Goal: Task Accomplishment & Management: Complete application form

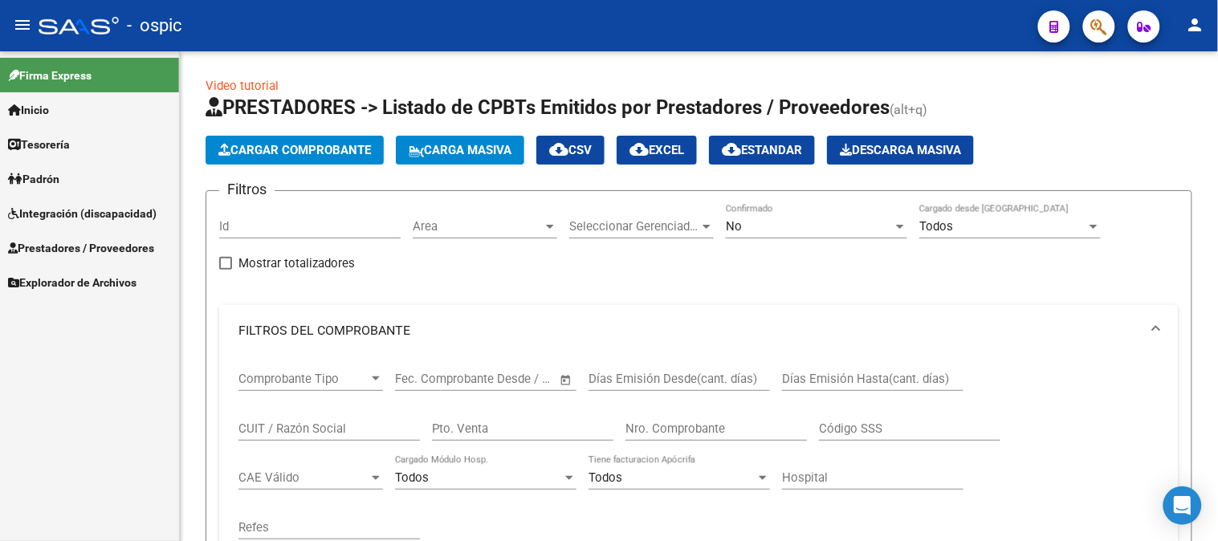
scroll to position [327, 0]
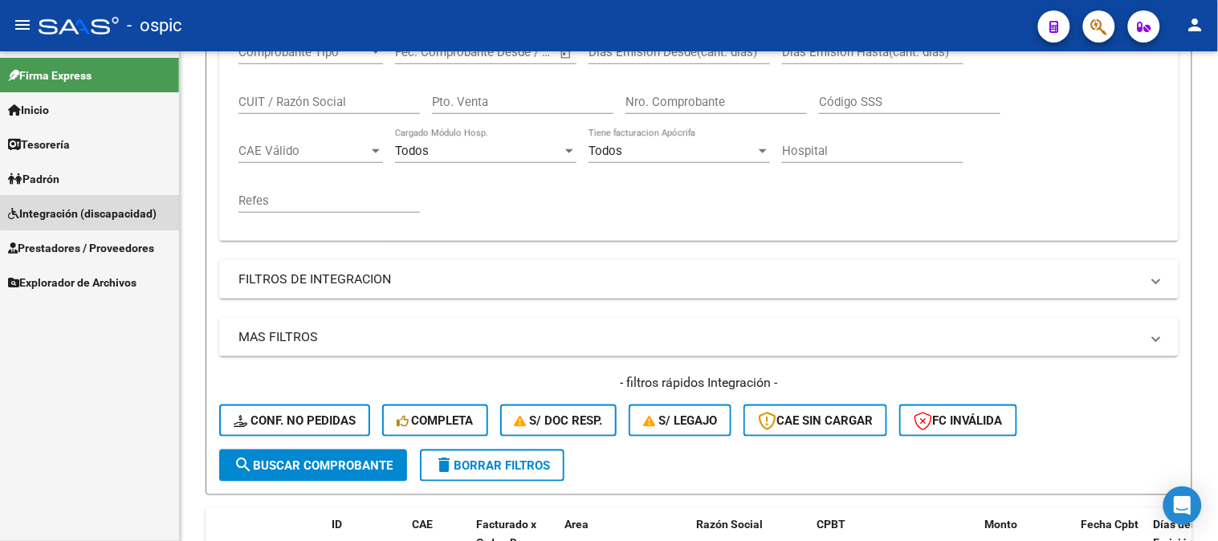
click at [111, 205] on span "Integración (discapacidad)" at bounding box center [82, 214] width 148 height 18
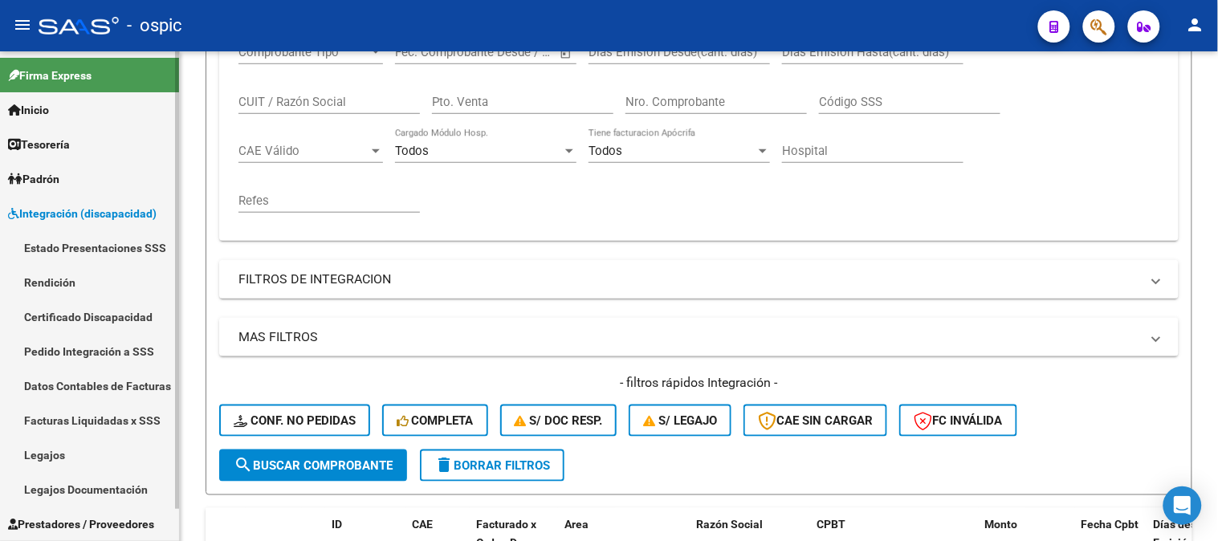
click at [99, 474] on link "Legajos Documentación" at bounding box center [89, 489] width 179 height 35
click at [106, 454] on link "Legajos" at bounding box center [89, 454] width 179 height 35
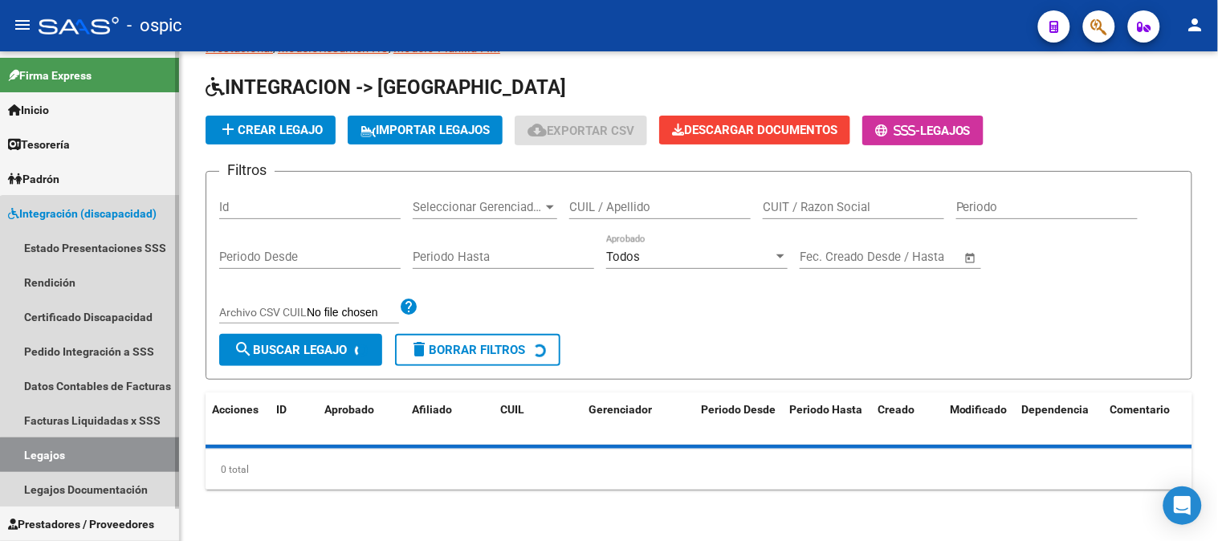
click at [106, 452] on link "Legajos" at bounding box center [89, 454] width 179 height 35
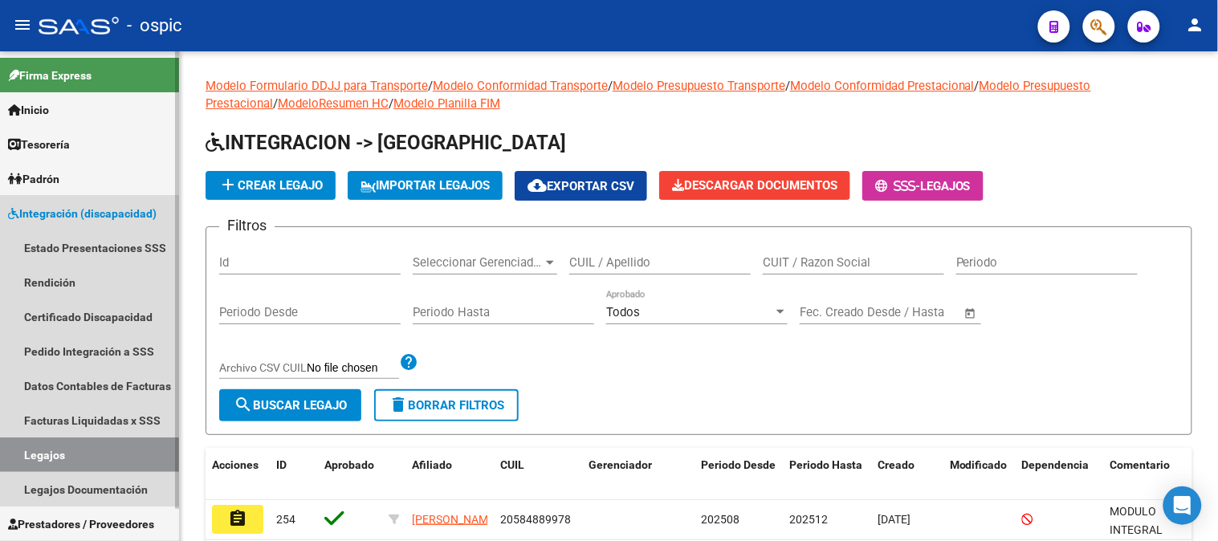
click at [54, 211] on span "Integración (discapacidad)" at bounding box center [82, 214] width 148 height 18
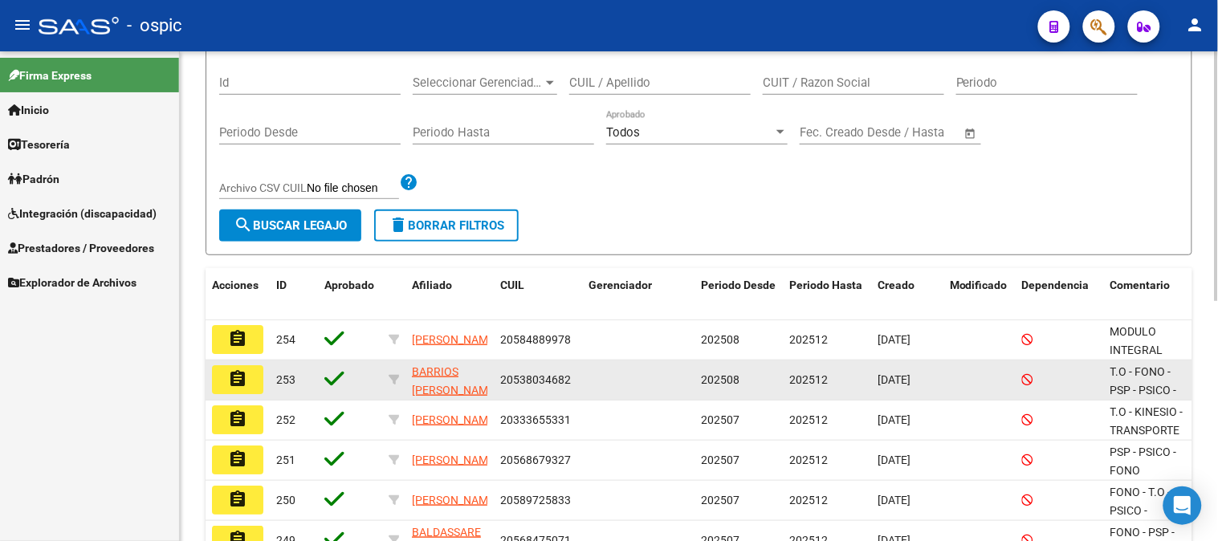
scroll to position [267, 0]
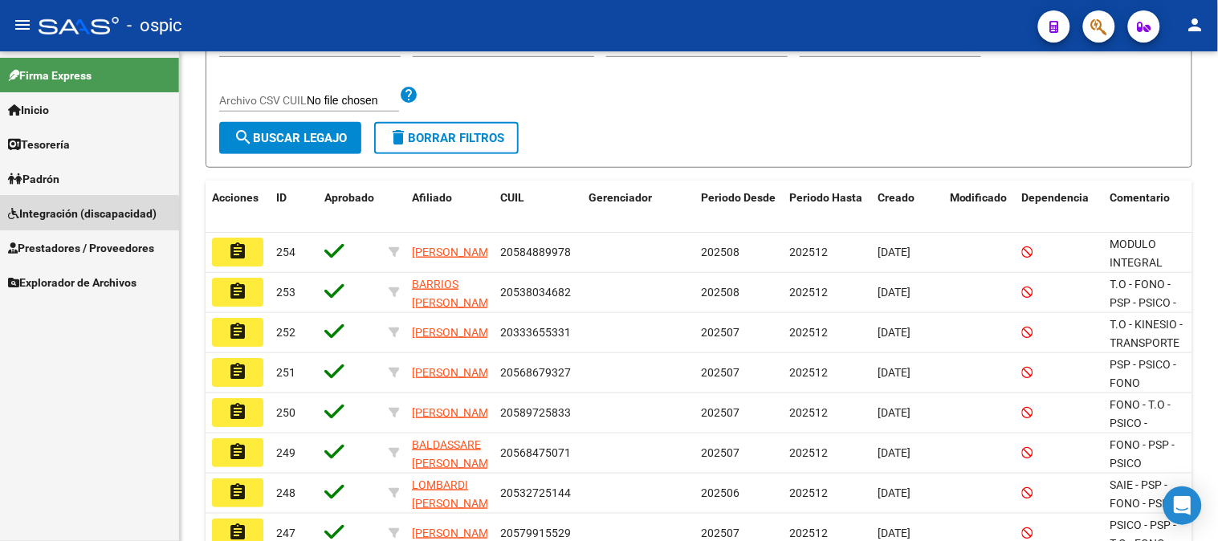
click at [62, 217] on span "Integración (discapacidad)" at bounding box center [82, 214] width 148 height 18
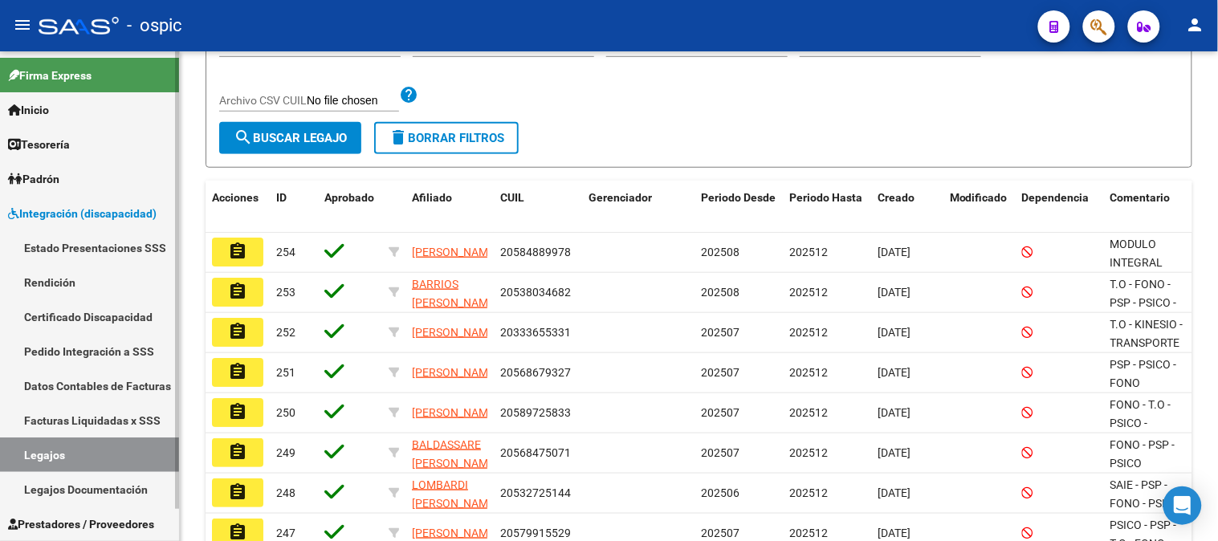
click at [91, 205] on span "Integración (discapacidad)" at bounding box center [82, 214] width 148 height 18
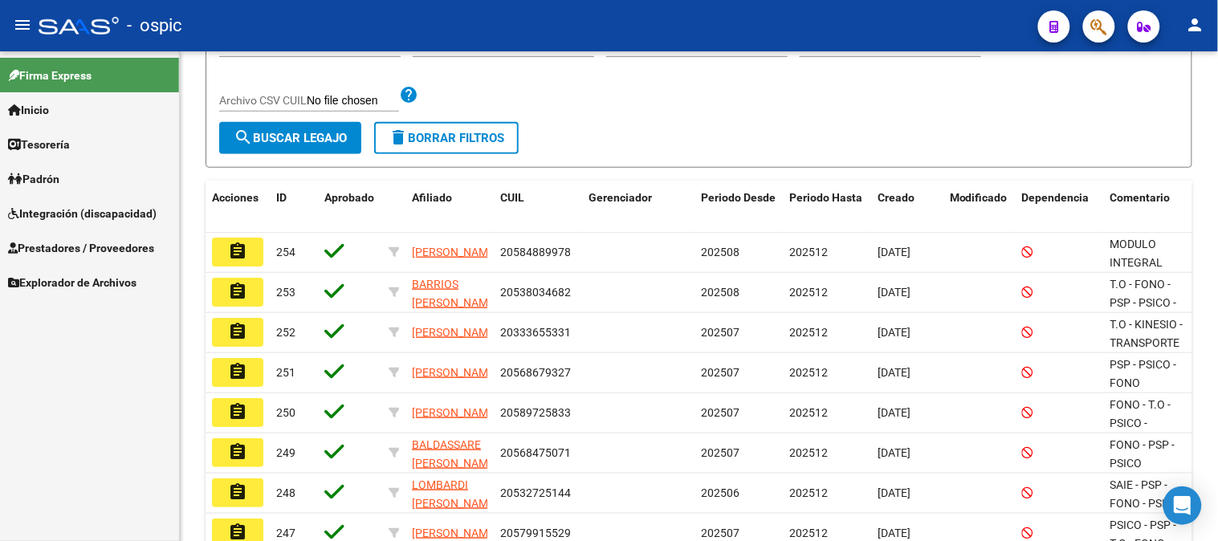
click at [105, 242] on span "Prestadores / Proveedores" at bounding box center [81, 248] width 146 height 18
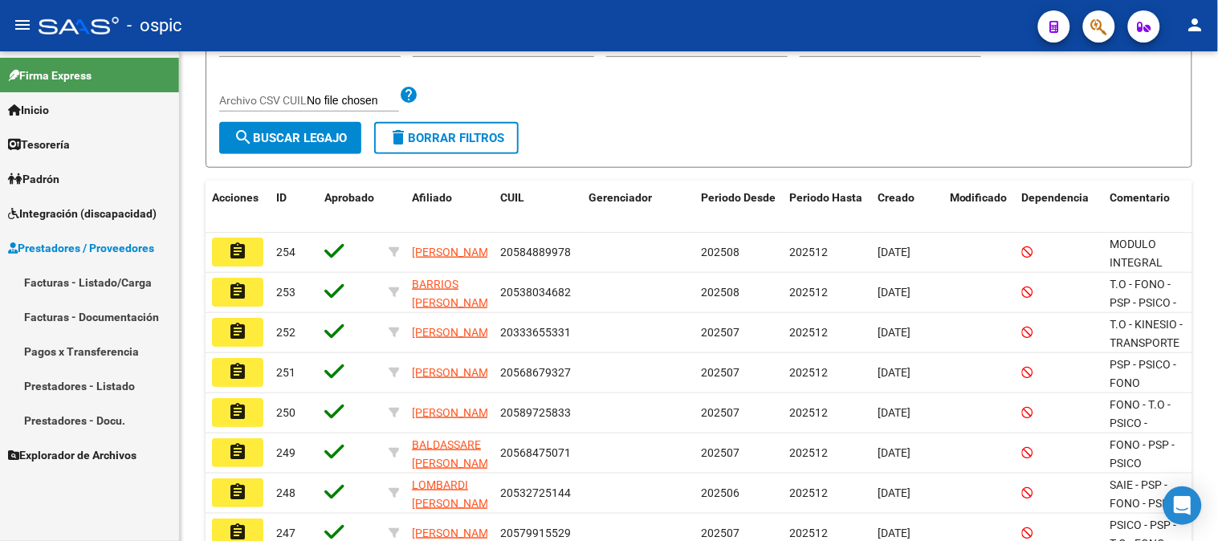
click at [117, 282] on link "Facturas - Listado/Carga" at bounding box center [89, 282] width 179 height 35
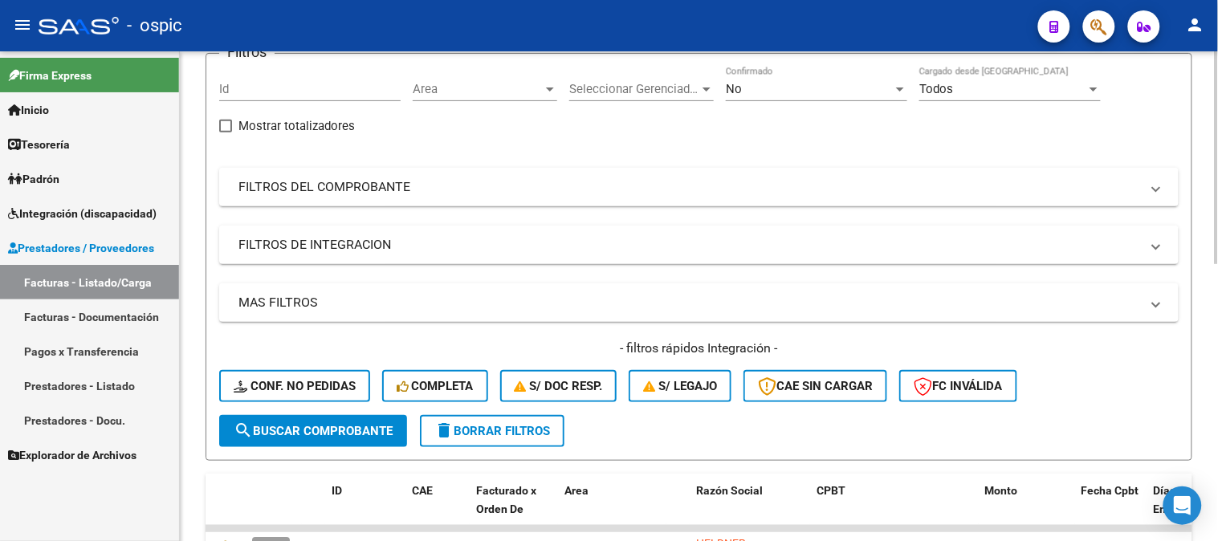
scroll to position [178, 0]
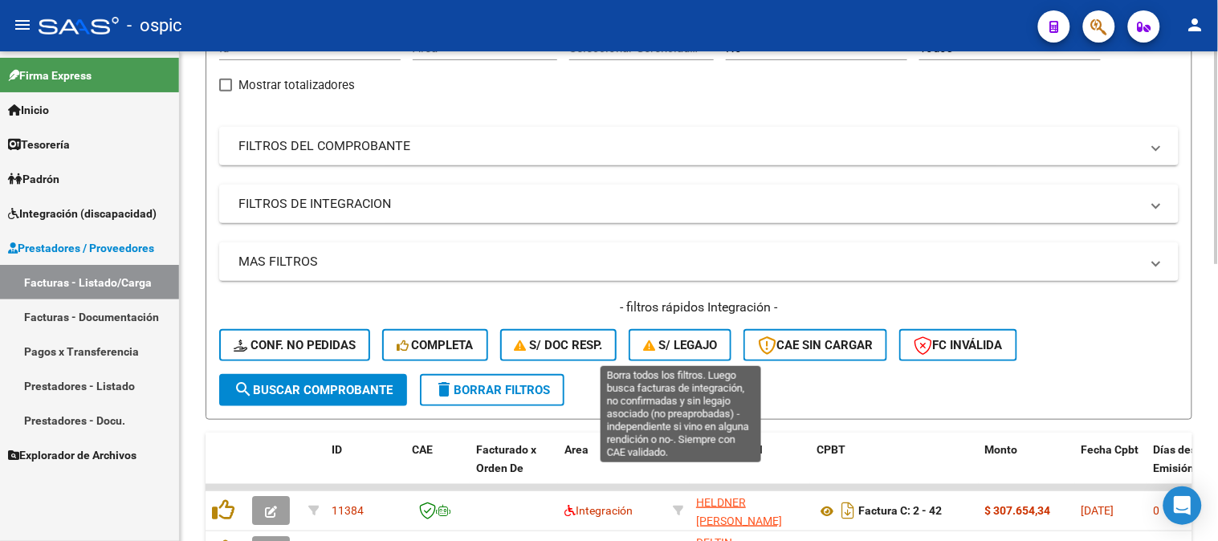
click at [705, 339] on span "S/ legajo" at bounding box center [680, 345] width 74 height 14
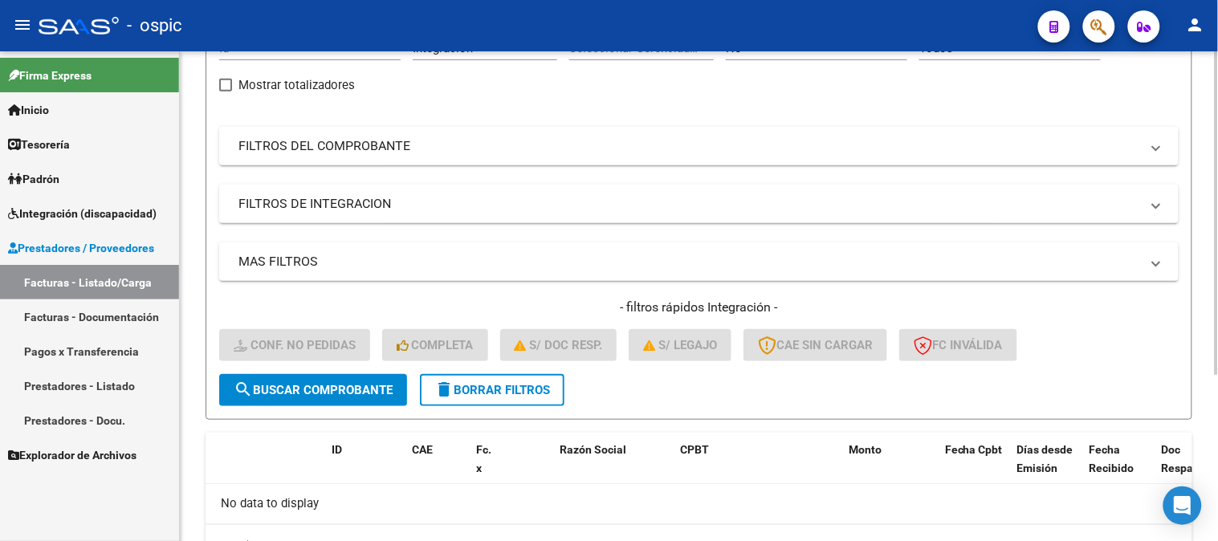
click at [549, 387] on span "delete Borrar Filtros" at bounding box center [492, 390] width 116 height 14
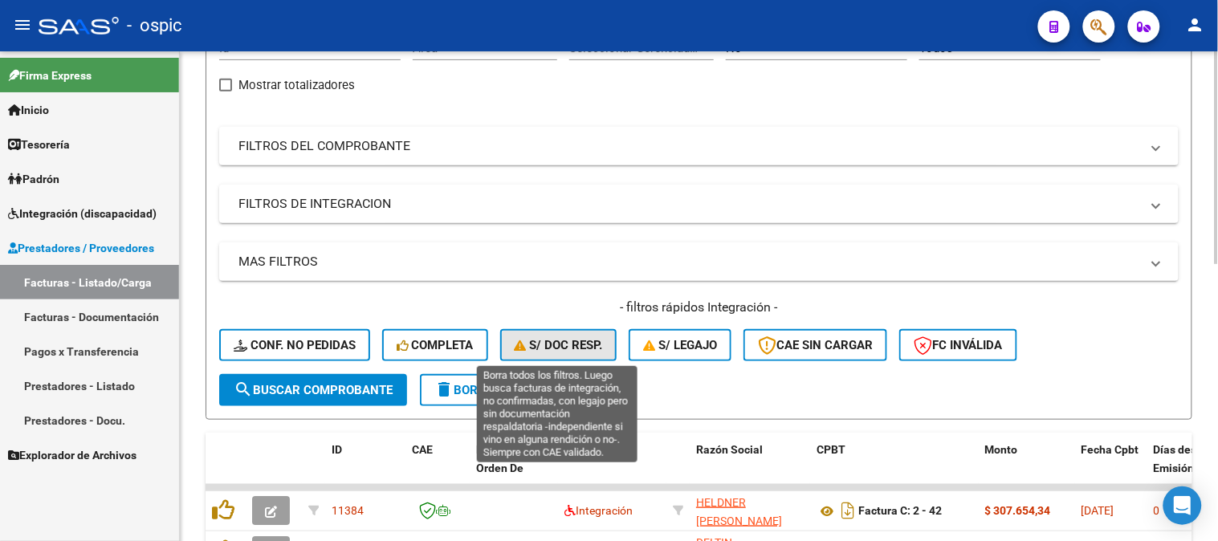
click at [576, 346] on span "S/ Doc Resp." at bounding box center [558, 345] width 88 height 14
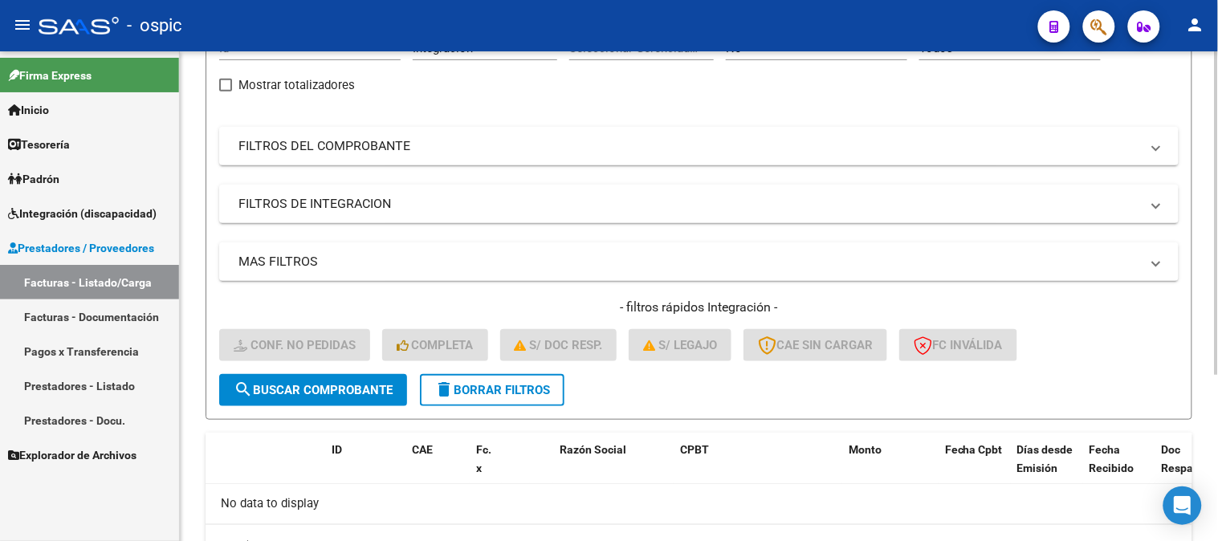
click at [535, 383] on span "delete Borrar Filtros" at bounding box center [492, 390] width 116 height 14
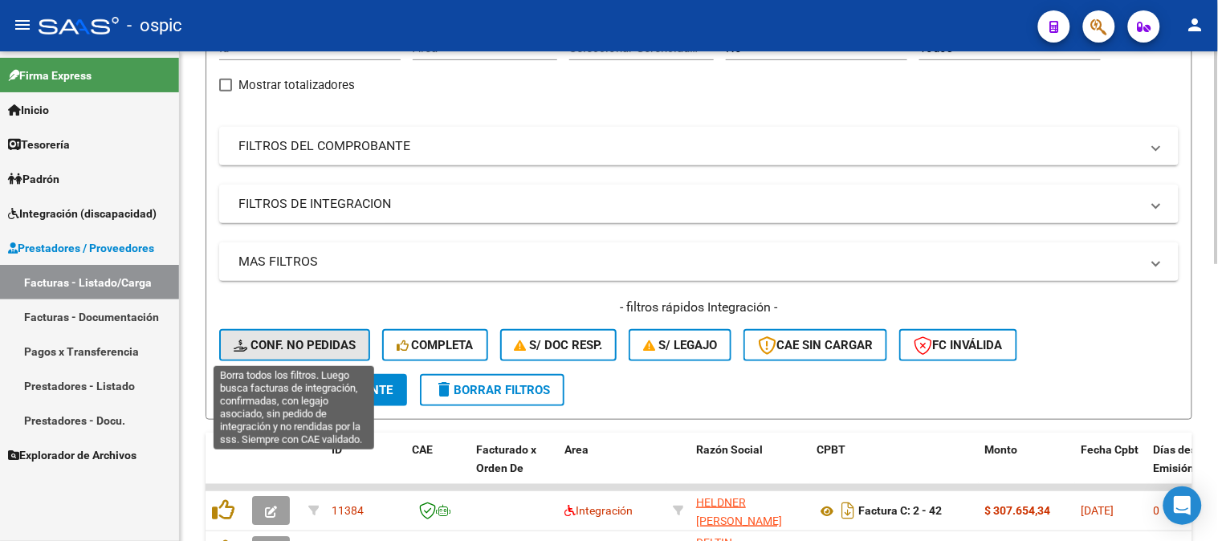
click at [317, 343] on span "Conf. no pedidas" at bounding box center [295, 345] width 122 height 14
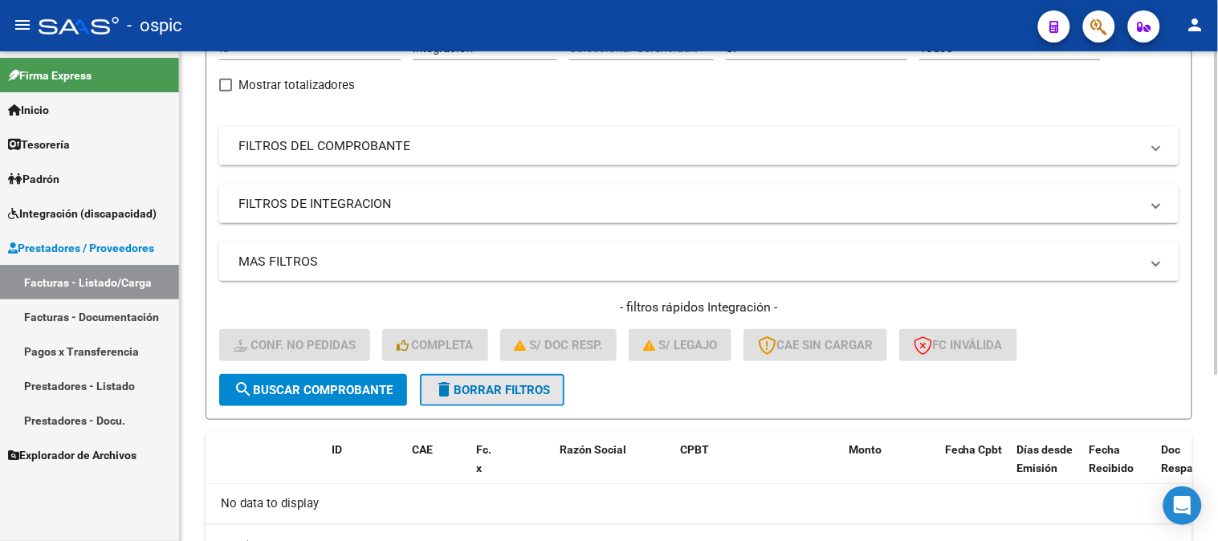
click at [507, 386] on span "delete Borrar Filtros" at bounding box center [492, 390] width 116 height 14
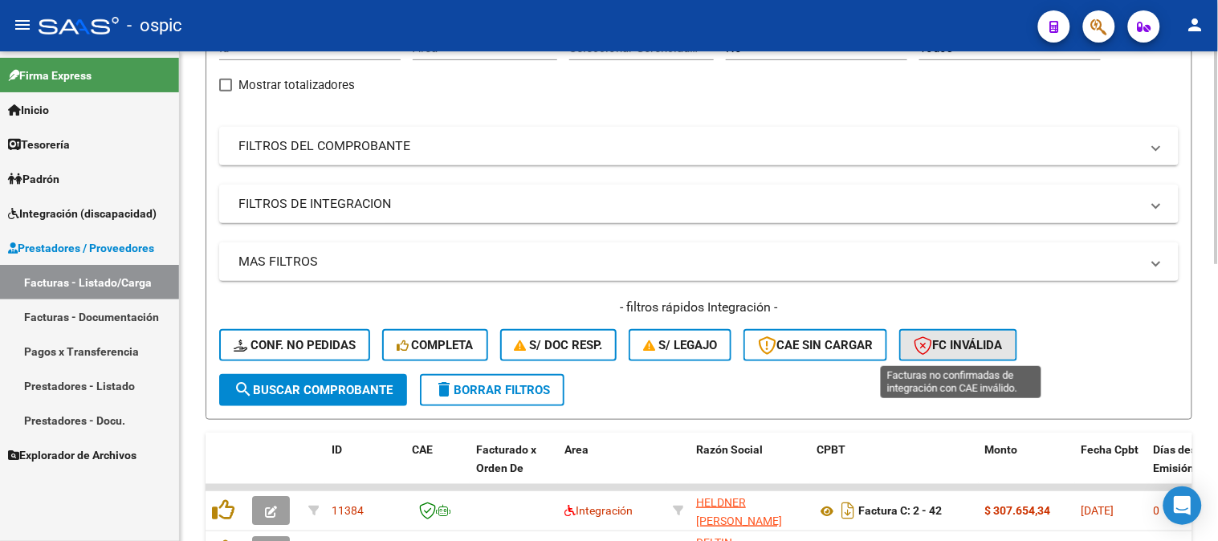
click at [973, 342] on span "FC Inválida" at bounding box center [957, 345] width 89 height 14
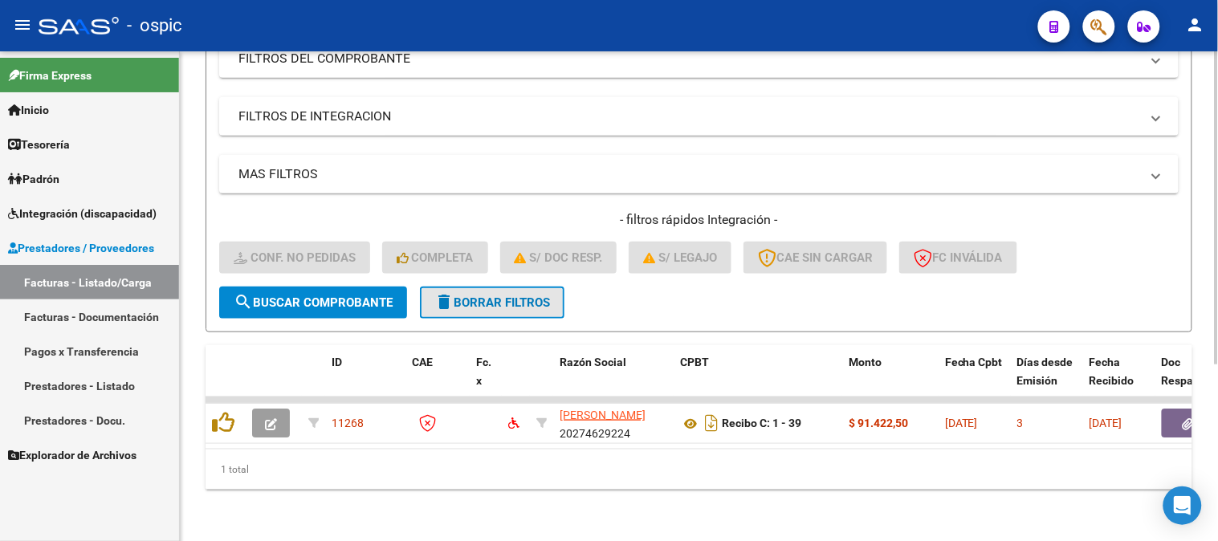
drag, startPoint x: 490, startPoint y: 299, endPoint x: 767, endPoint y: 262, distance: 280.2
click at [491, 299] on span "delete Borrar Filtros" at bounding box center [492, 302] width 116 height 14
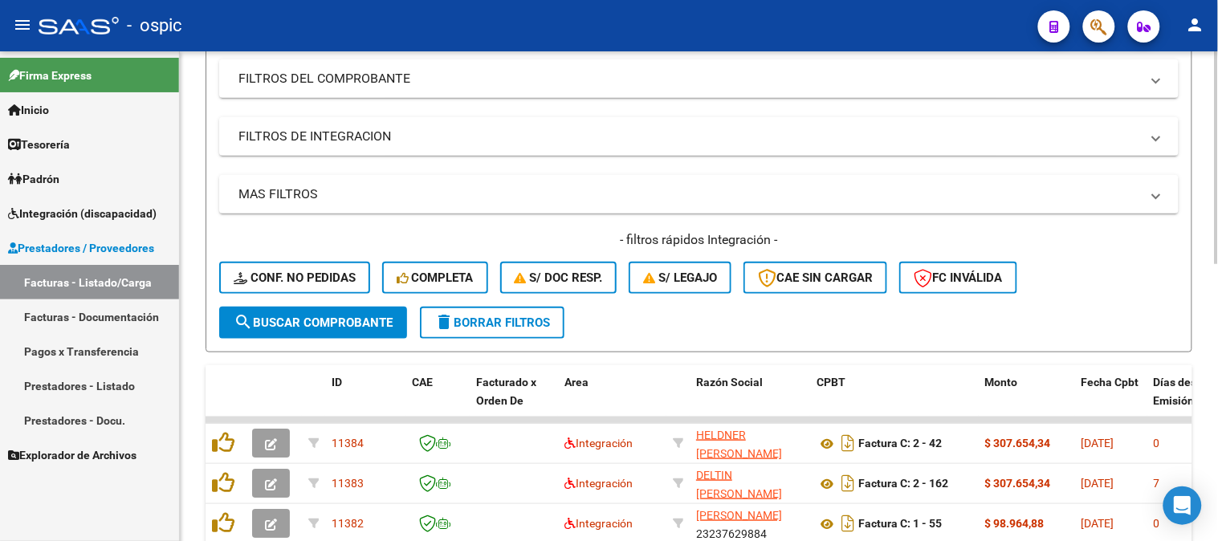
scroll to position [267, 0]
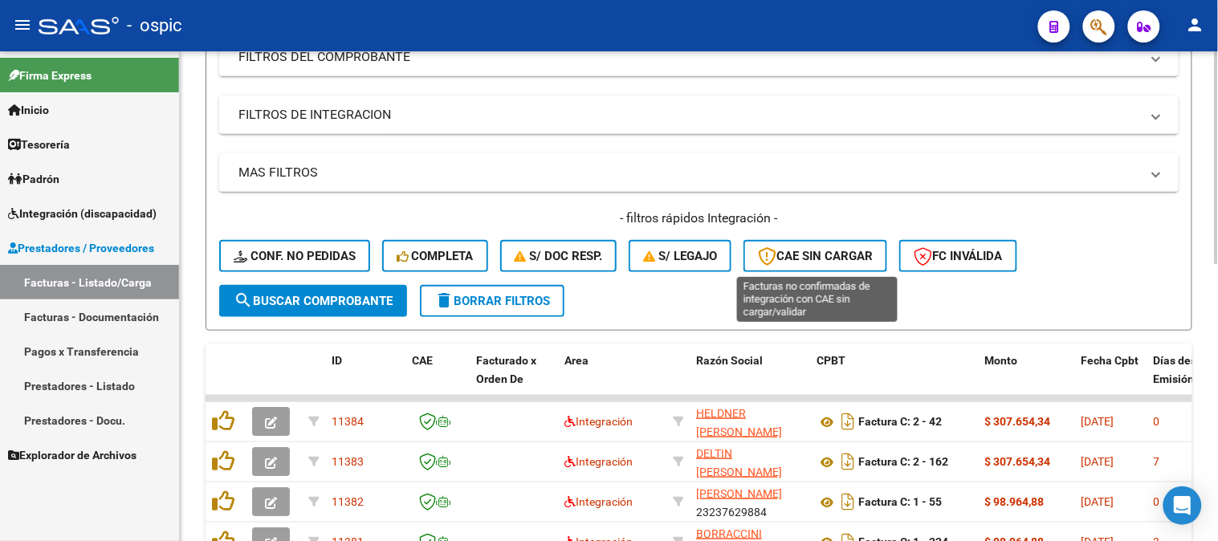
click at [840, 250] on span "CAE SIN CARGAR" at bounding box center [815, 256] width 115 height 14
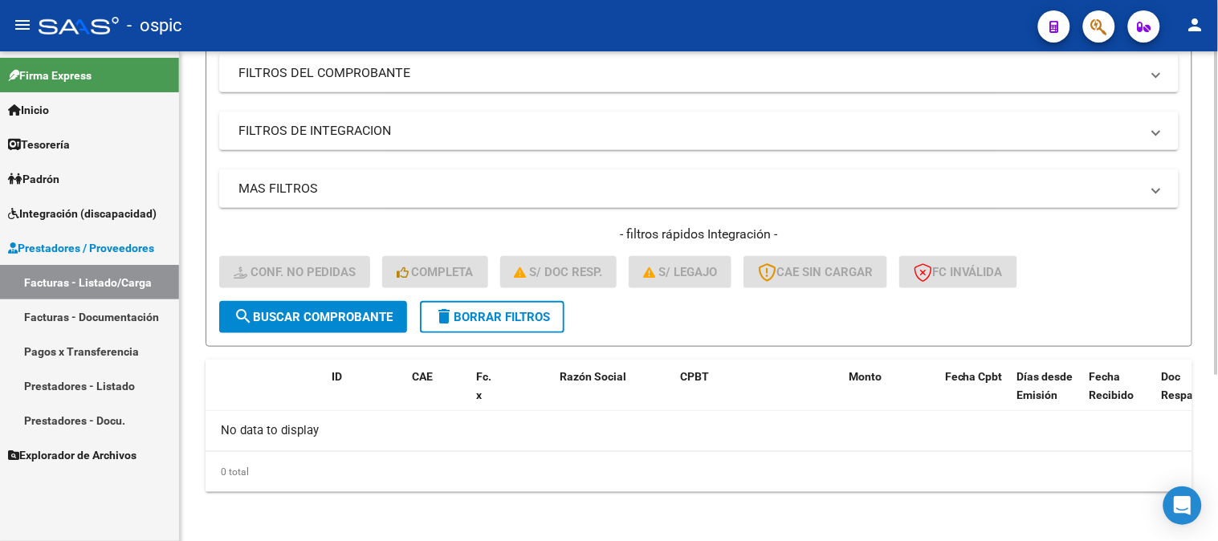
click at [514, 303] on button "delete Borrar Filtros" at bounding box center [492, 317] width 144 height 32
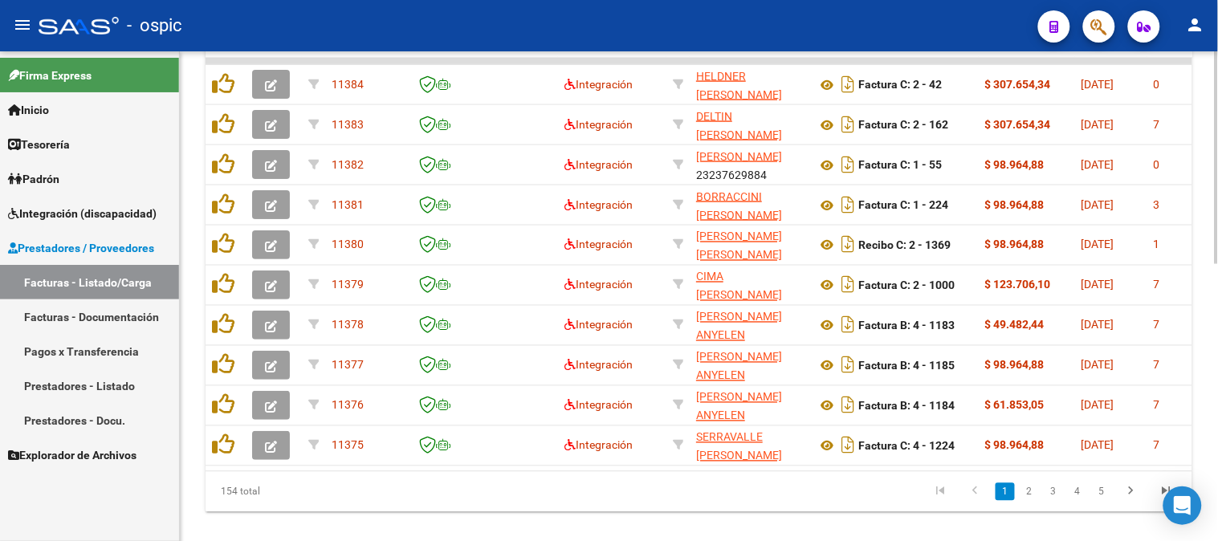
scroll to position [608, 0]
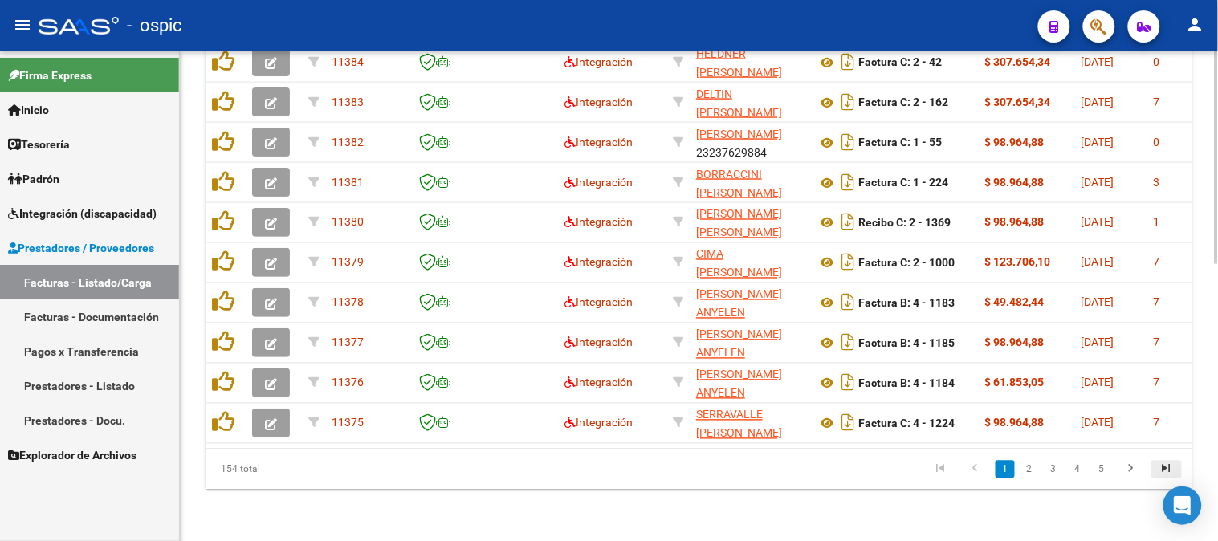
click at [1167, 469] on icon "go to last page" at bounding box center [1166, 470] width 21 height 19
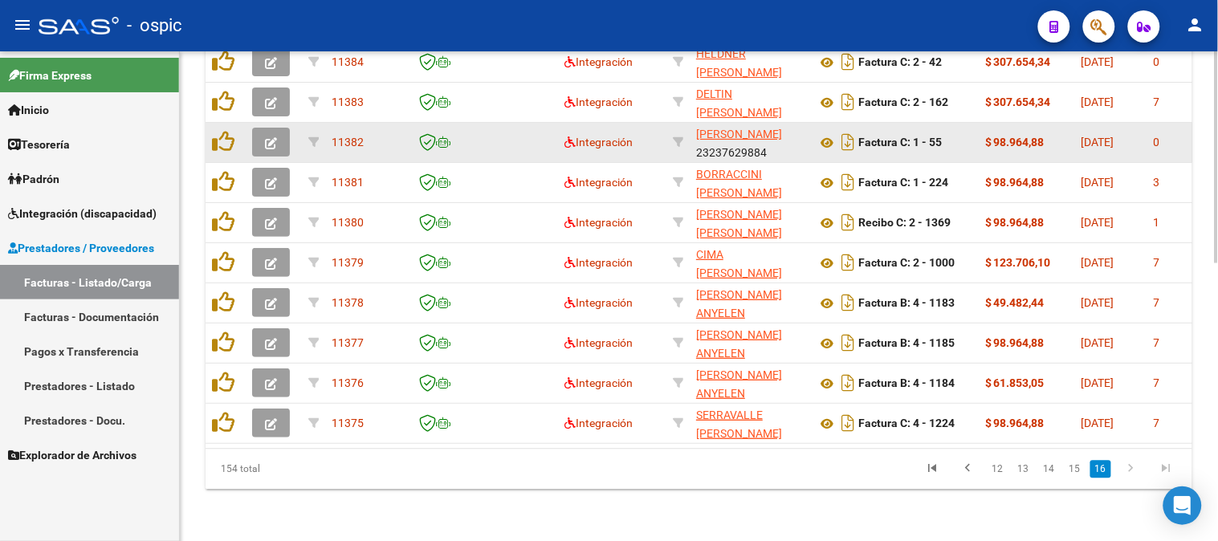
scroll to position [397, 0]
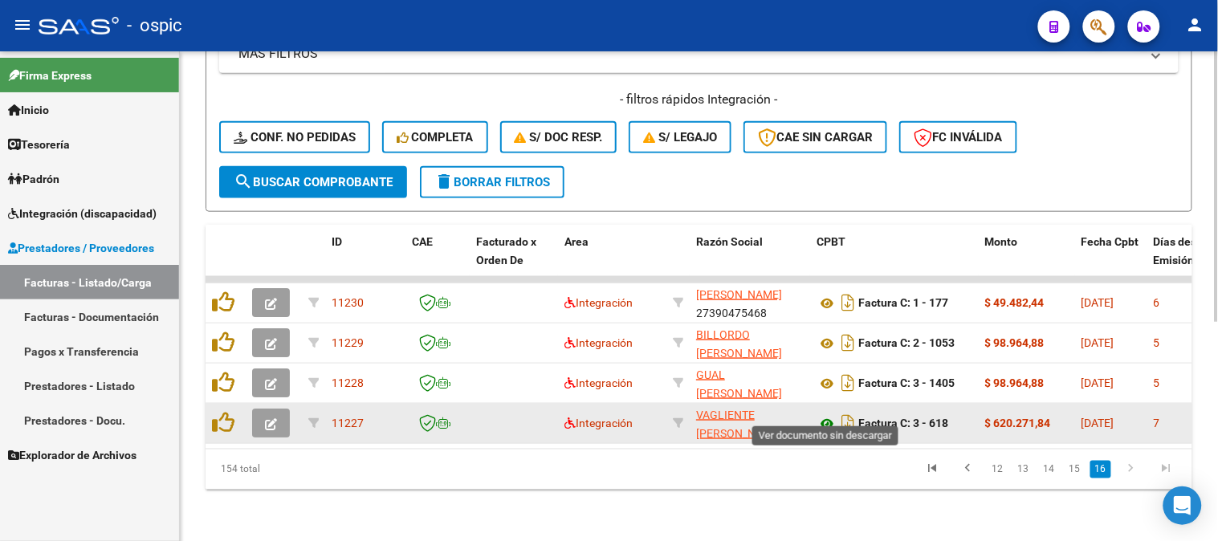
click at [827, 414] on icon at bounding box center [826, 423] width 21 height 19
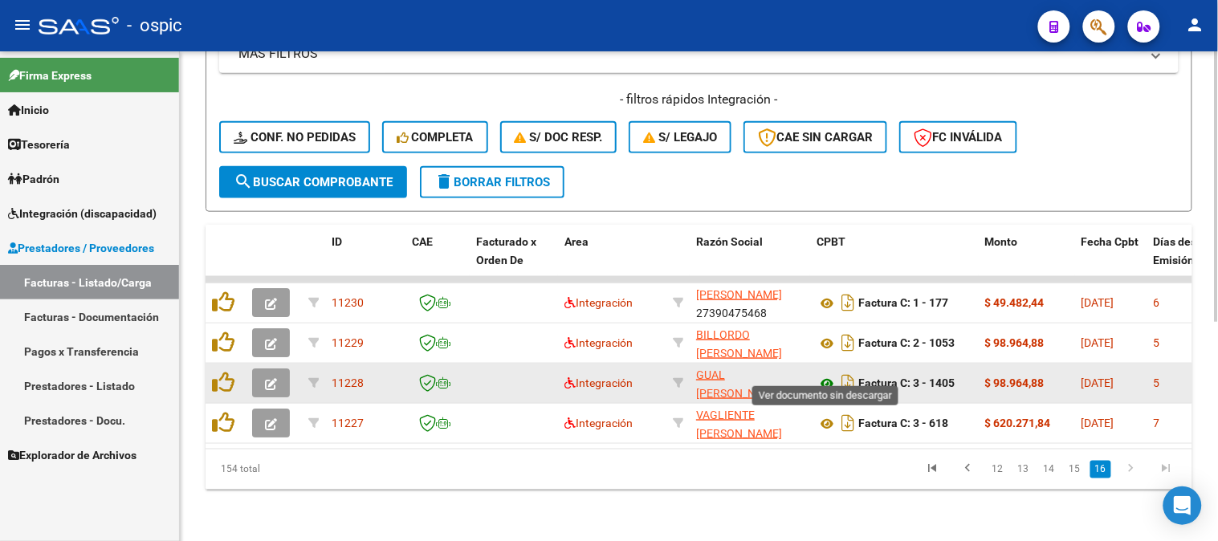
click at [827, 374] on icon at bounding box center [826, 383] width 21 height 19
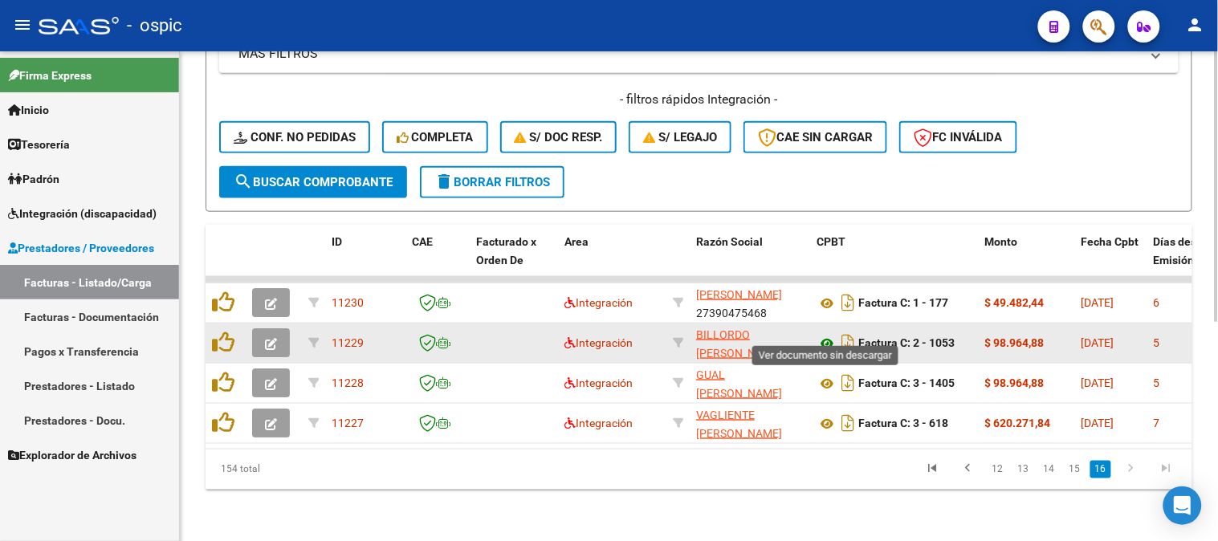
click at [823, 334] on icon at bounding box center [826, 343] width 21 height 19
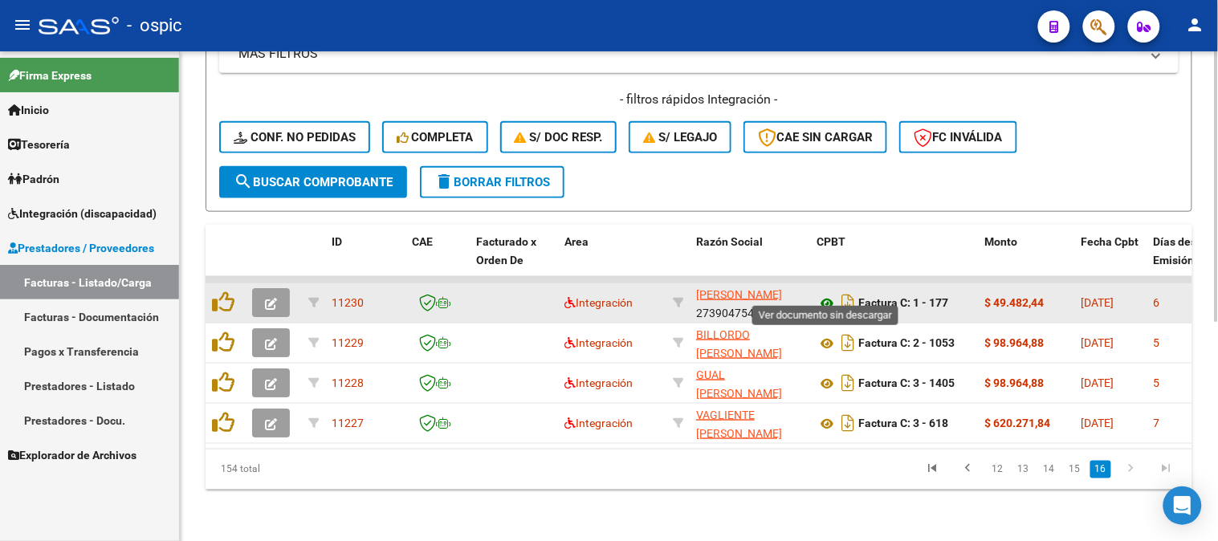
click at [827, 294] on icon at bounding box center [826, 303] width 21 height 19
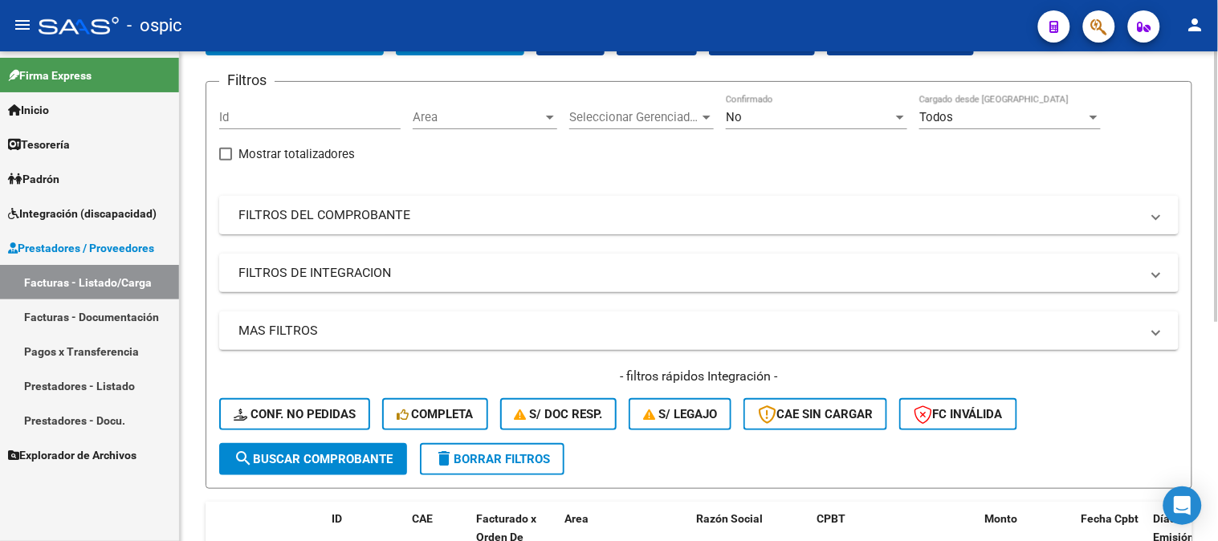
scroll to position [0, 0]
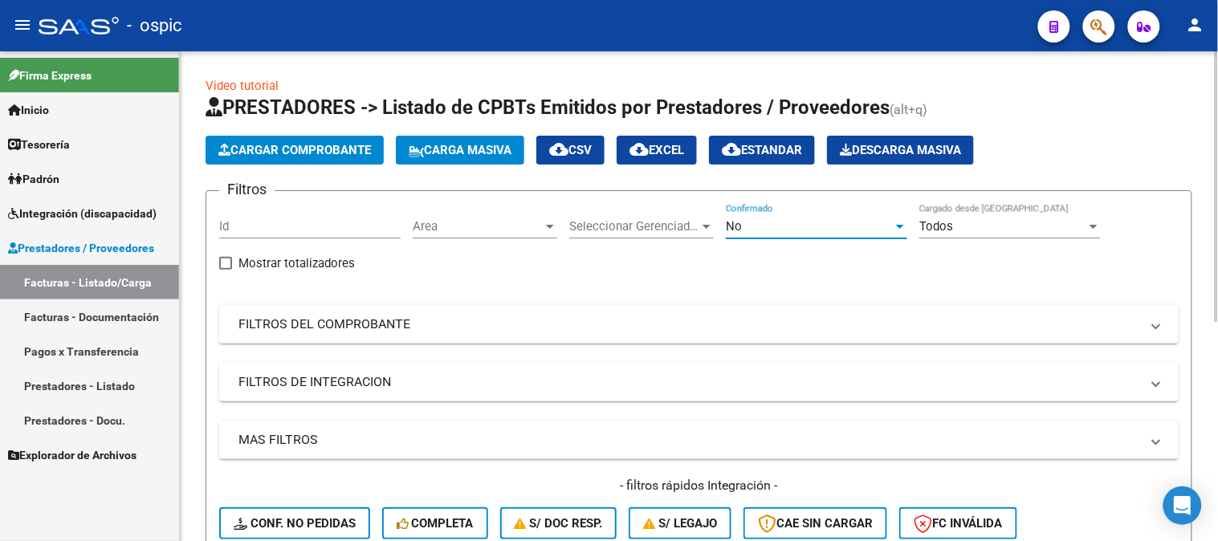
click at [795, 220] on div "No" at bounding box center [809, 226] width 167 height 14
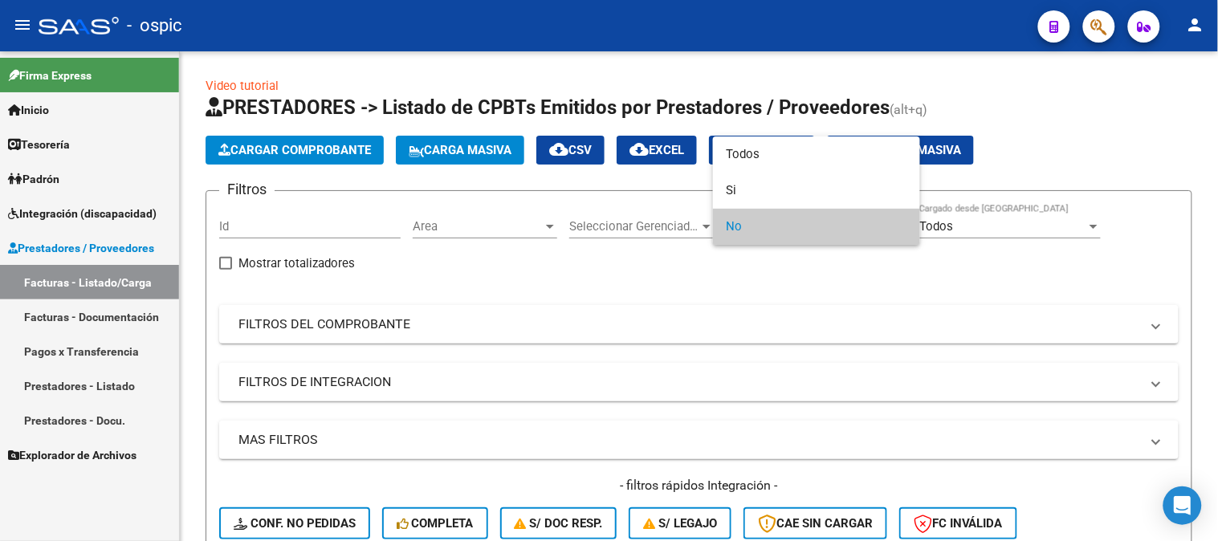
click at [783, 132] on div at bounding box center [609, 270] width 1218 height 541
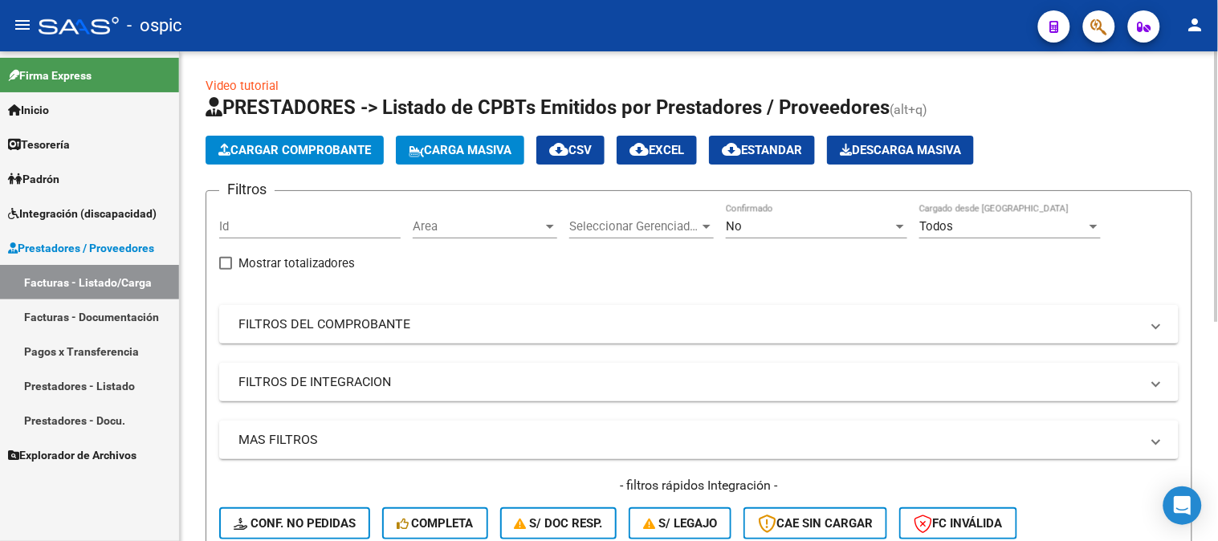
click at [777, 151] on span "cloud_download Estandar" at bounding box center [762, 150] width 80 height 14
click at [752, 221] on div "No" at bounding box center [809, 226] width 167 height 14
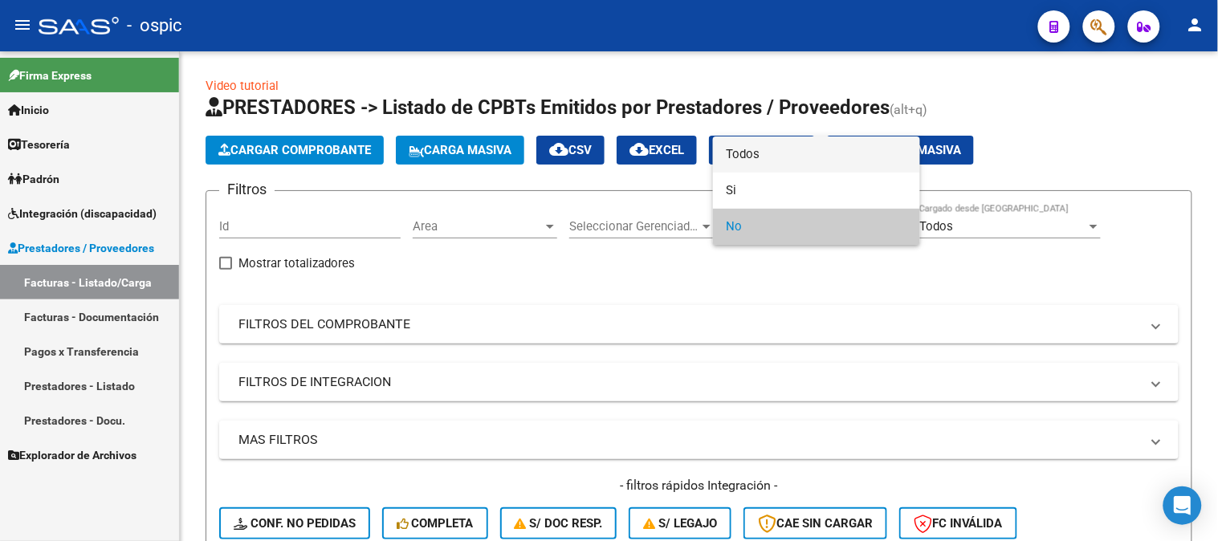
click at [766, 140] on span "Todos" at bounding box center [816, 154] width 181 height 36
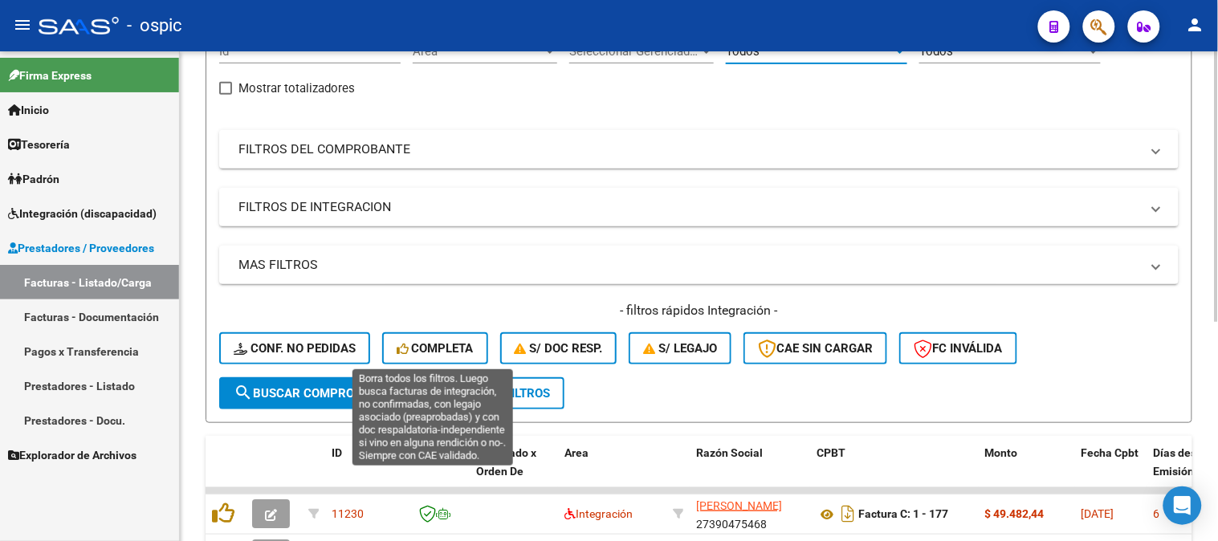
scroll to position [178, 0]
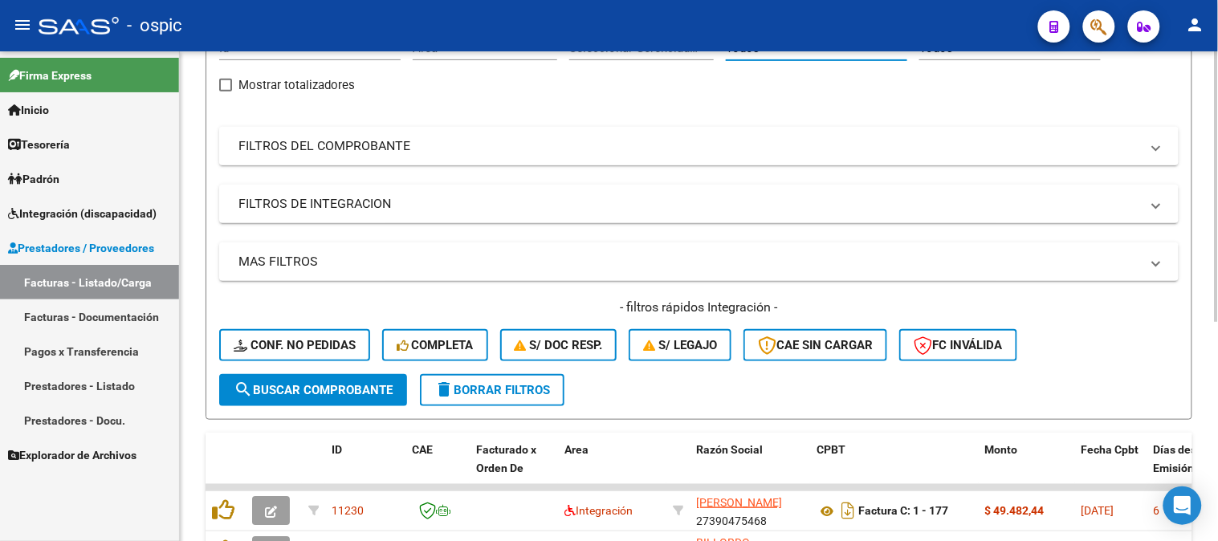
click at [354, 132] on mat-expansion-panel-header "FILTROS DEL COMPROBANTE" at bounding box center [698, 146] width 959 height 39
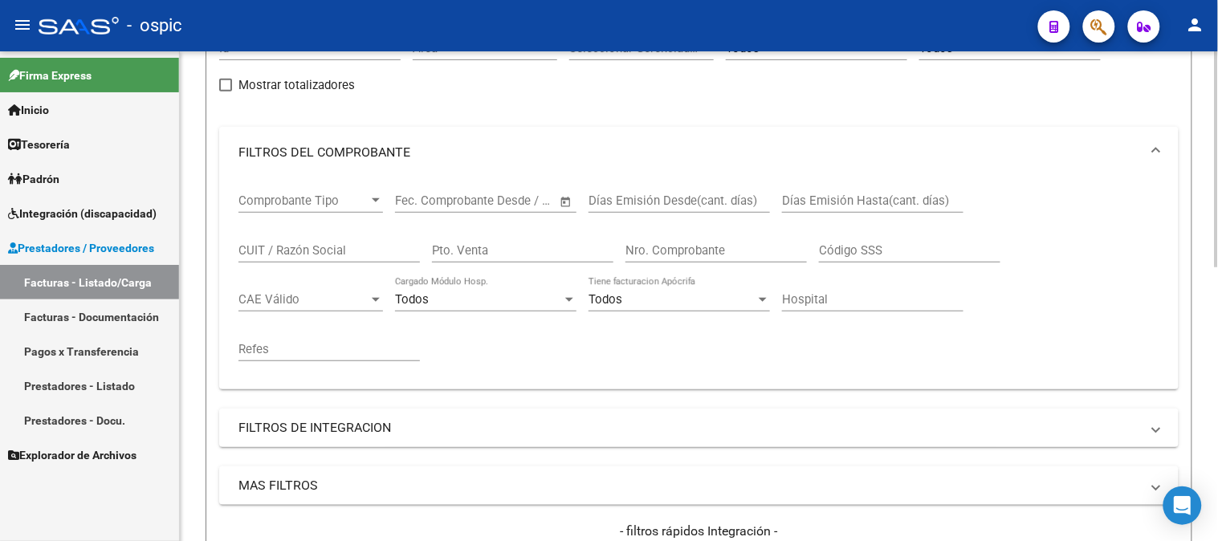
click at [347, 254] on input "CUIT / Razón Social" at bounding box center [328, 250] width 181 height 14
click at [484, 250] on input "Pto. Venta" at bounding box center [522, 250] width 181 height 14
type input "3"
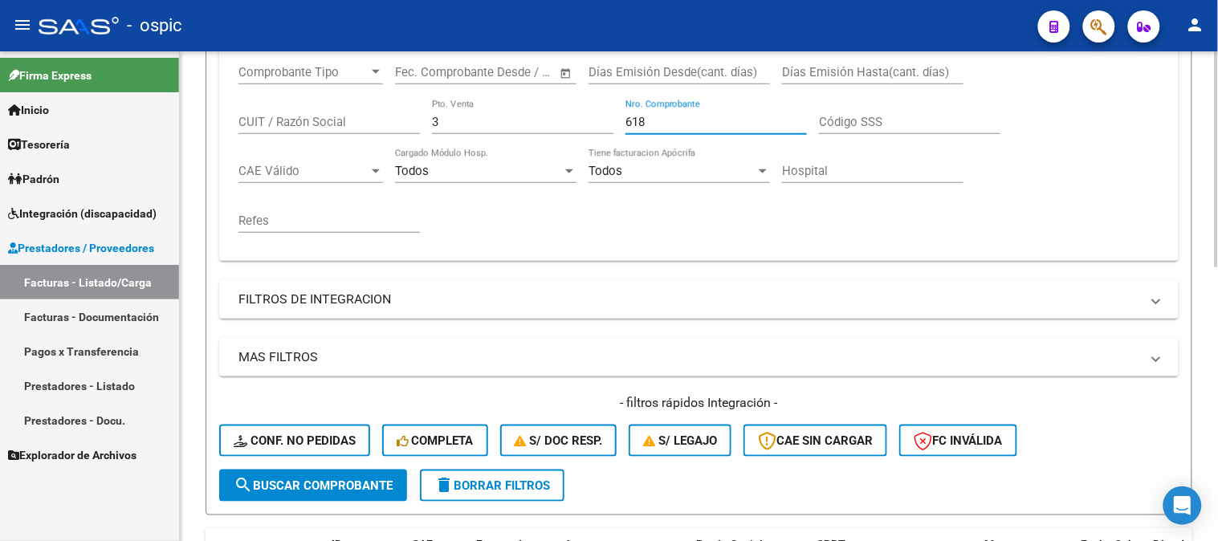
scroll to position [535, 0]
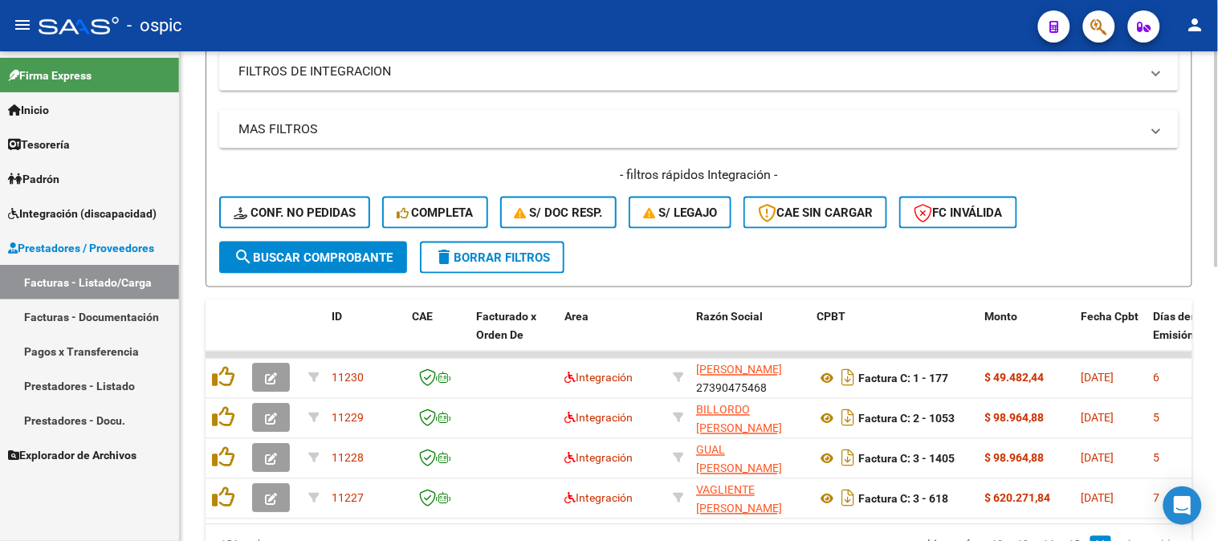
type input "618"
click at [342, 260] on span "search Buscar Comprobante" at bounding box center [313, 257] width 159 height 14
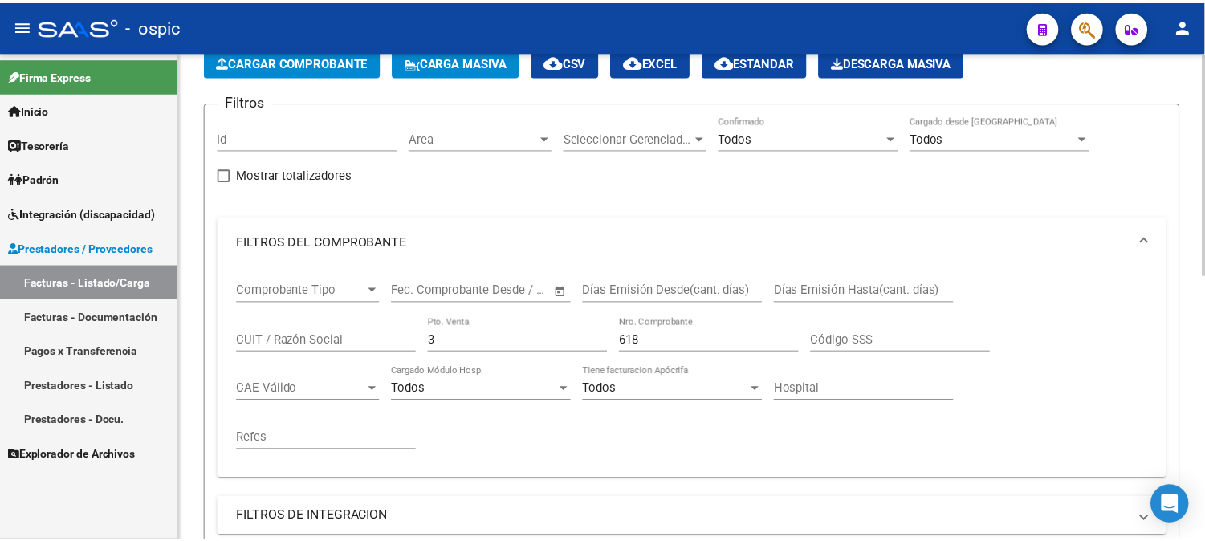
scroll to position [445, 0]
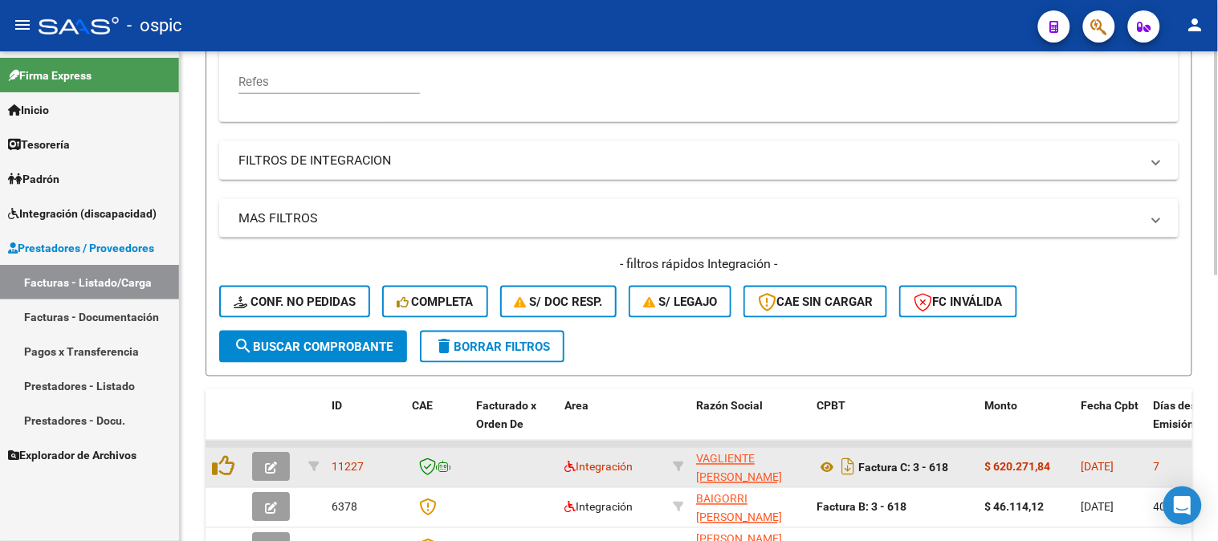
click at [273, 460] on span "button" at bounding box center [271, 467] width 12 height 14
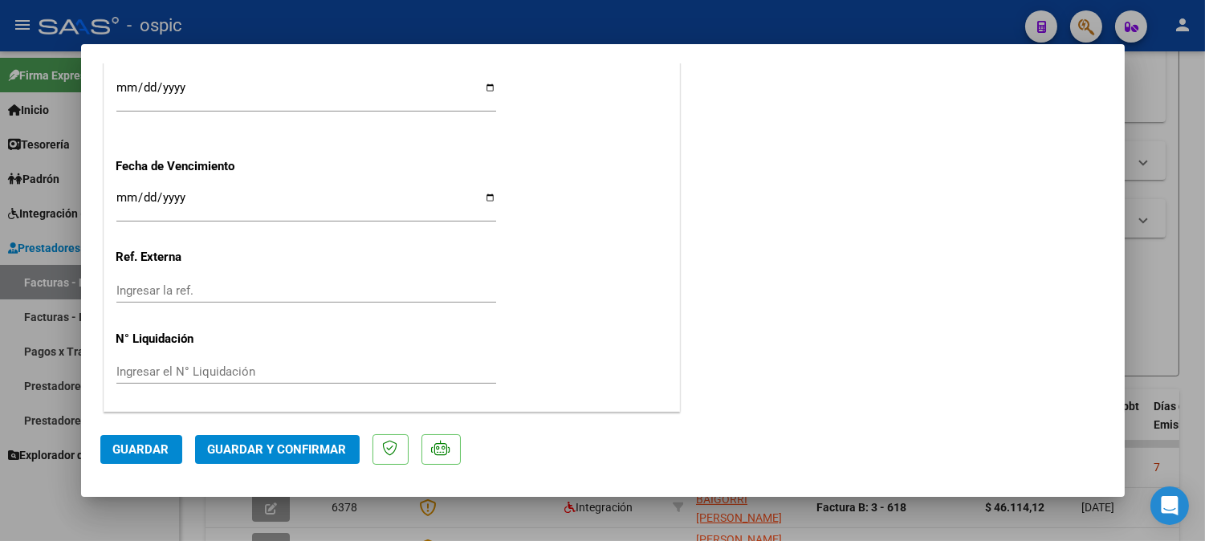
scroll to position [0, 0]
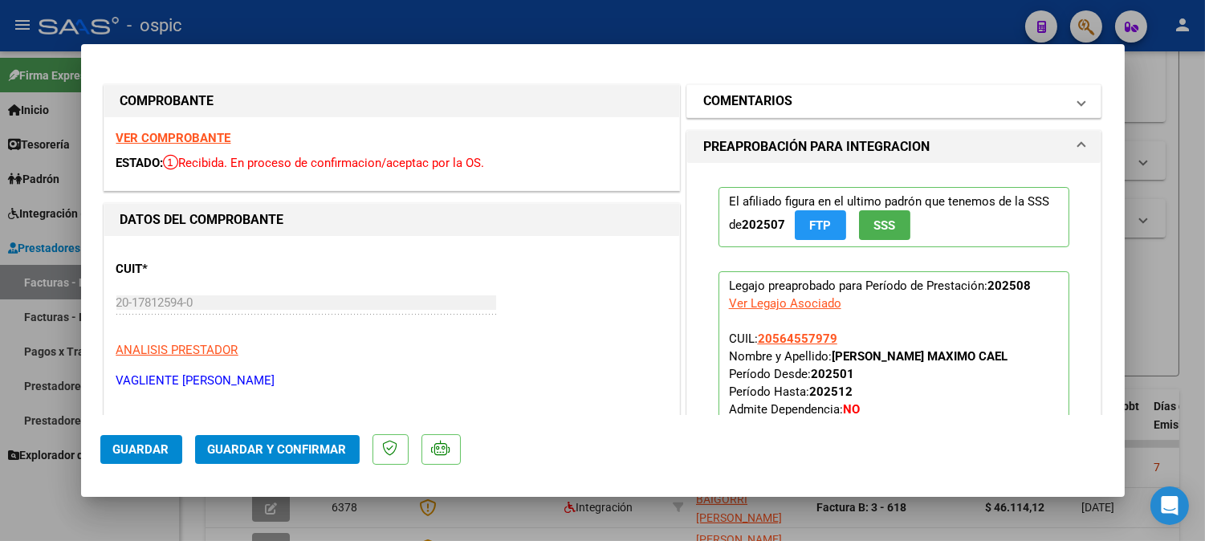
click at [709, 103] on h1 "COMENTARIOS" at bounding box center [747, 100] width 89 height 19
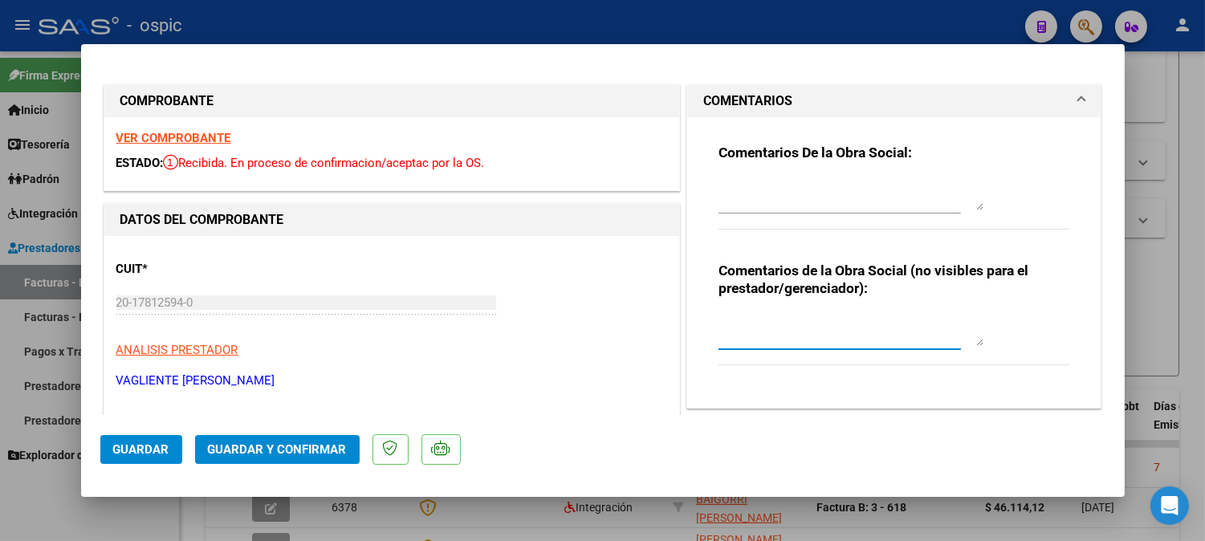
drag, startPoint x: 781, startPoint y: 317, endPoint x: 823, endPoint y: 323, distance: 42.9
click at [798, 317] on textarea at bounding box center [850, 330] width 265 height 32
type textarea "TRANSPORTE 1.145 KM MENSUALES"
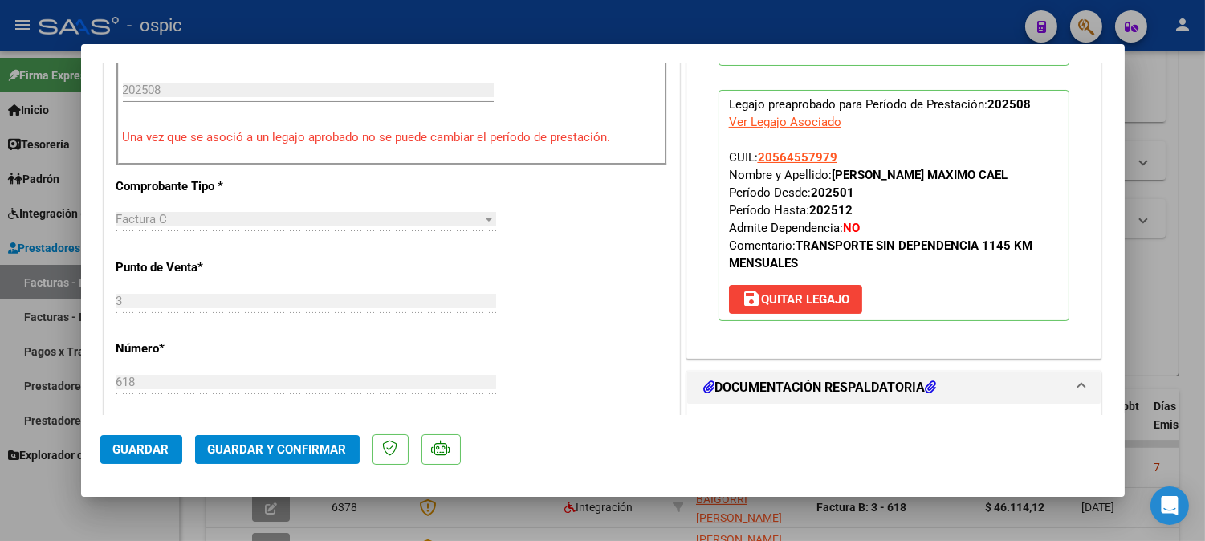
scroll to position [485, 0]
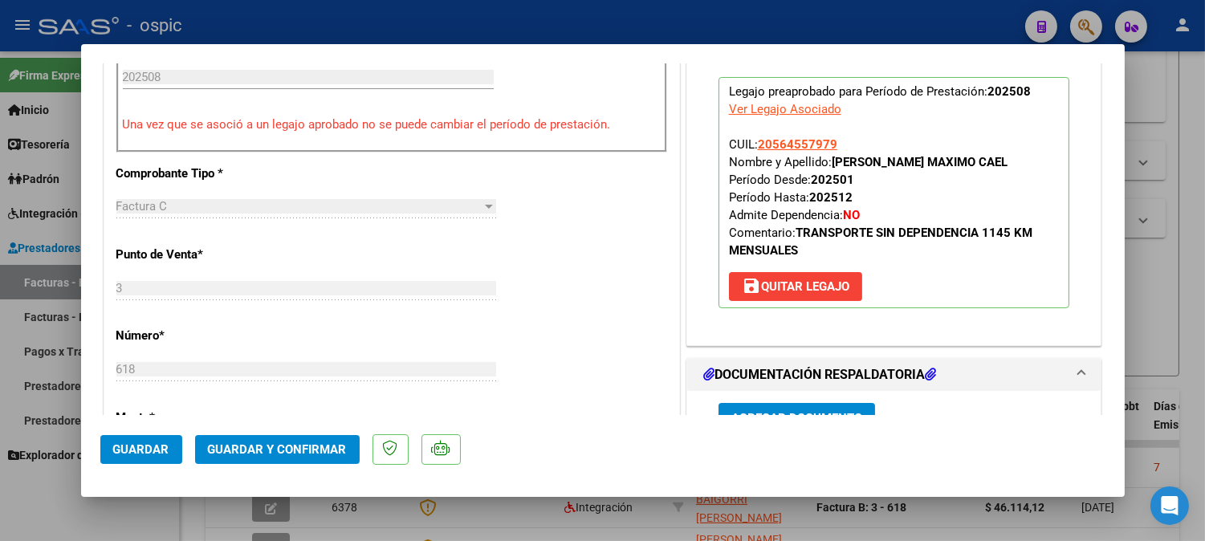
drag, startPoint x: 1105, startPoint y: 209, endPoint x: 1120, endPoint y: 112, distance: 97.4
click at [1120, 112] on mat-dialog-content "COMPROBANTE VER COMPROBANTE ESTADO: Recibida. En proceso de confirmacion/acepta…" at bounding box center [602, 239] width 1043 height 352
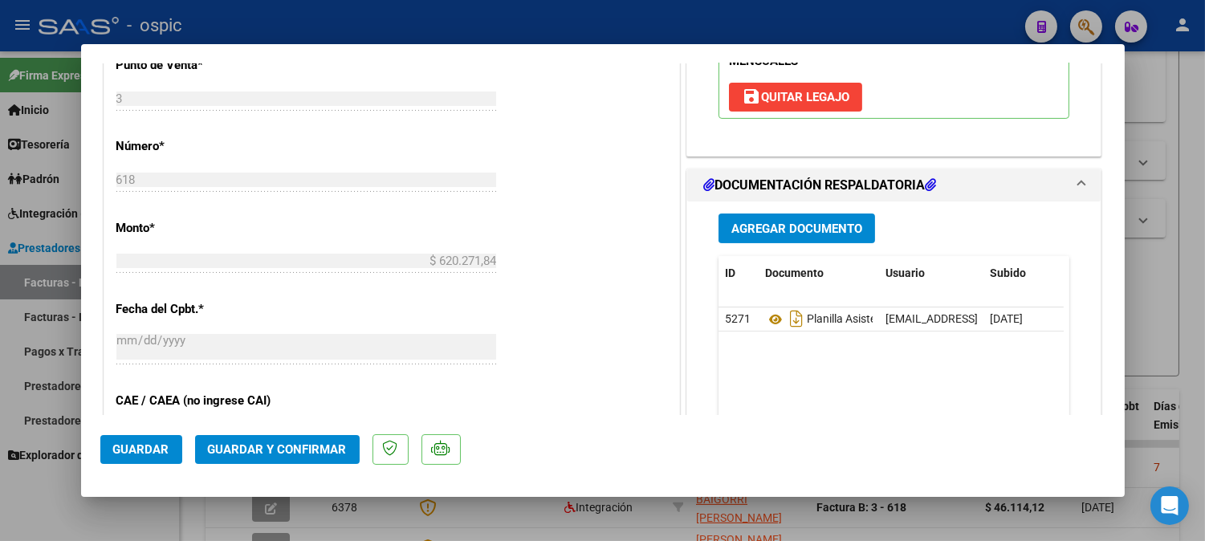
scroll to position [678, 0]
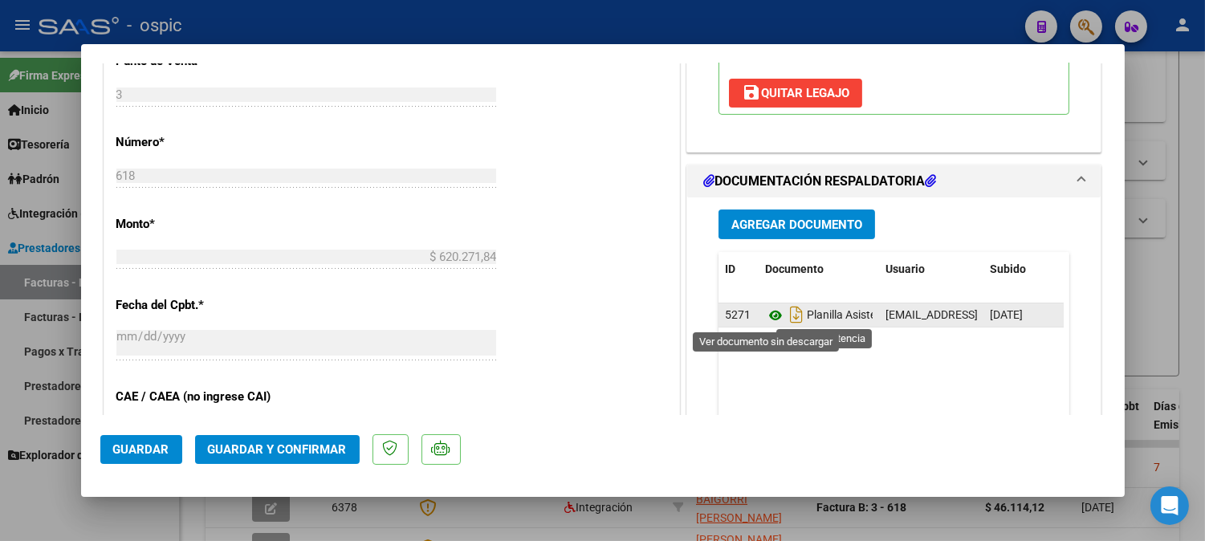
click at [765, 315] on icon at bounding box center [775, 315] width 21 height 19
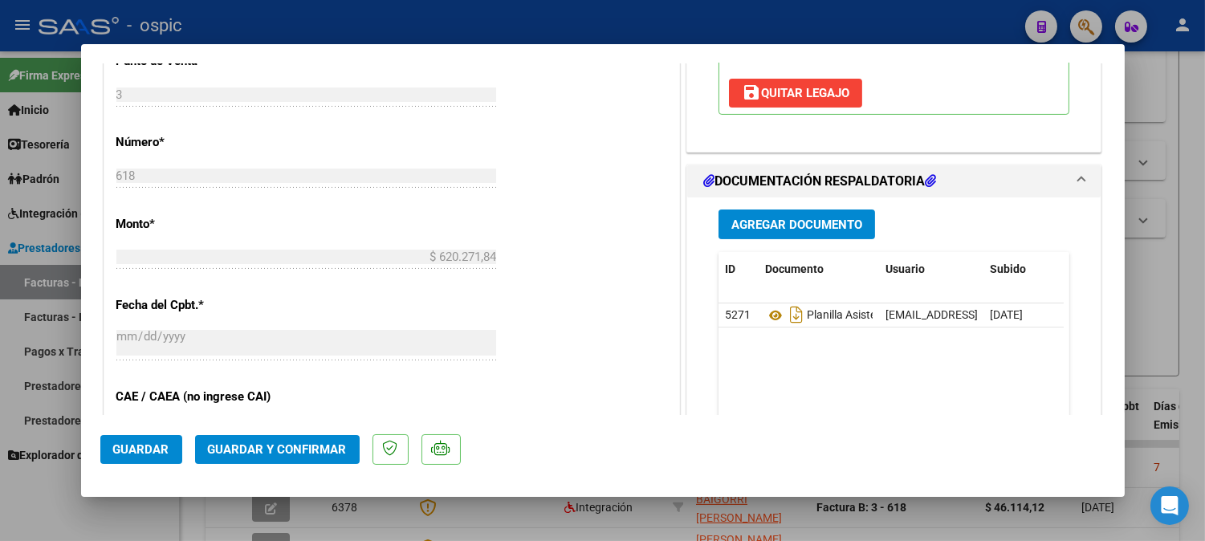
click at [318, 445] on span "Guardar y Confirmar" at bounding box center [277, 449] width 139 height 14
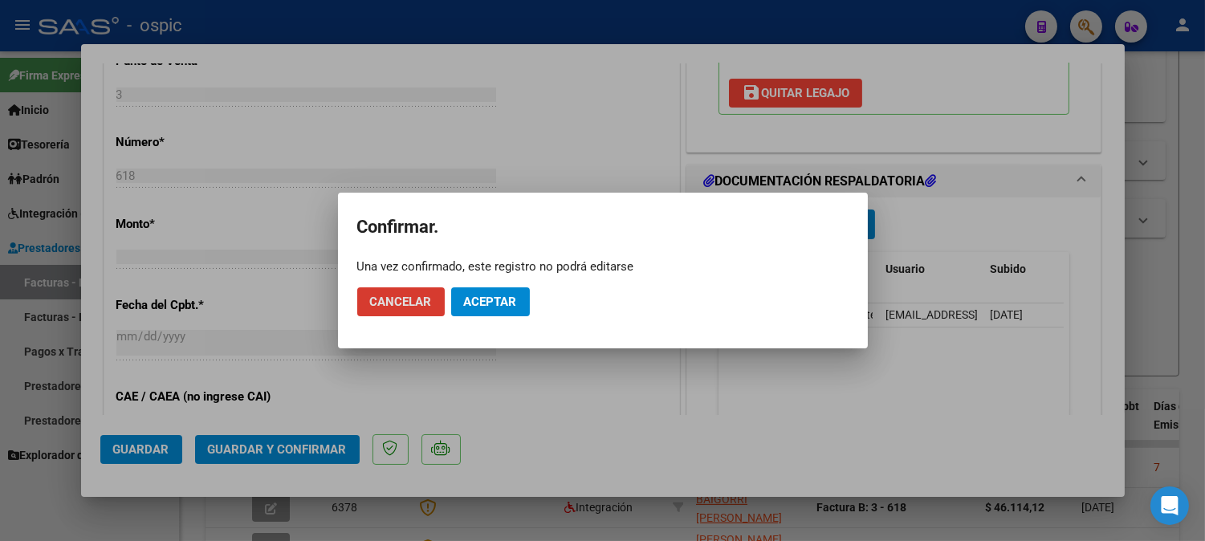
click at [509, 297] on span "Aceptar" at bounding box center [490, 302] width 53 height 14
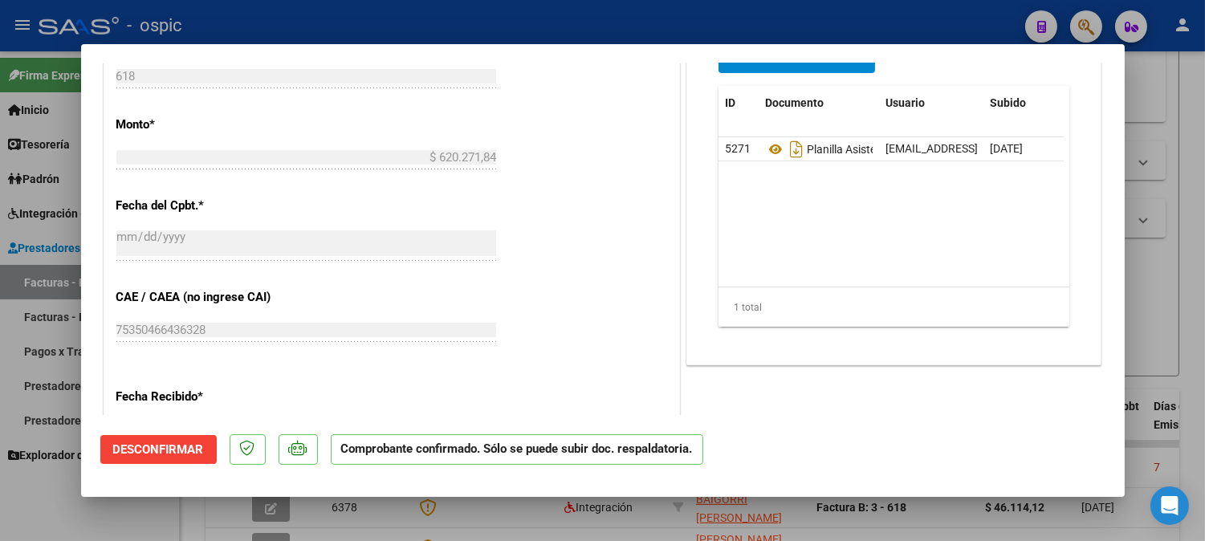
type input "$ 0,00"
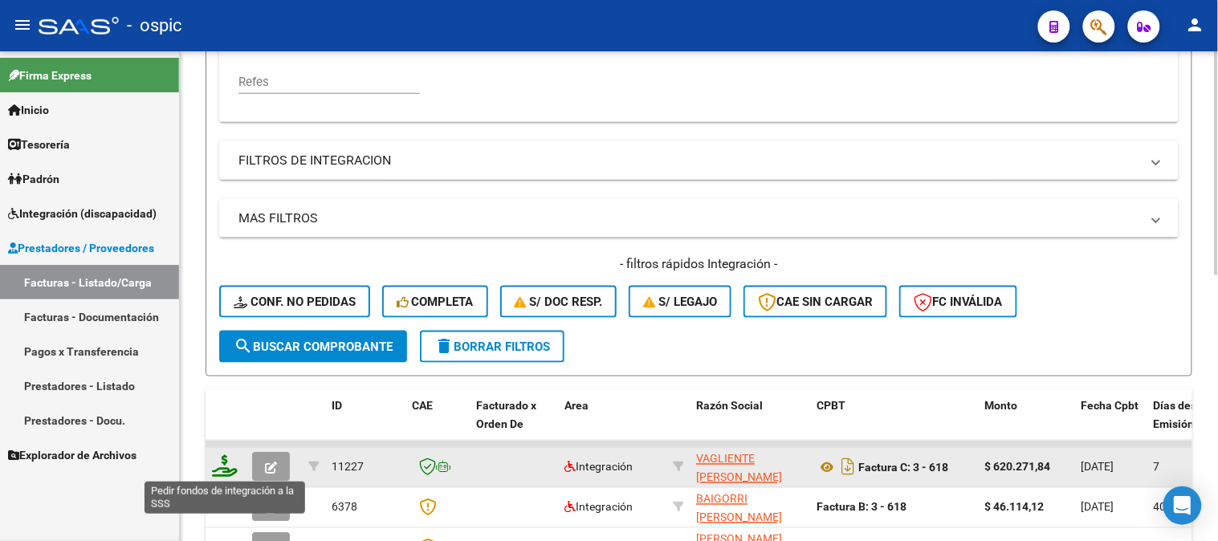
click at [222, 463] on icon at bounding box center [225, 466] width 26 height 22
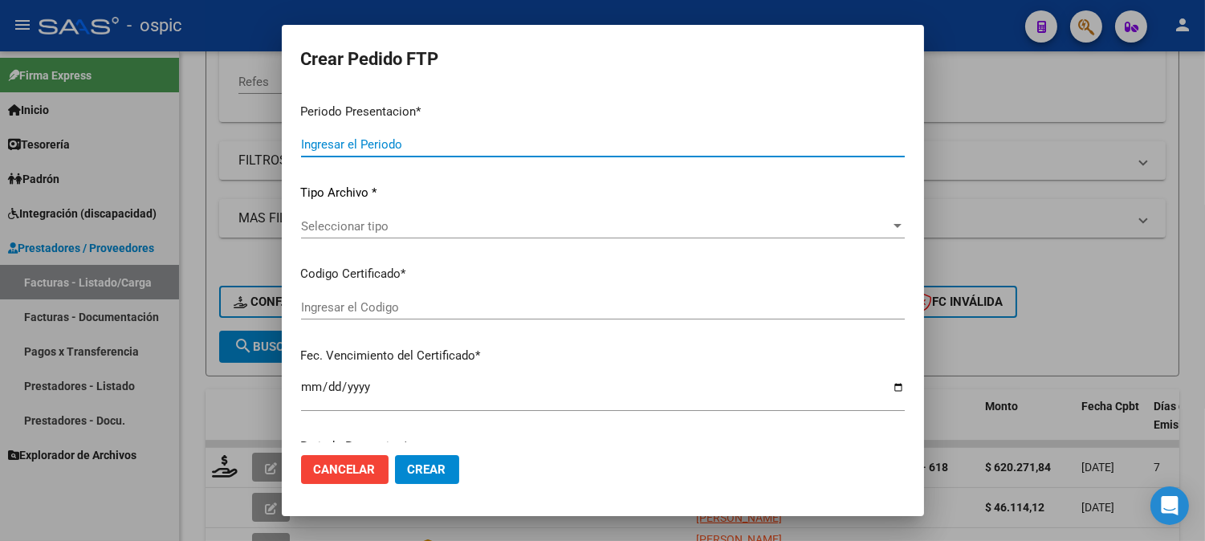
type input "202508"
type input "$ 620.271,84"
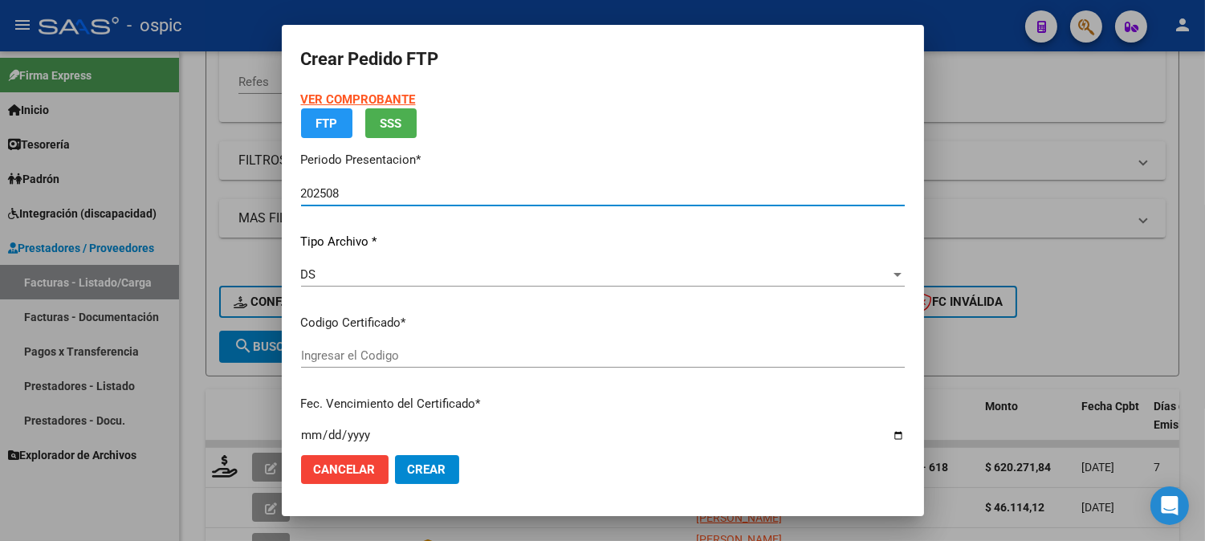
type input "9915748551"
type input "[DATE]"
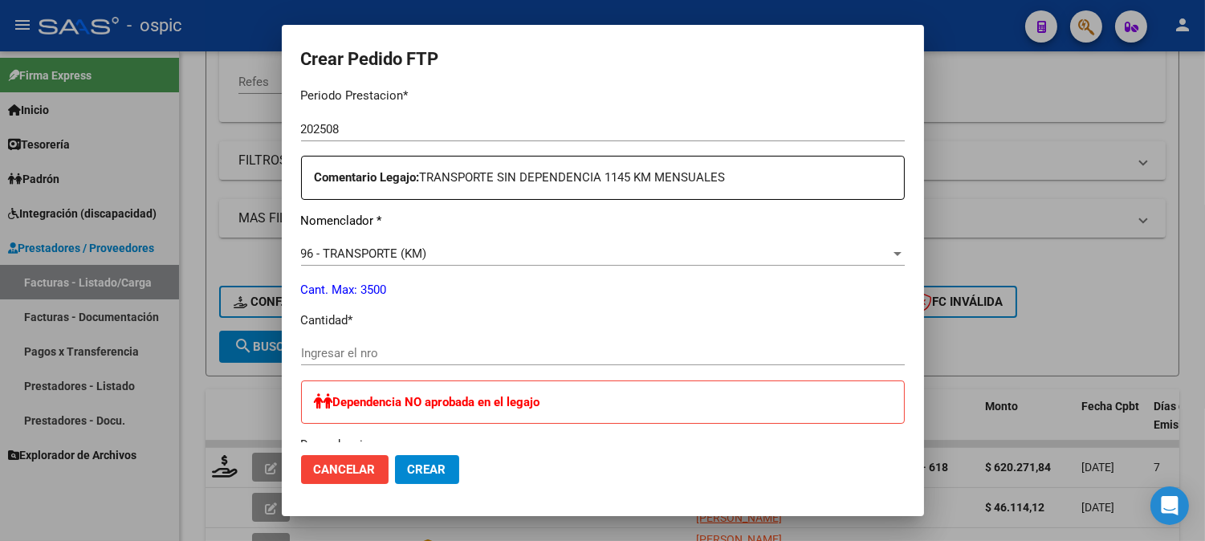
scroll to position [548, 0]
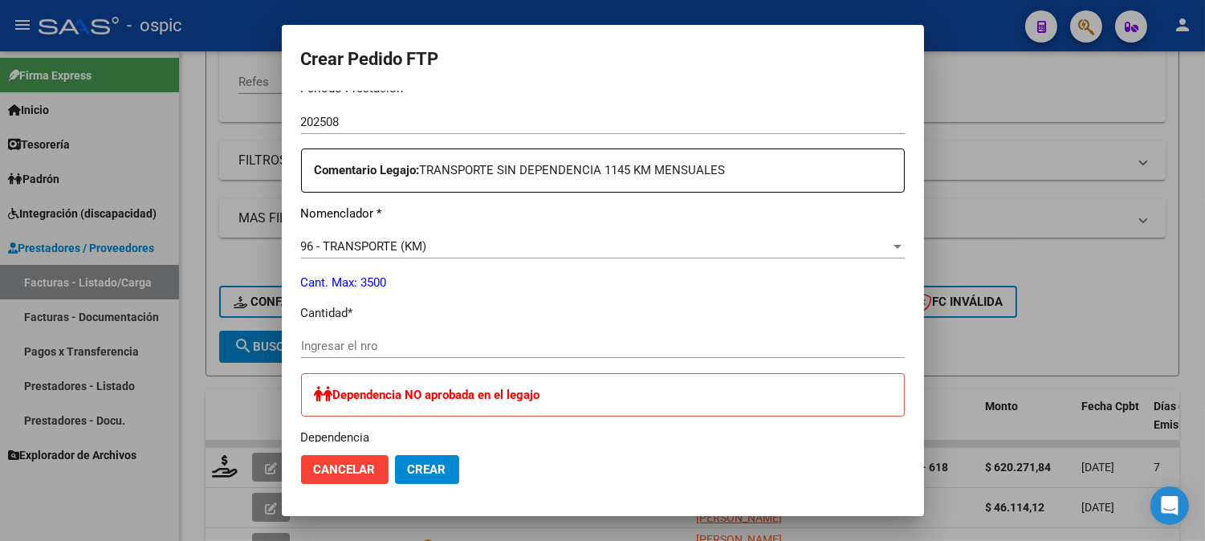
click at [498, 338] on div "Ingresar el nro" at bounding box center [603, 346] width 604 height 24
type input "1145"
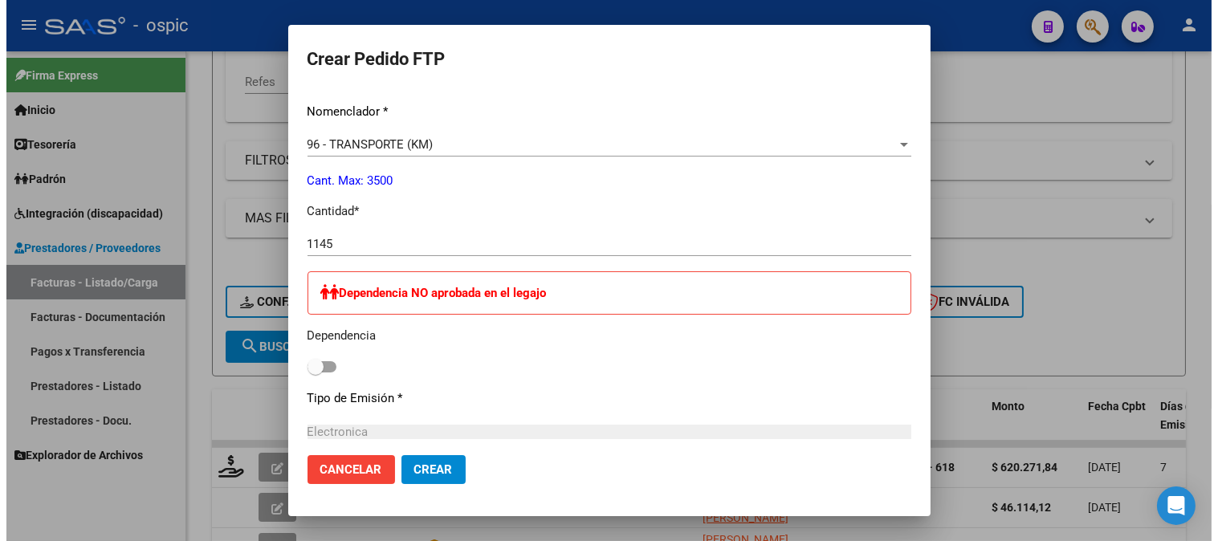
scroll to position [990, 0]
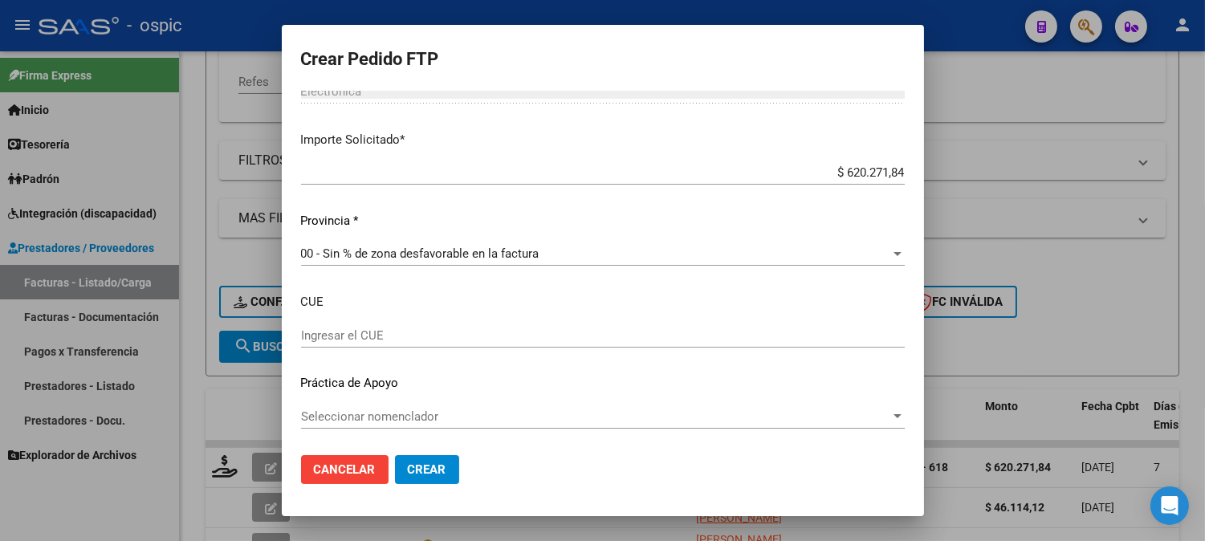
click at [435, 462] on span "Crear" at bounding box center [427, 469] width 39 height 14
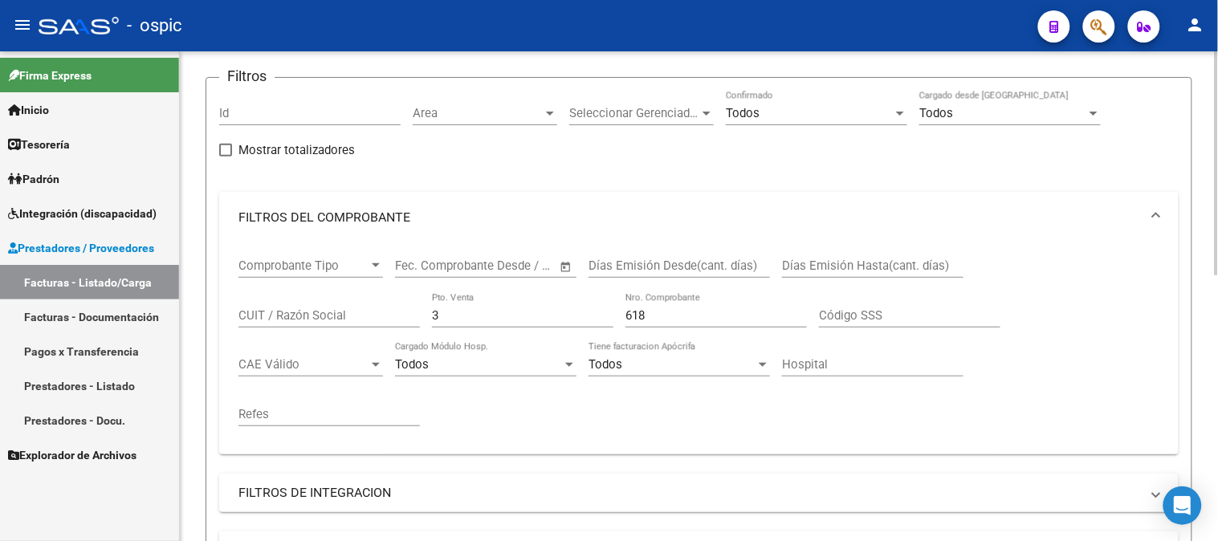
scroll to position [89, 0]
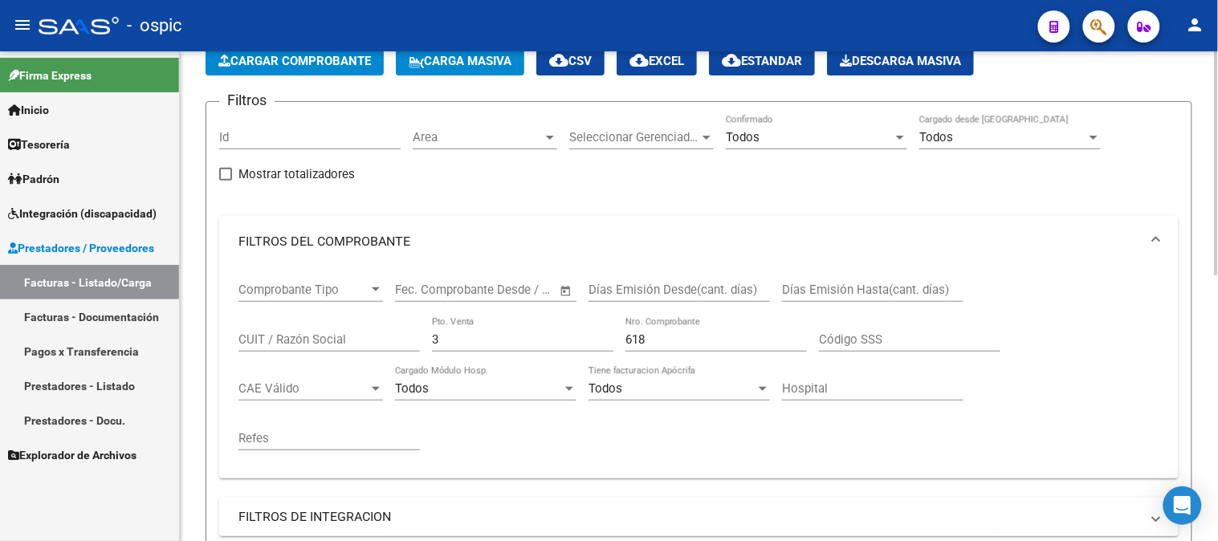
drag, startPoint x: 454, startPoint y: 339, endPoint x: 340, endPoint y: 338, distance: 114.0
click at [341, 338] on div "Comprobante Tipo Comprobante Tipo Fecha inicio – Fecha fin Fec. Comprobante Des…" at bounding box center [698, 366] width 921 height 198
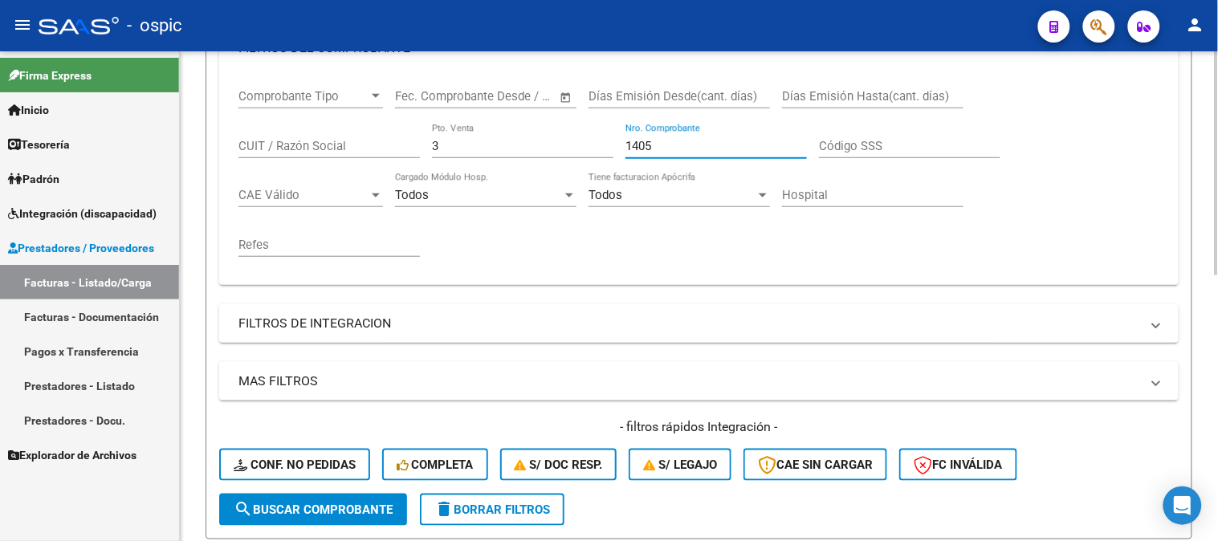
scroll to position [445, 0]
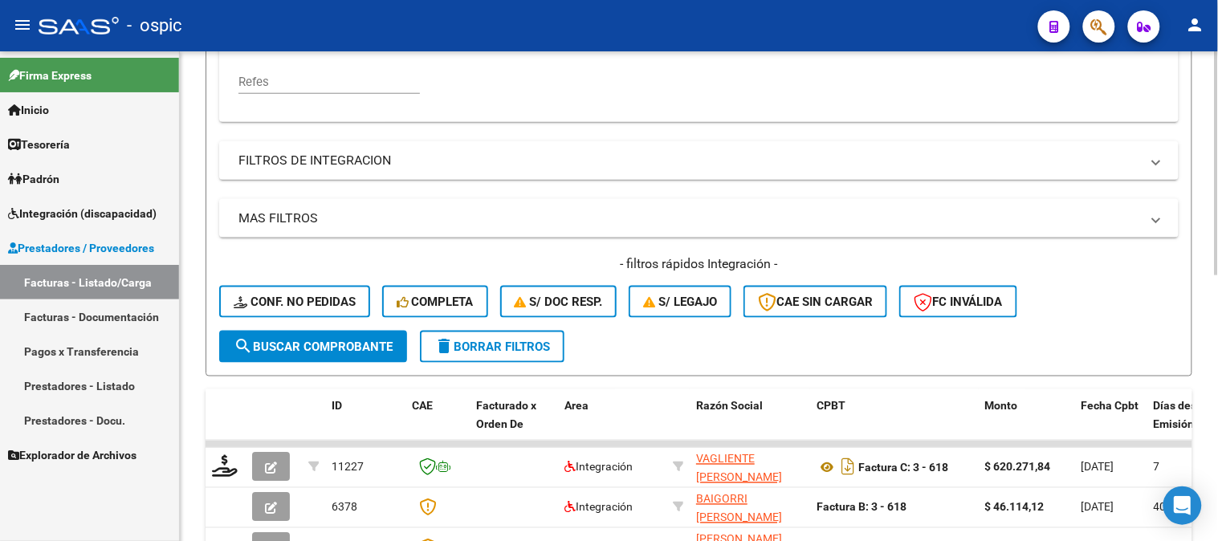
type input "1405"
click at [308, 345] on span "search Buscar Comprobante" at bounding box center [313, 346] width 159 height 14
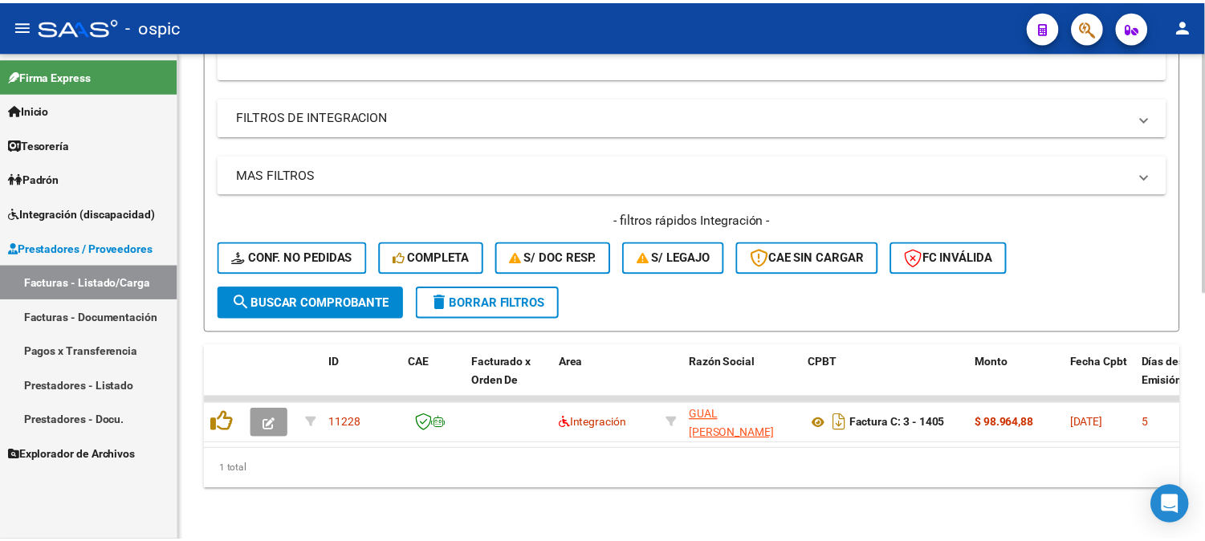
scroll to position [501, 0]
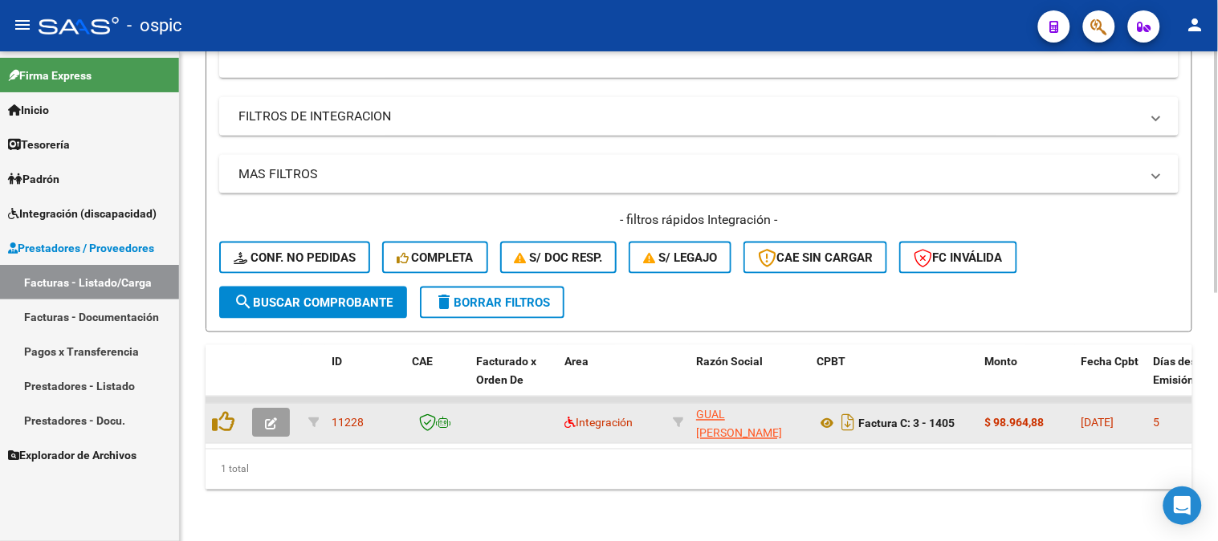
click at [269, 418] on icon "button" at bounding box center [271, 424] width 12 height 12
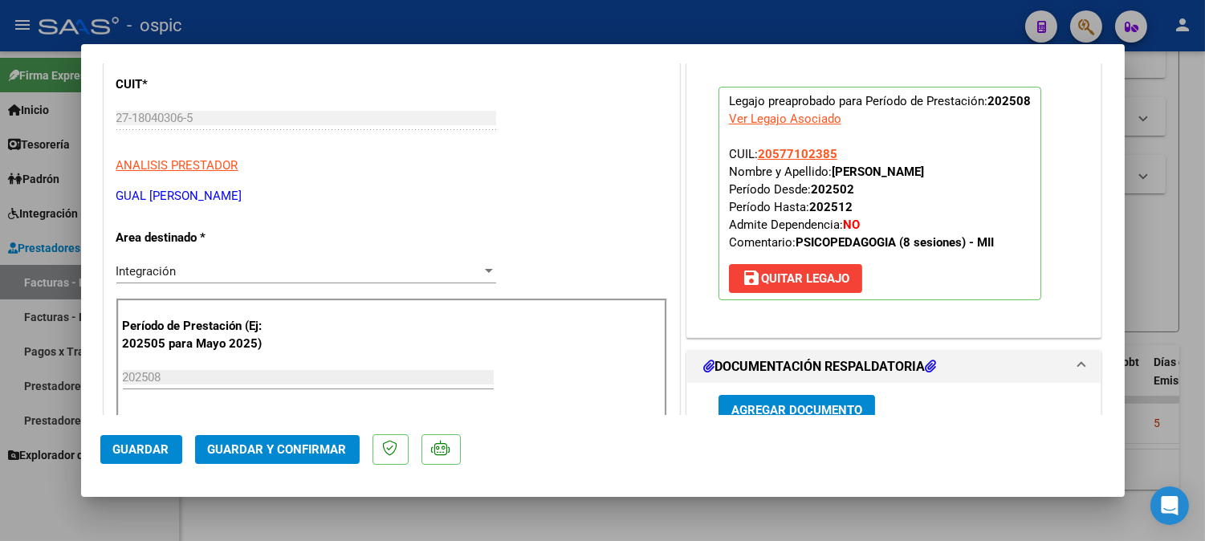
scroll to position [0, 0]
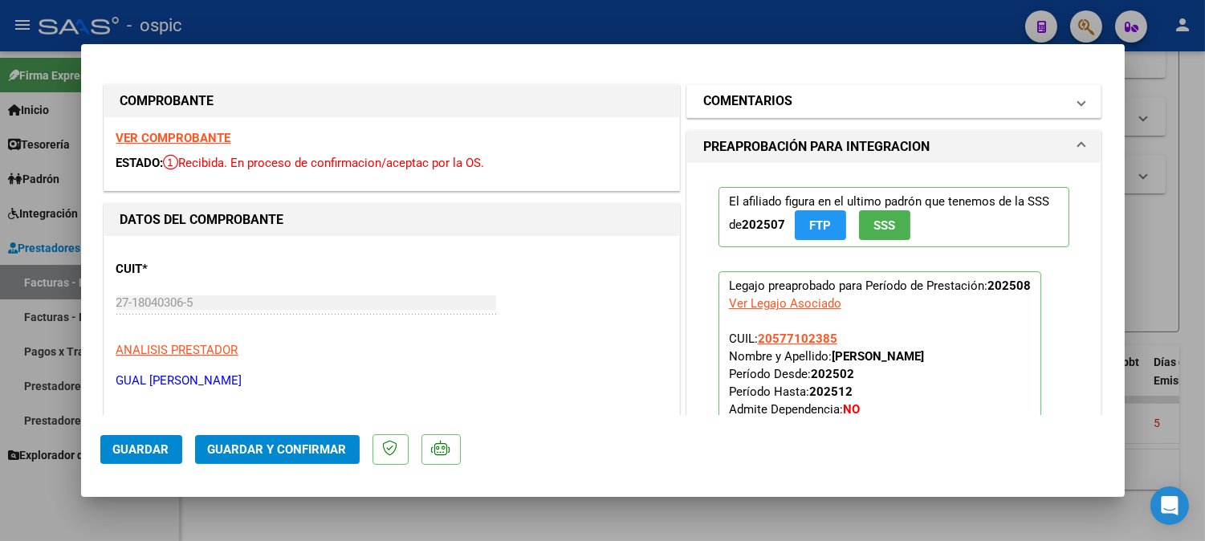
click at [726, 113] on mat-expansion-panel-header "COMENTARIOS" at bounding box center [894, 101] width 414 height 32
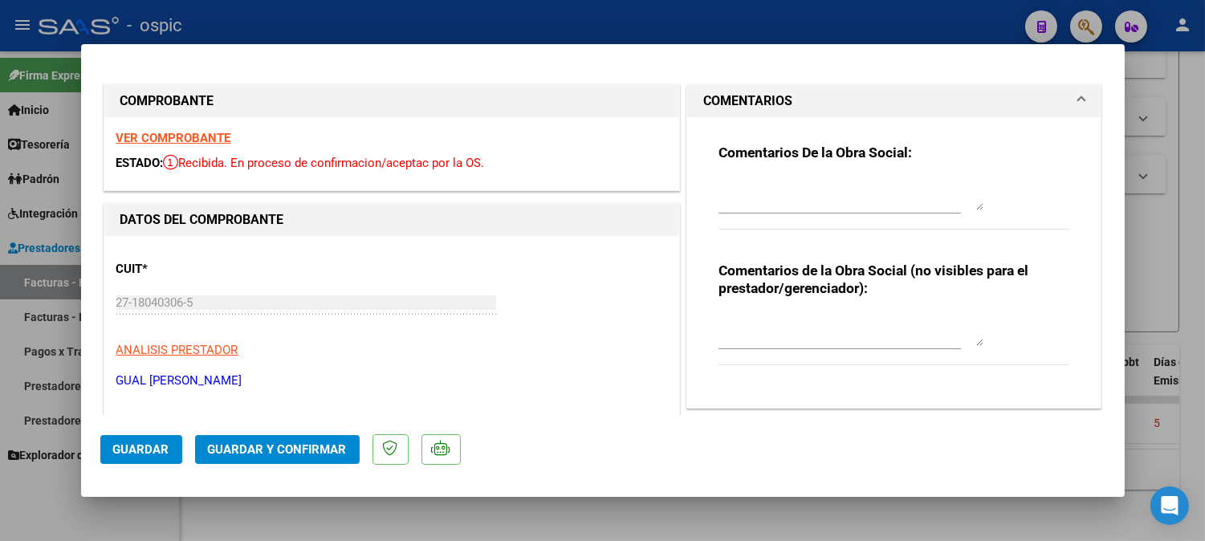
click at [789, 314] on textarea at bounding box center [850, 330] width 265 height 32
type textarea "PSP 8 SESIONES"
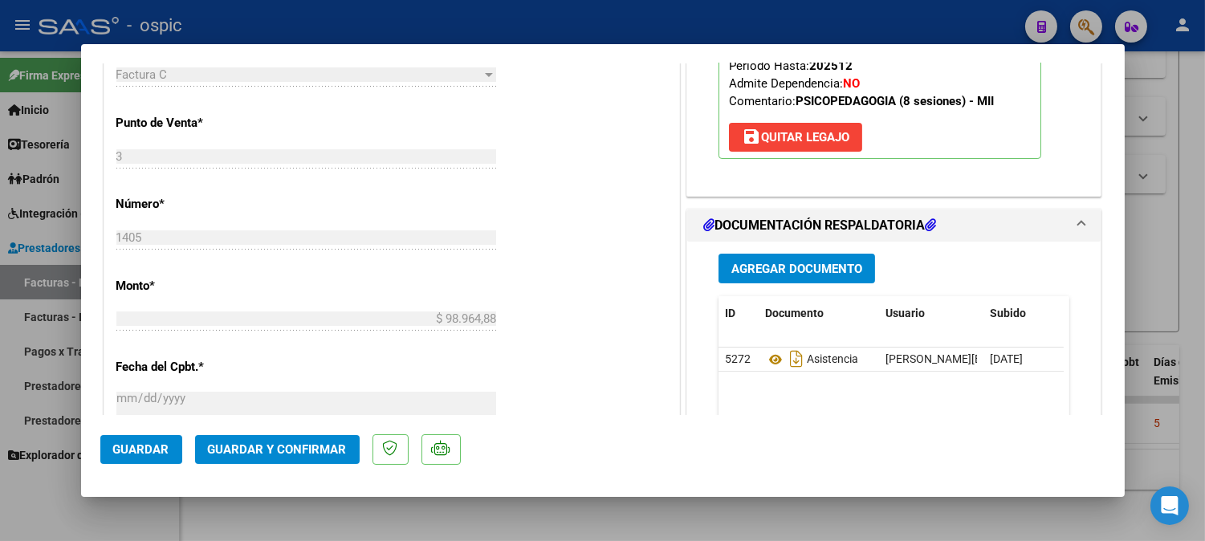
scroll to position [691, 0]
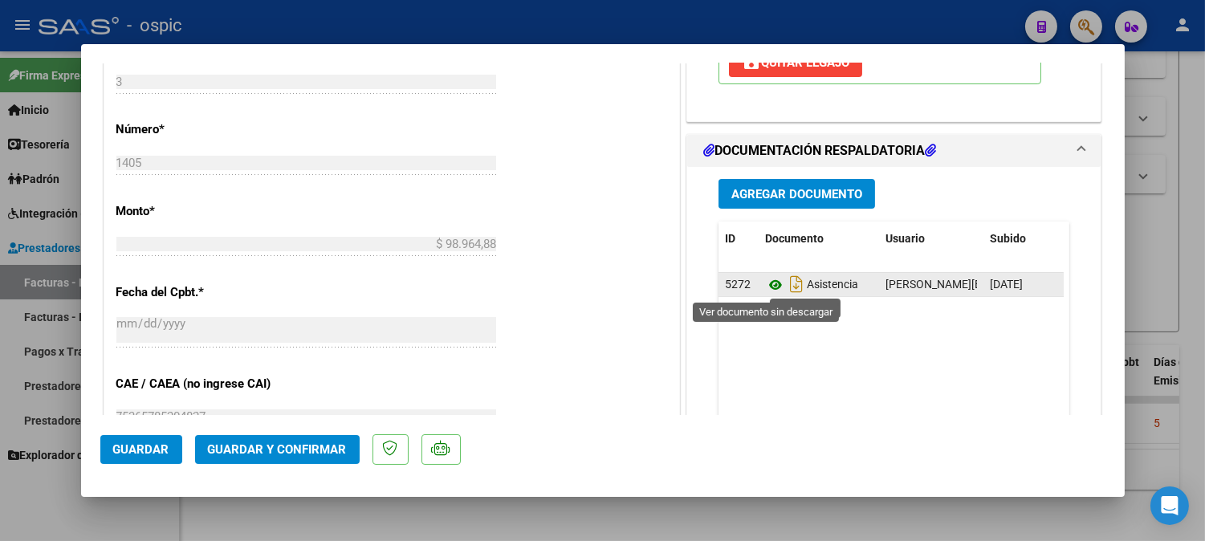
click at [766, 283] on icon at bounding box center [775, 284] width 21 height 19
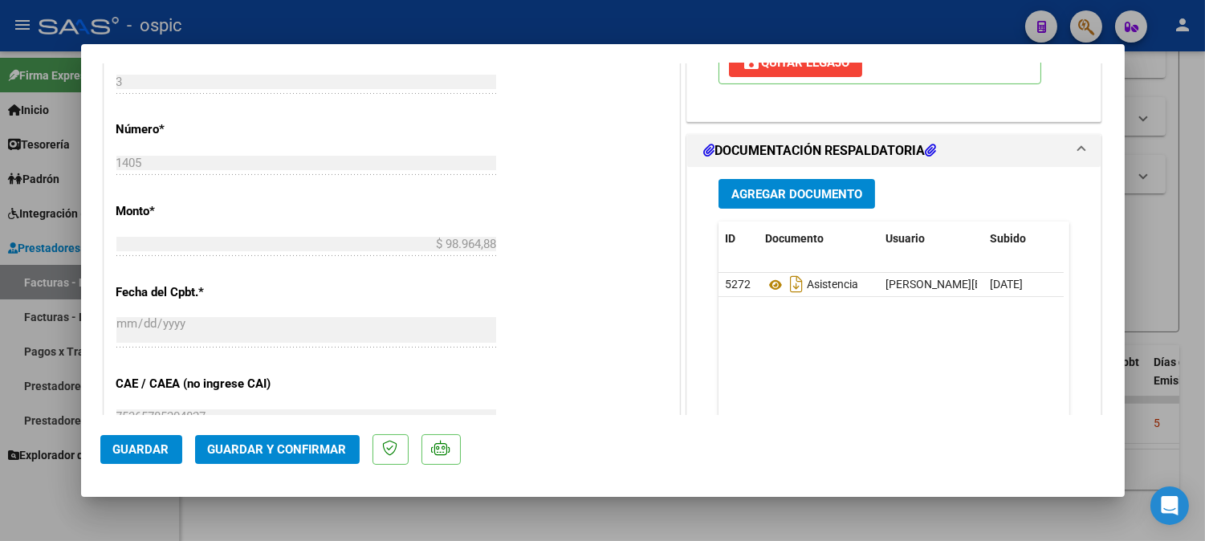
click at [331, 452] on span "Guardar y Confirmar" at bounding box center [277, 449] width 139 height 14
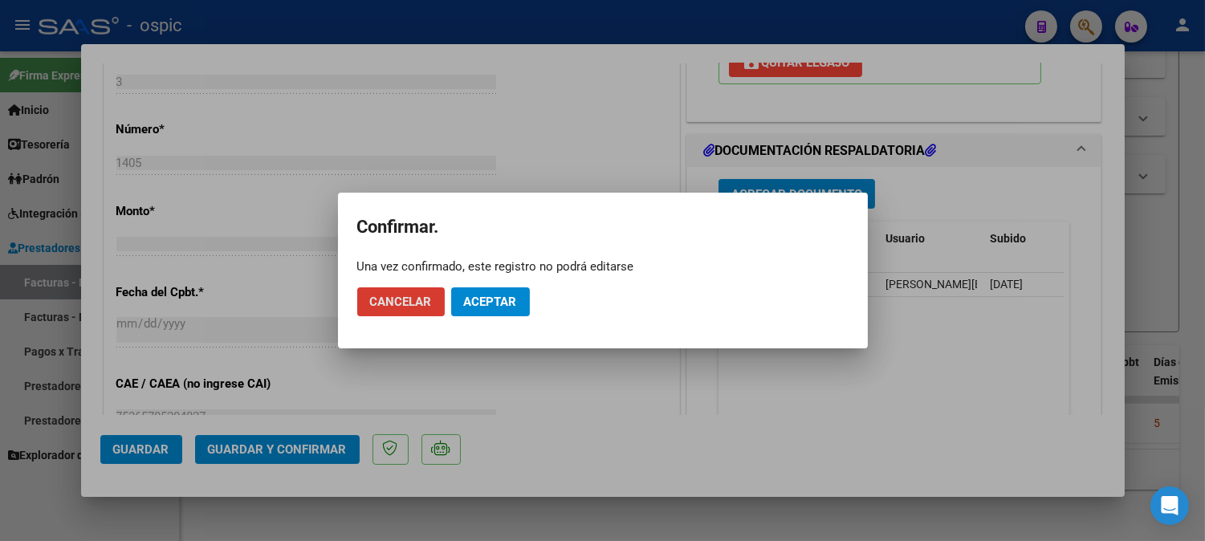
click at [514, 299] on span "Aceptar" at bounding box center [490, 302] width 53 height 14
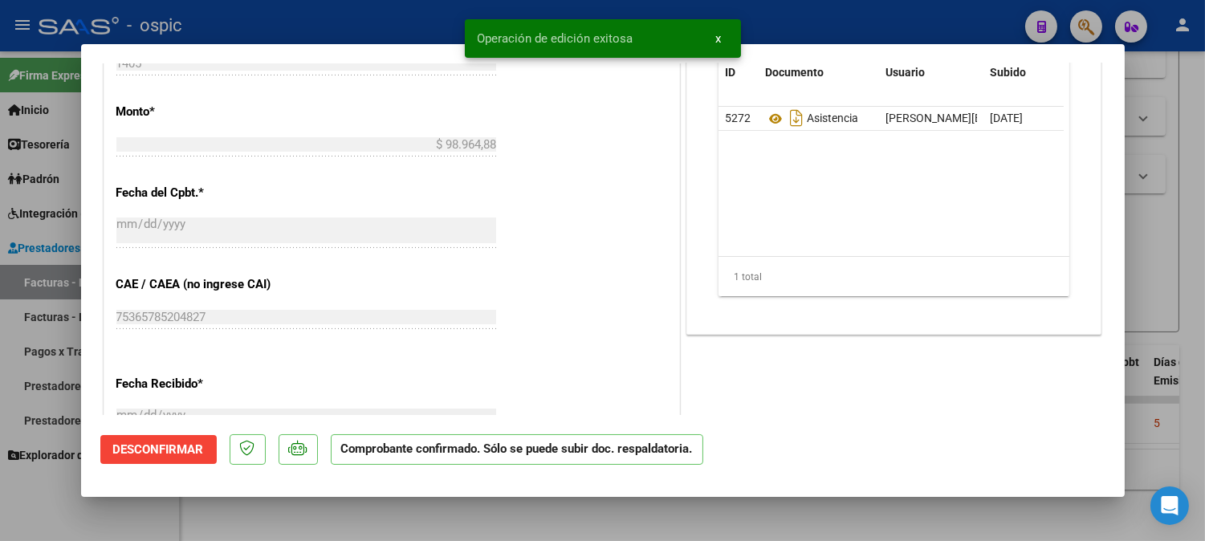
type input "$ 0,00"
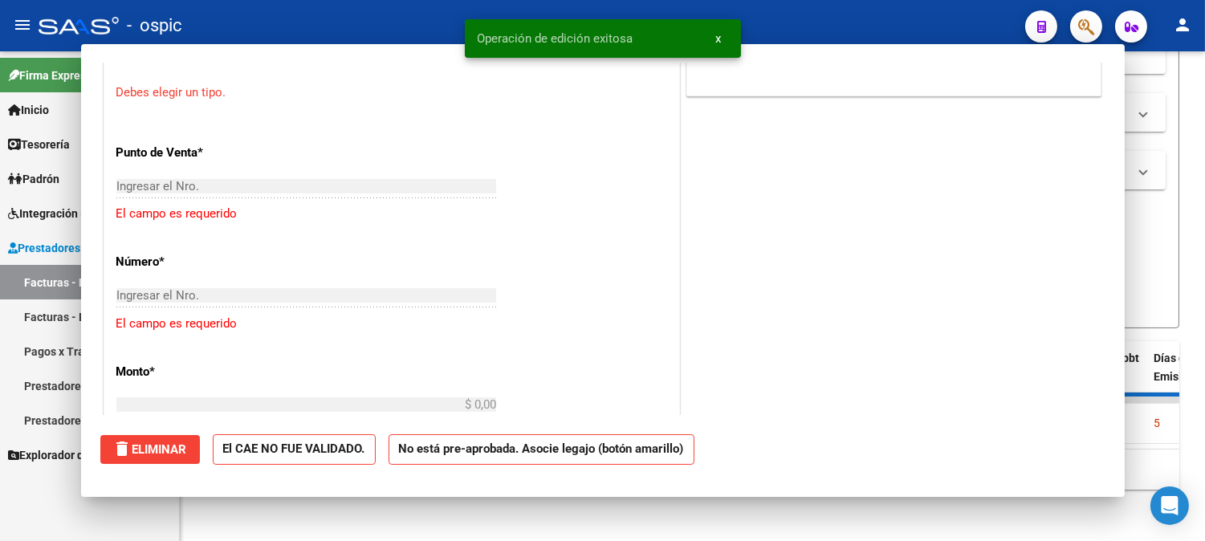
scroll to position [719, 0]
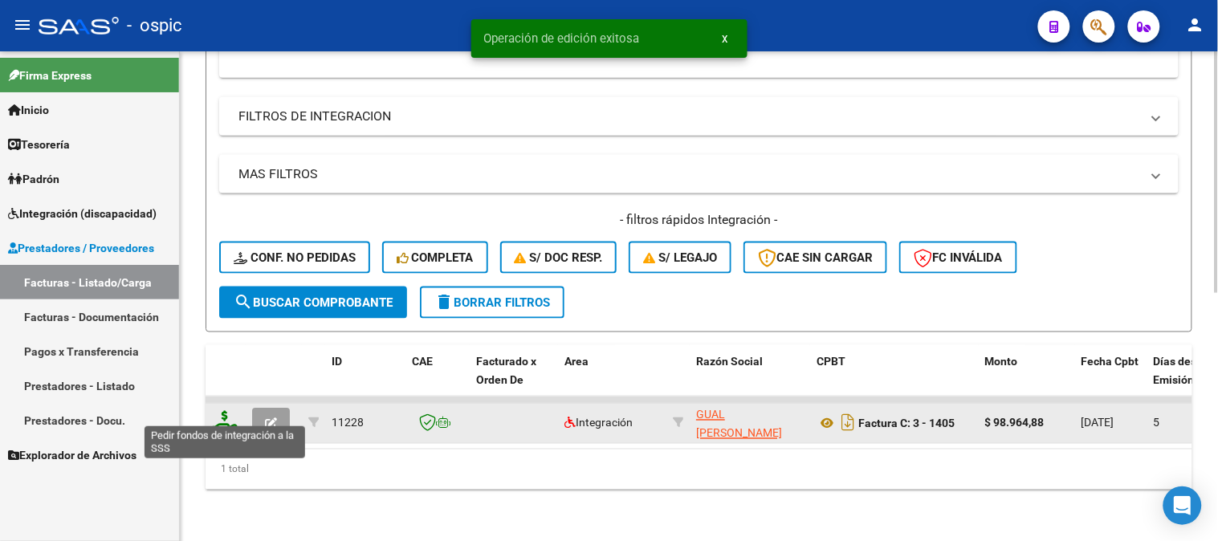
click at [228, 411] on icon at bounding box center [225, 422] width 26 height 22
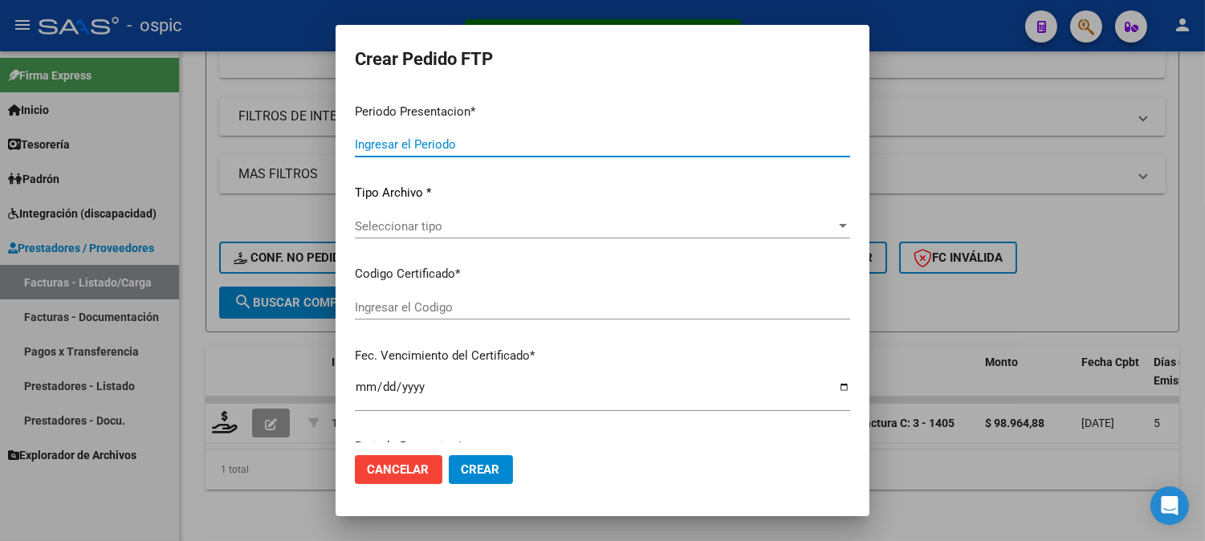
type input "202508"
type input "$ 98.964,88"
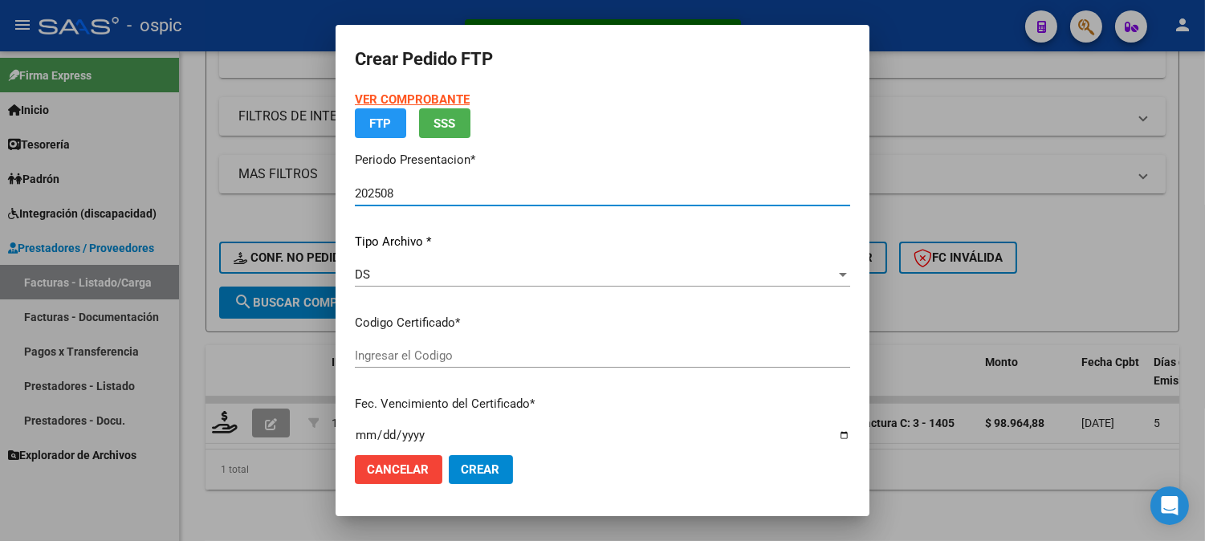
type input "0000000000000000000000000000002678281182"
type input "[DATE]"
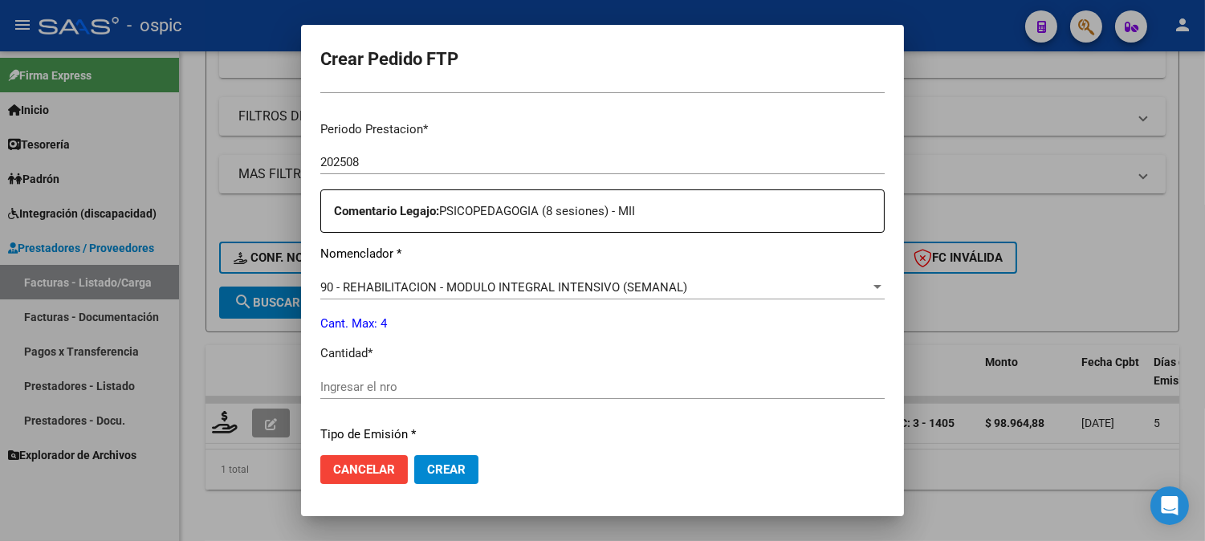
scroll to position [493, 0]
click at [509, 381] on input "Ingresar el nro" at bounding box center [602, 383] width 564 height 14
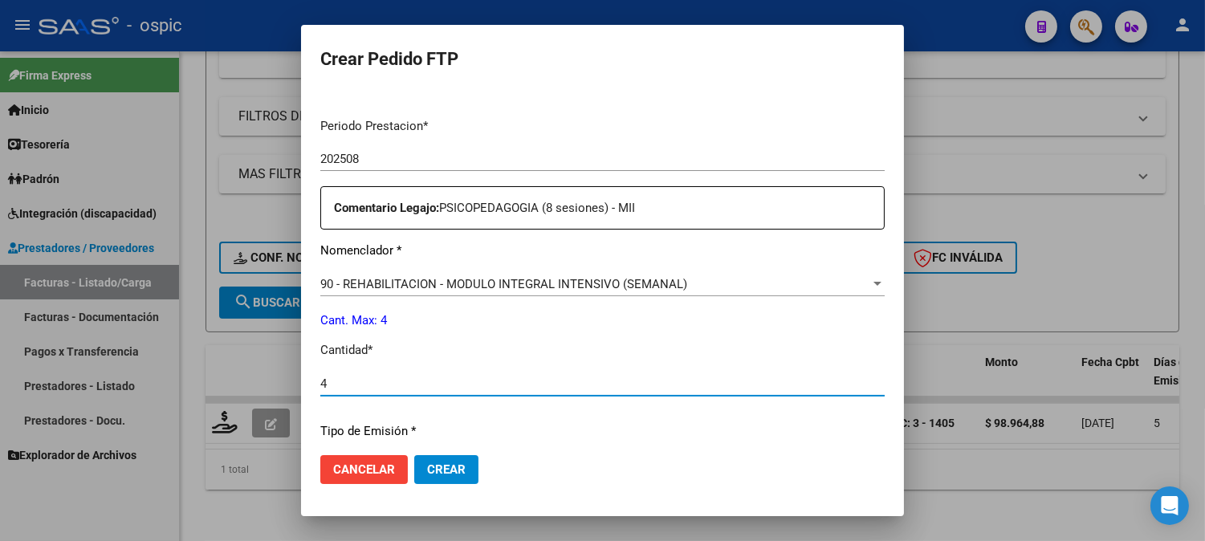
type input "4"
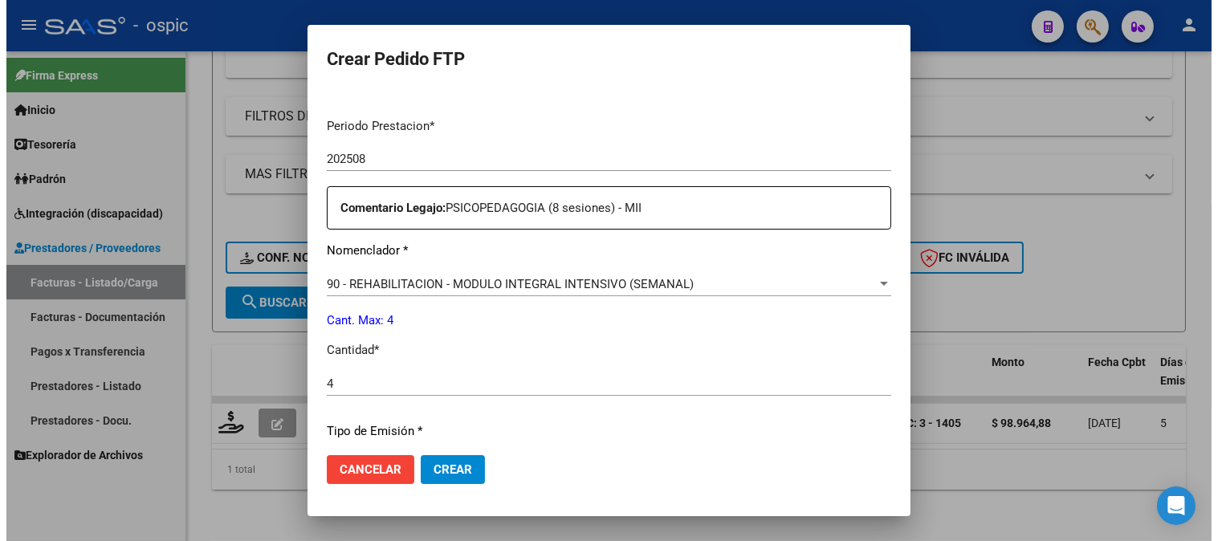
scroll to position [704, 0]
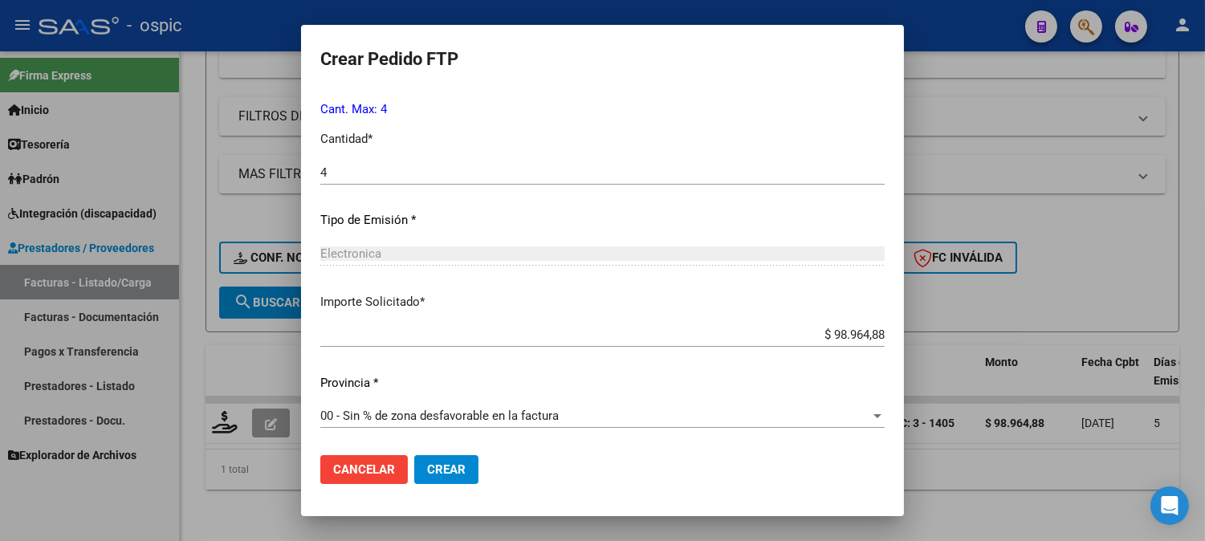
click at [440, 466] on span "Crear" at bounding box center [446, 469] width 39 height 14
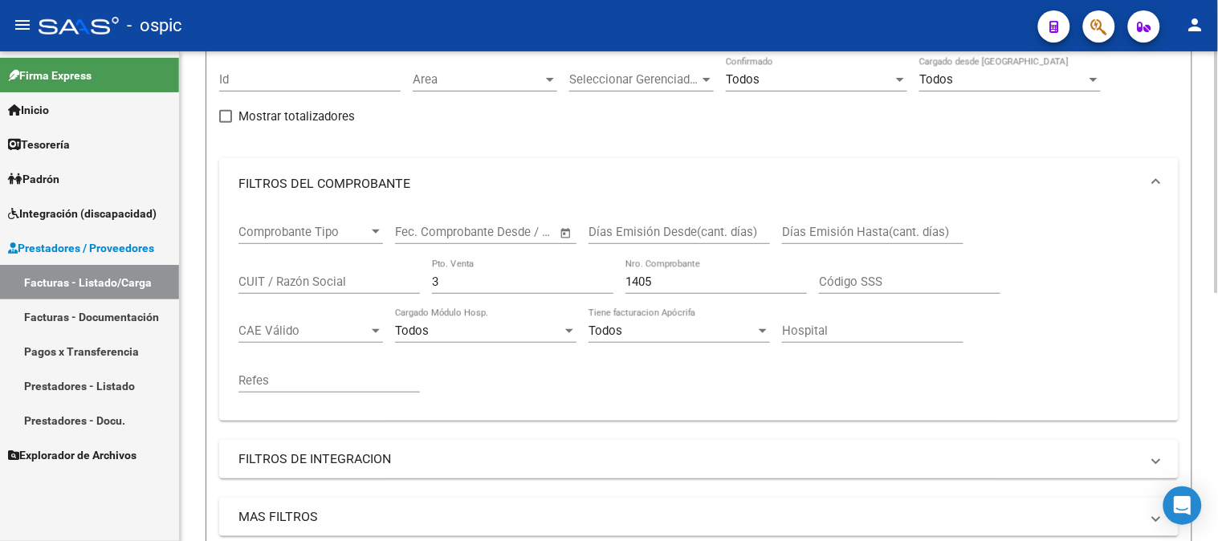
scroll to position [144, 0]
click at [314, 286] on div "Comprobante Tipo Comprobante Tipo Fecha inicio – Fecha fin Fec. Comprobante Des…" at bounding box center [698, 311] width 921 height 198
type input "2"
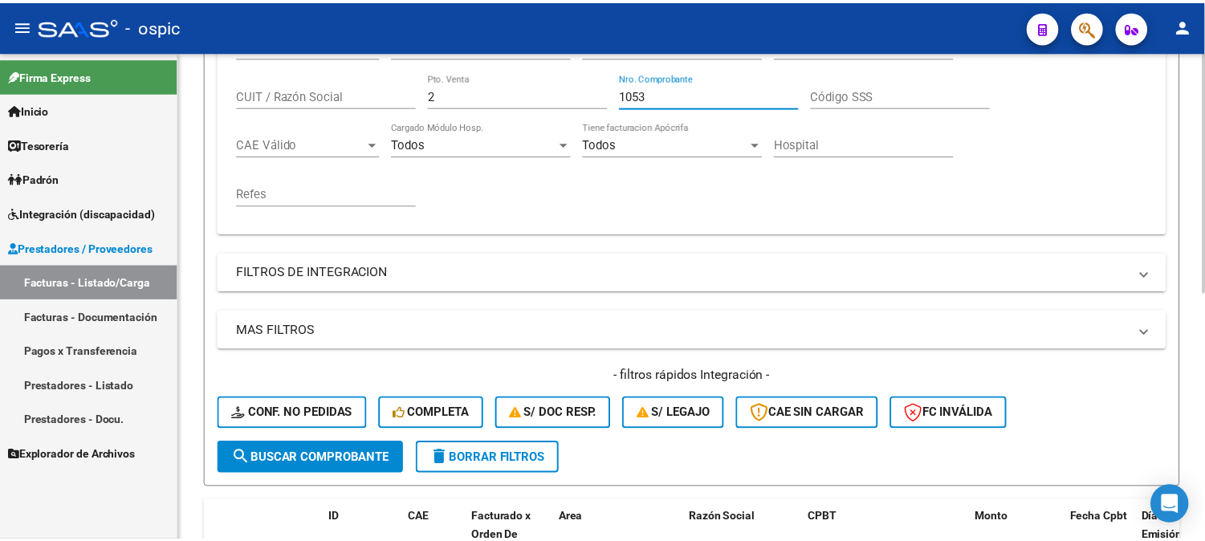
scroll to position [501, 0]
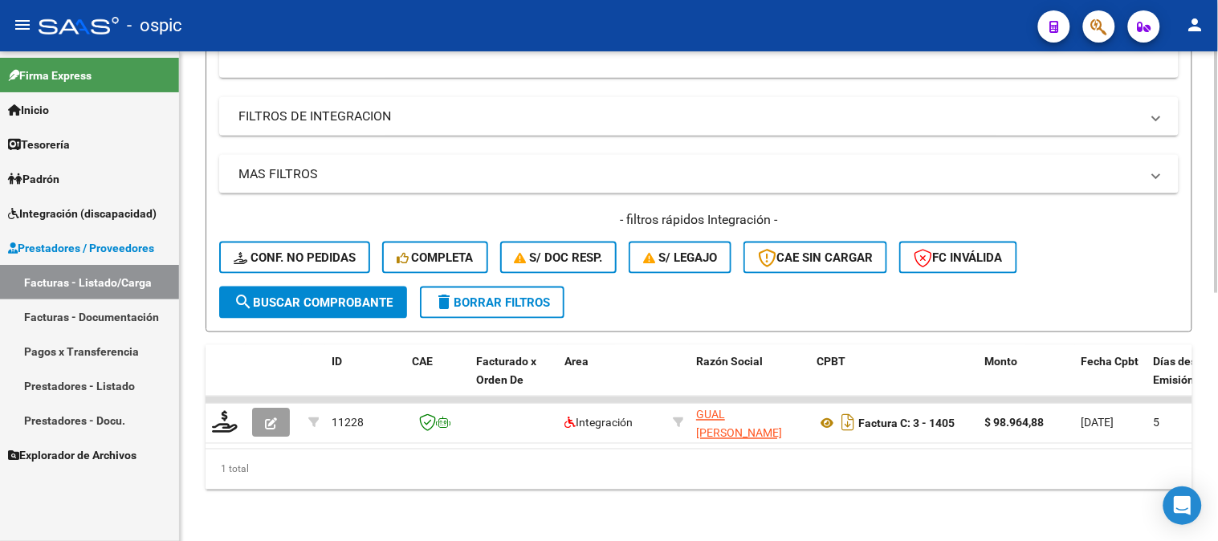
type input "1053"
click at [315, 295] on span "search Buscar Comprobante" at bounding box center [313, 302] width 159 height 14
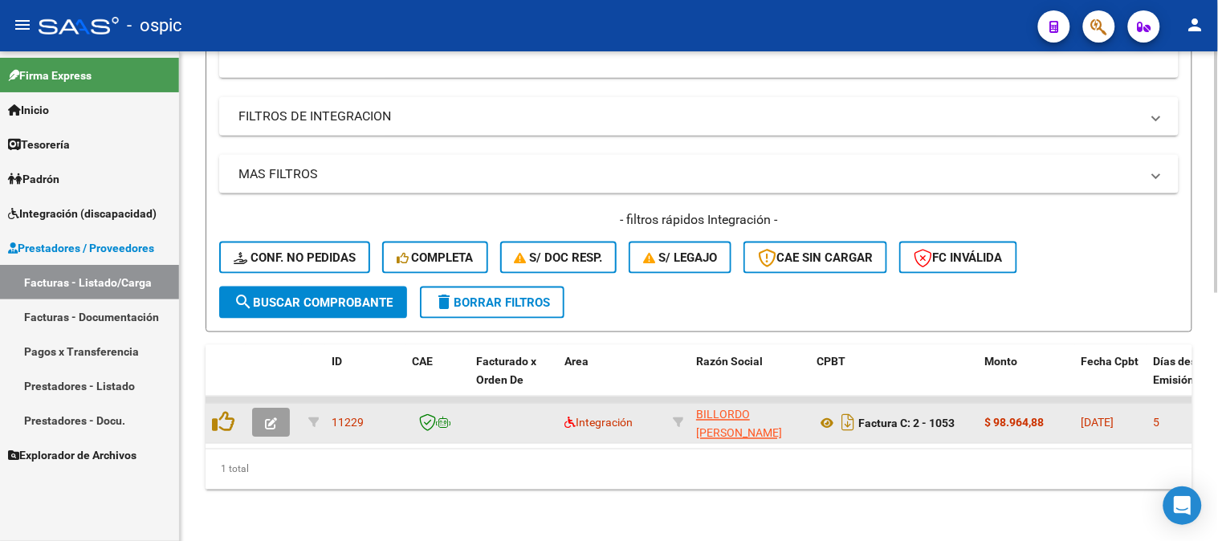
click at [276, 418] on icon "button" at bounding box center [271, 424] width 12 height 12
click at [273, 418] on icon "button" at bounding box center [271, 424] width 12 height 12
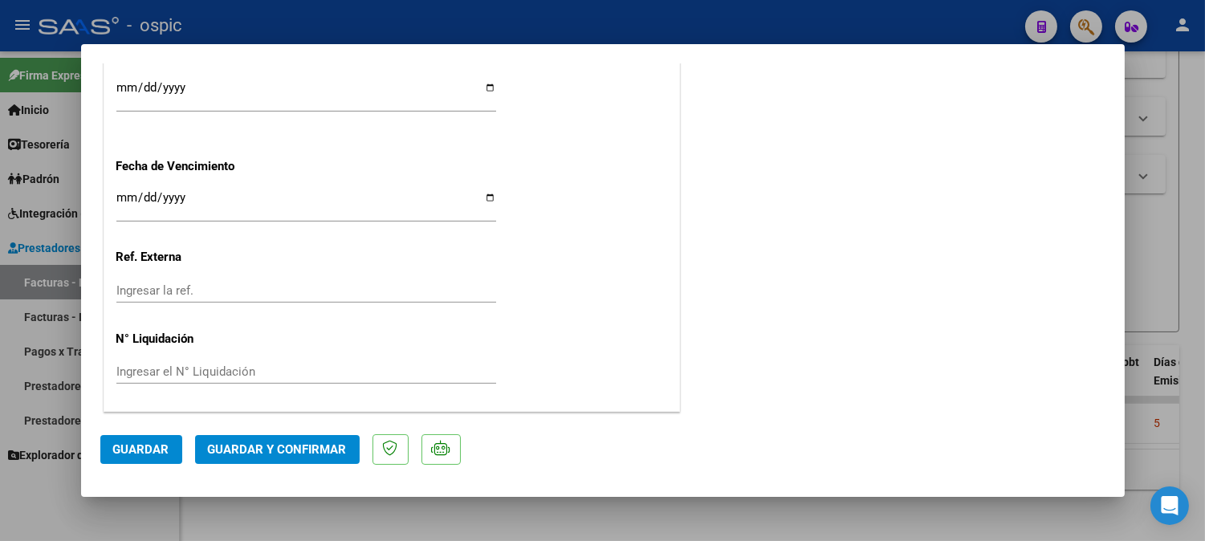
scroll to position [0, 0]
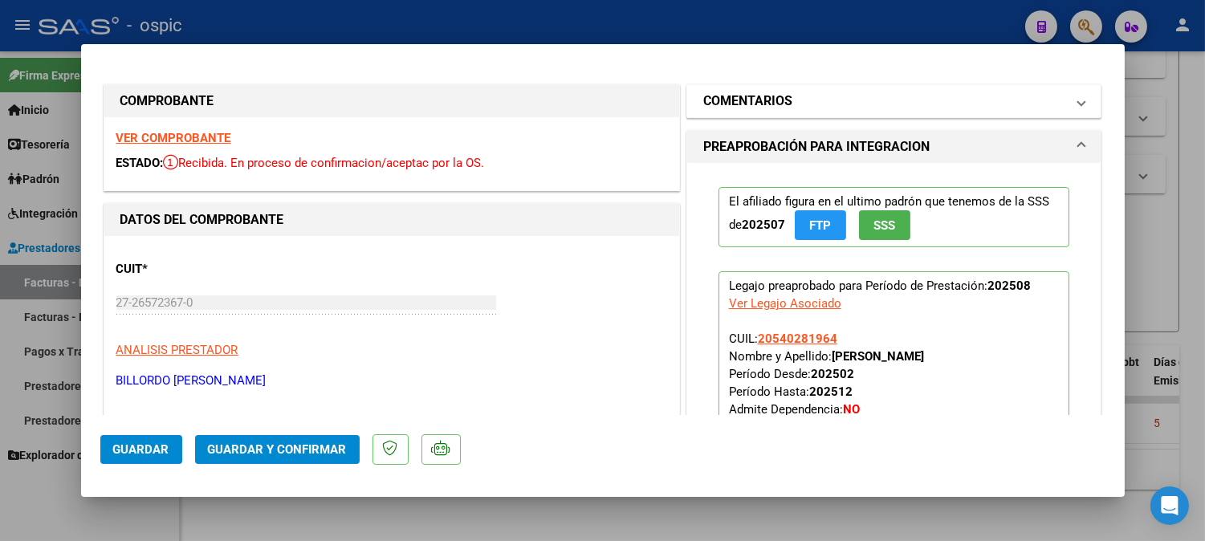
click at [758, 105] on h1 "COMENTARIOS" at bounding box center [747, 100] width 89 height 19
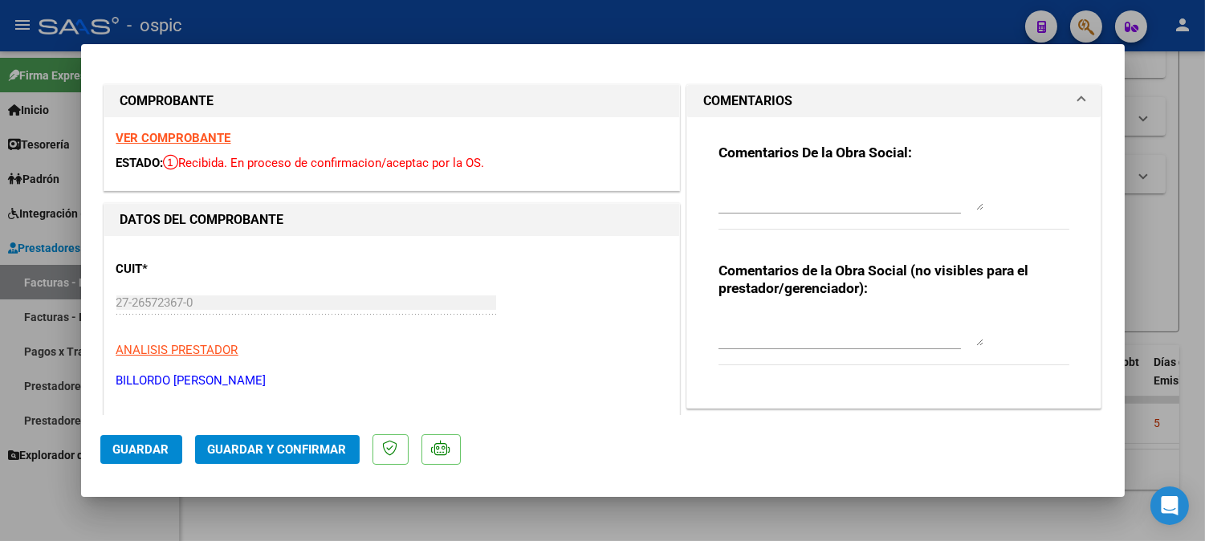
drag, startPoint x: 799, startPoint y: 332, endPoint x: 1217, endPoint y: 245, distance: 426.4
click at [806, 327] on textarea at bounding box center [850, 330] width 265 height 32
type textarea "FONO 8 SESIONES"
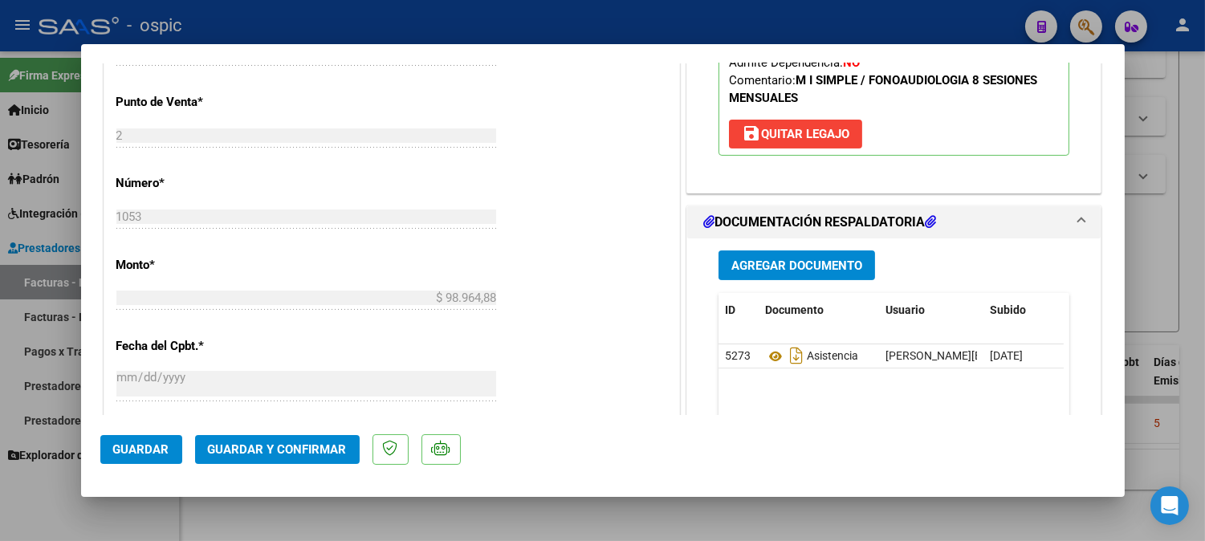
scroll to position [669, 0]
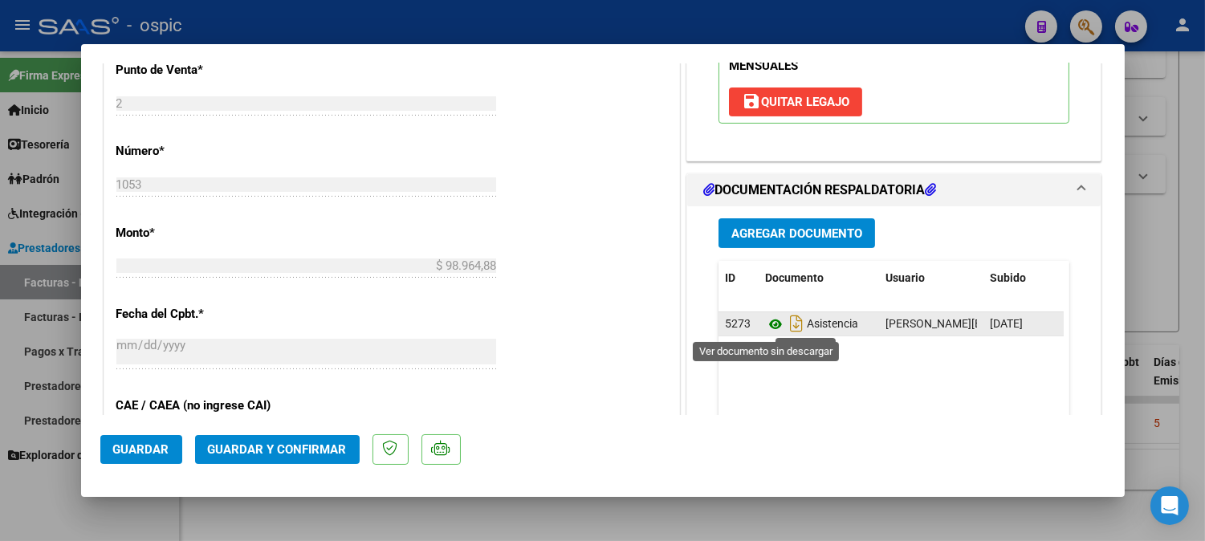
click at [765, 322] on icon at bounding box center [775, 324] width 21 height 19
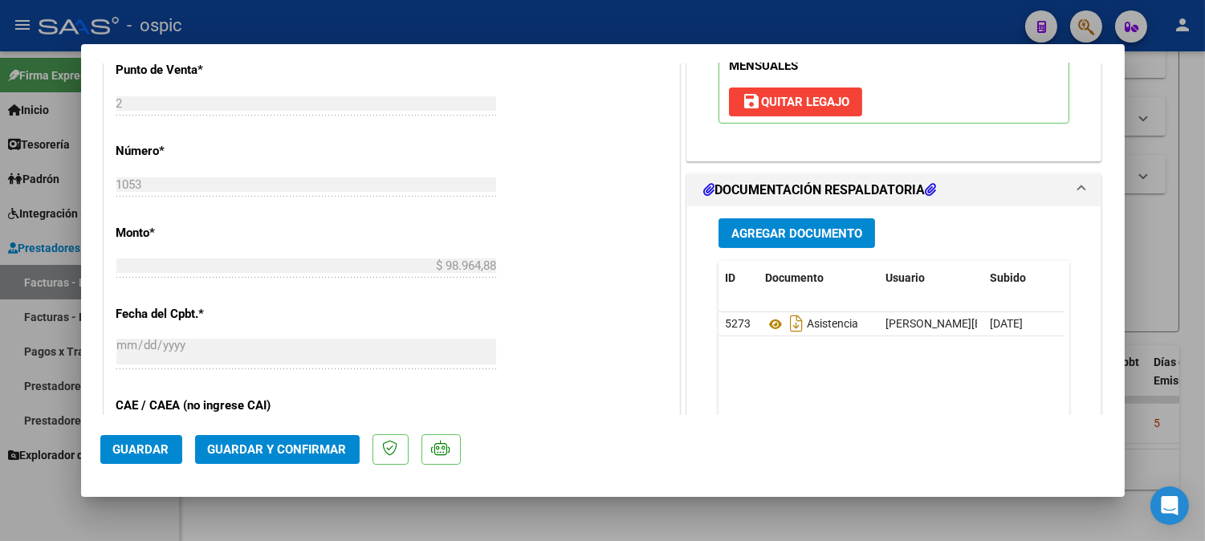
click at [302, 444] on span "Guardar y Confirmar" at bounding box center [277, 449] width 139 height 14
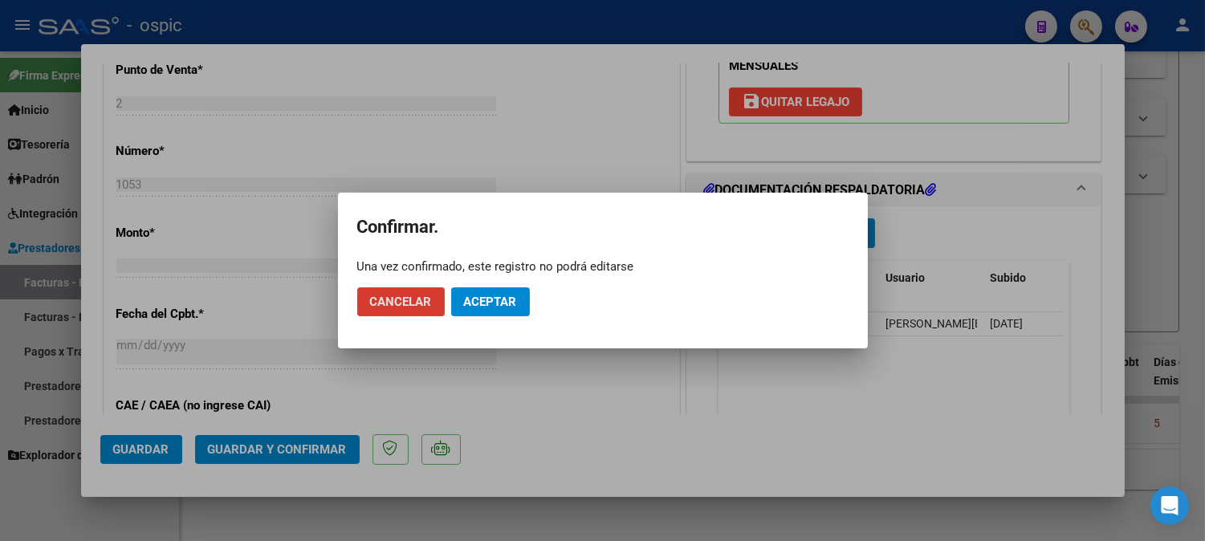
click at [486, 300] on span "Aceptar" at bounding box center [490, 302] width 53 height 14
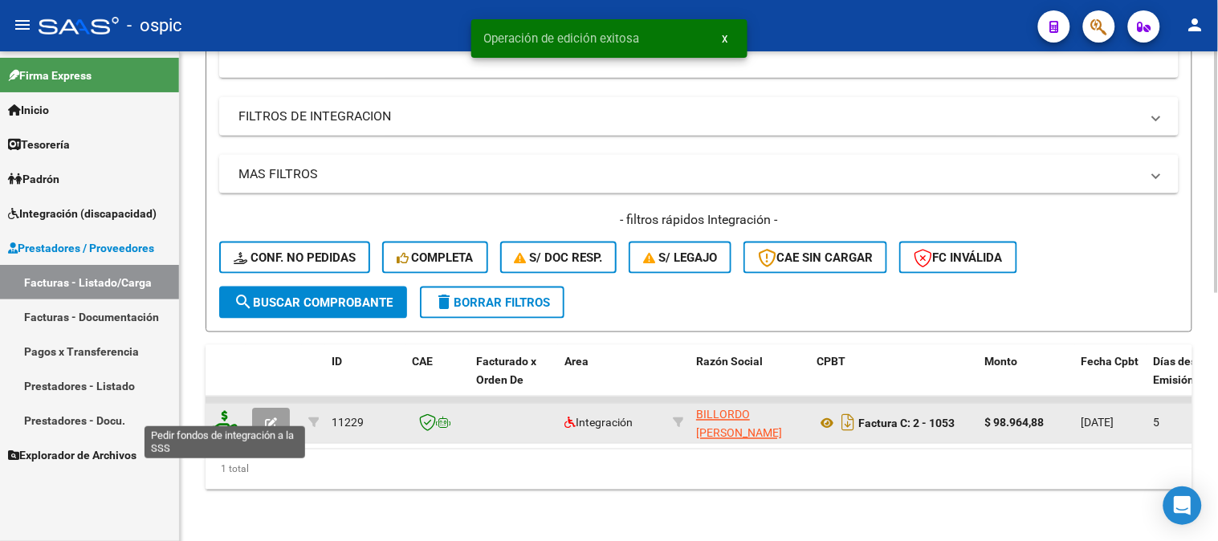
click at [221, 413] on icon at bounding box center [225, 422] width 26 height 22
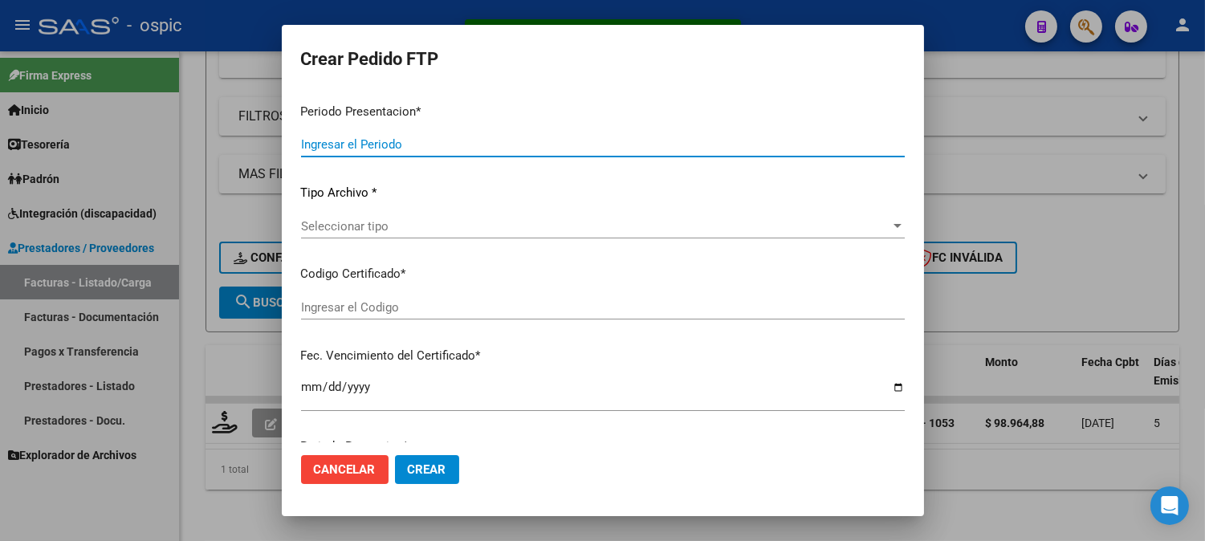
type input "202508"
type input "$ 98.964,88"
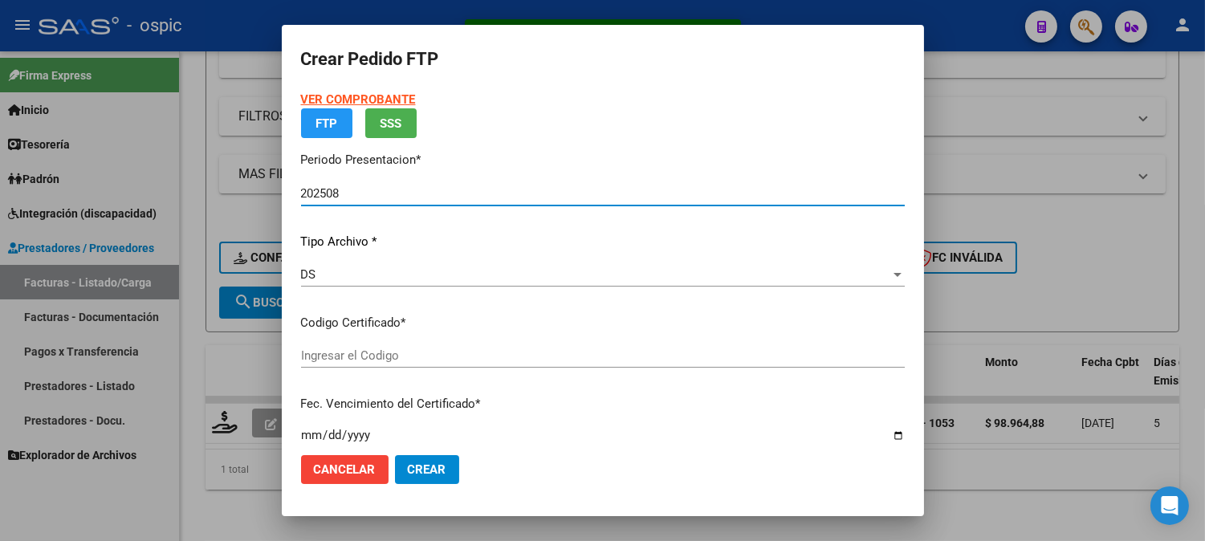
type input "0000000000000000000000000000002273237188"
type input "[DATE]"
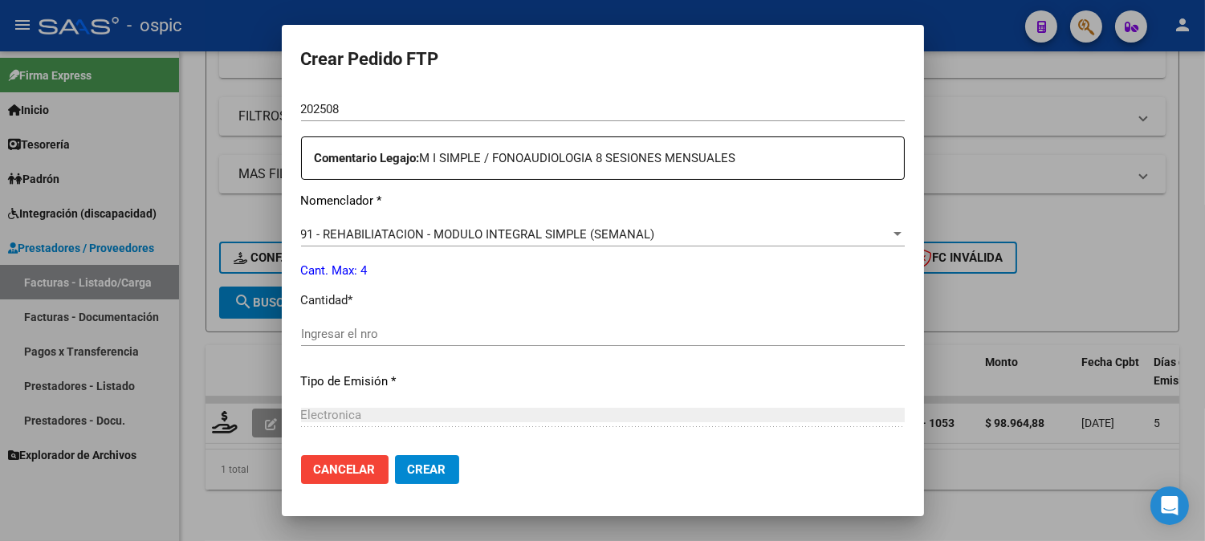
scroll to position [546, 0]
click at [514, 327] on input "Ingresar el nro" at bounding box center [603, 330] width 604 height 14
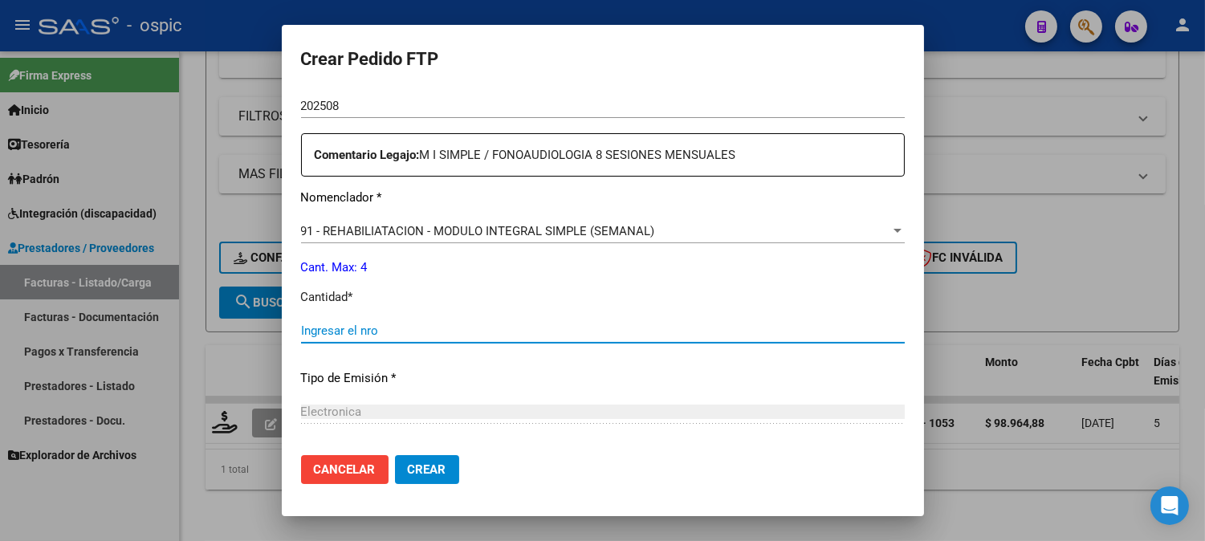
type input "1"
type input "4"
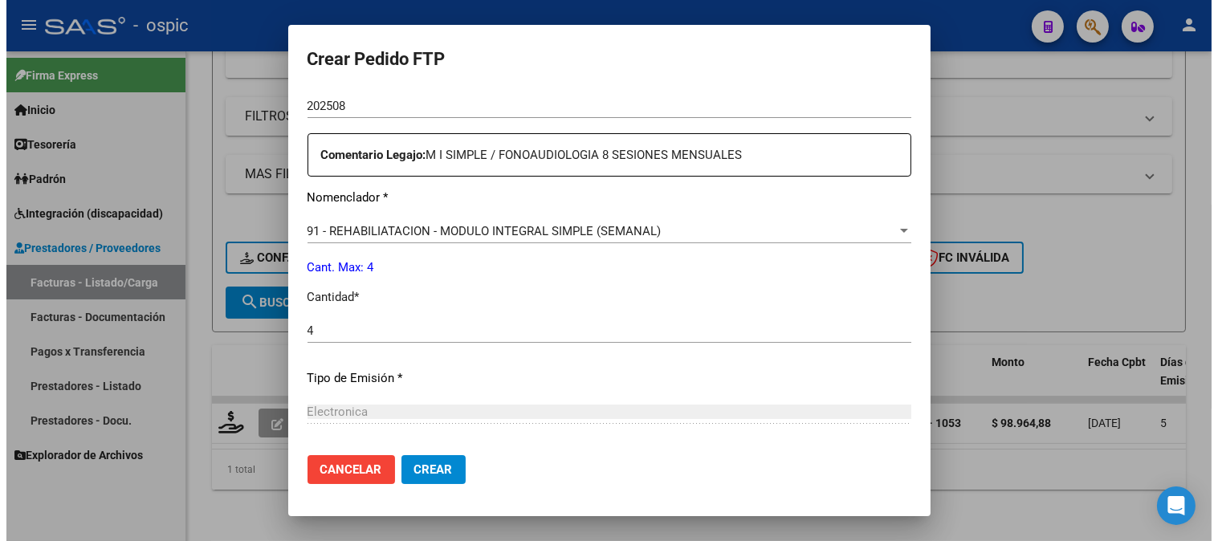
scroll to position [704, 0]
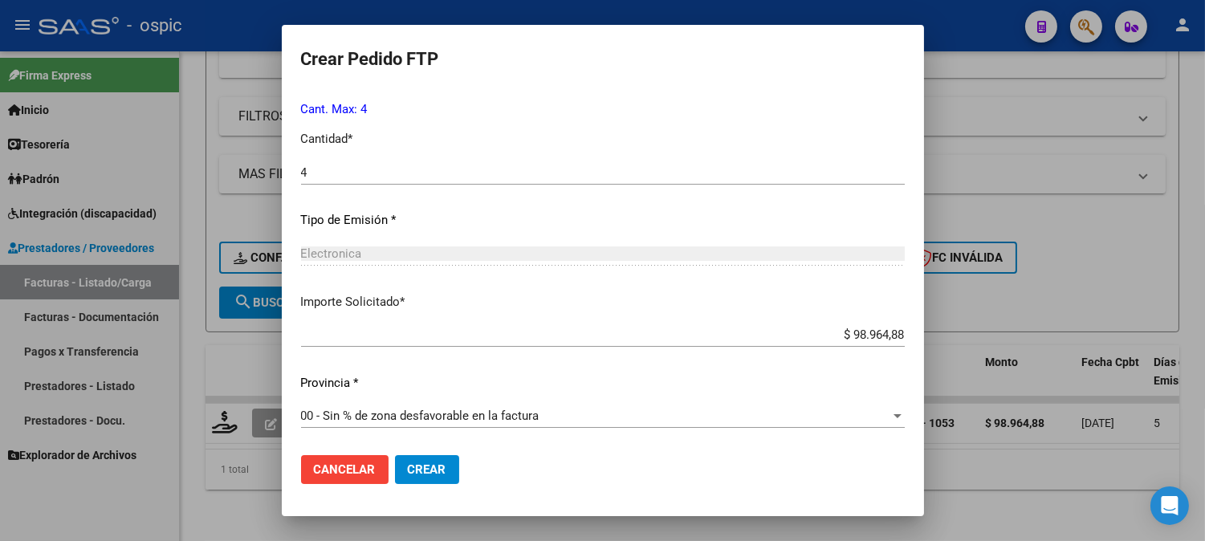
click at [440, 470] on span "Crear" at bounding box center [427, 469] width 39 height 14
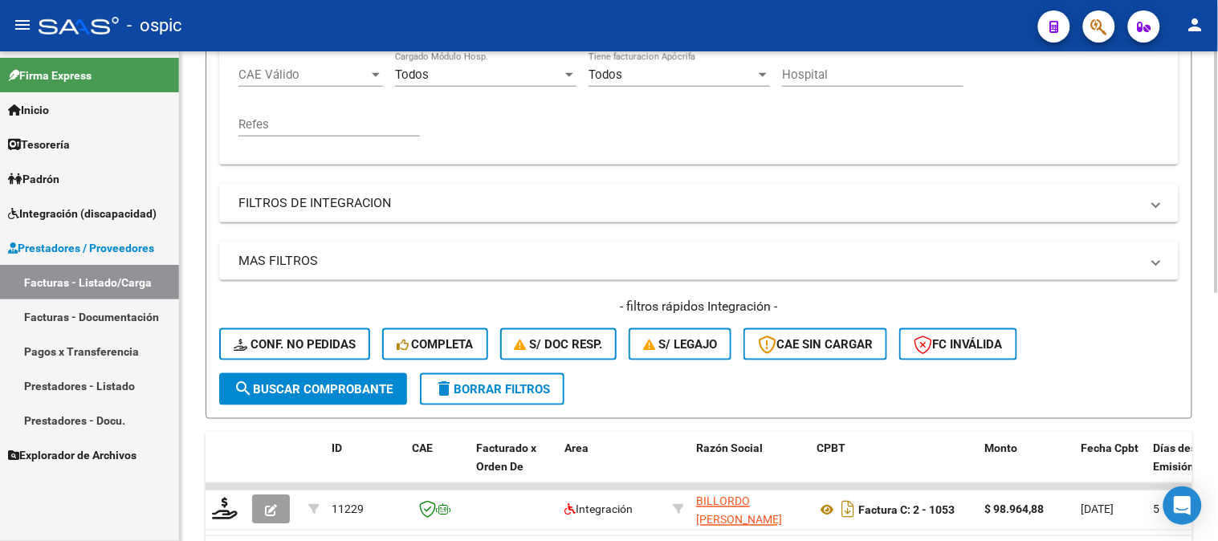
scroll to position [234, 0]
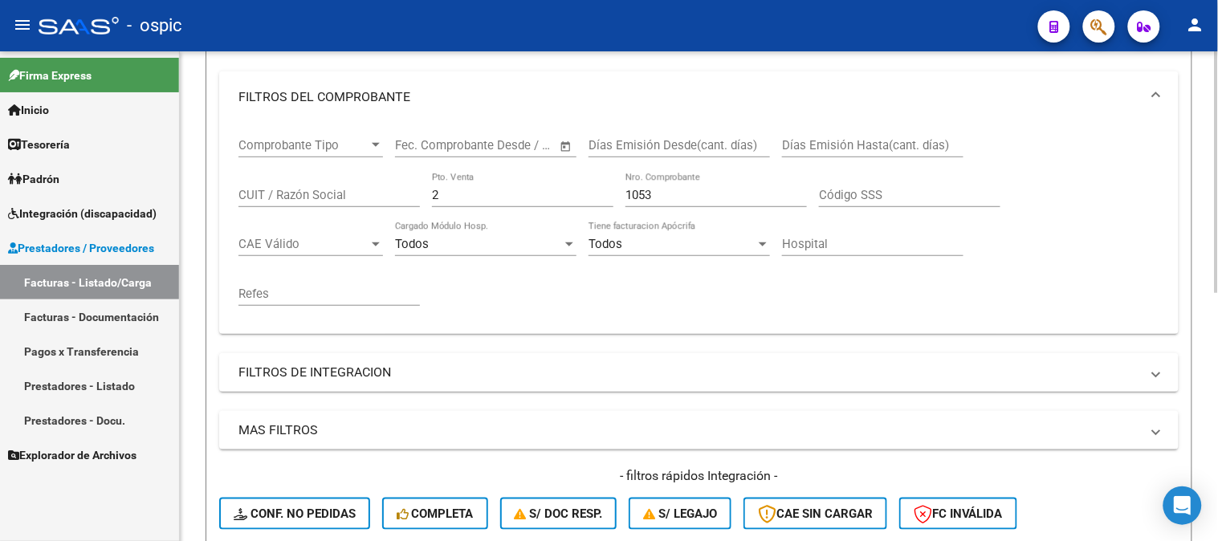
drag, startPoint x: 453, startPoint y: 199, endPoint x: 291, endPoint y: 182, distance: 163.0
click at [292, 182] on div "Comprobante Tipo Comprobante Tipo Fecha inicio – Fecha fin Fec. Comprobante Des…" at bounding box center [698, 222] width 921 height 198
type input "1"
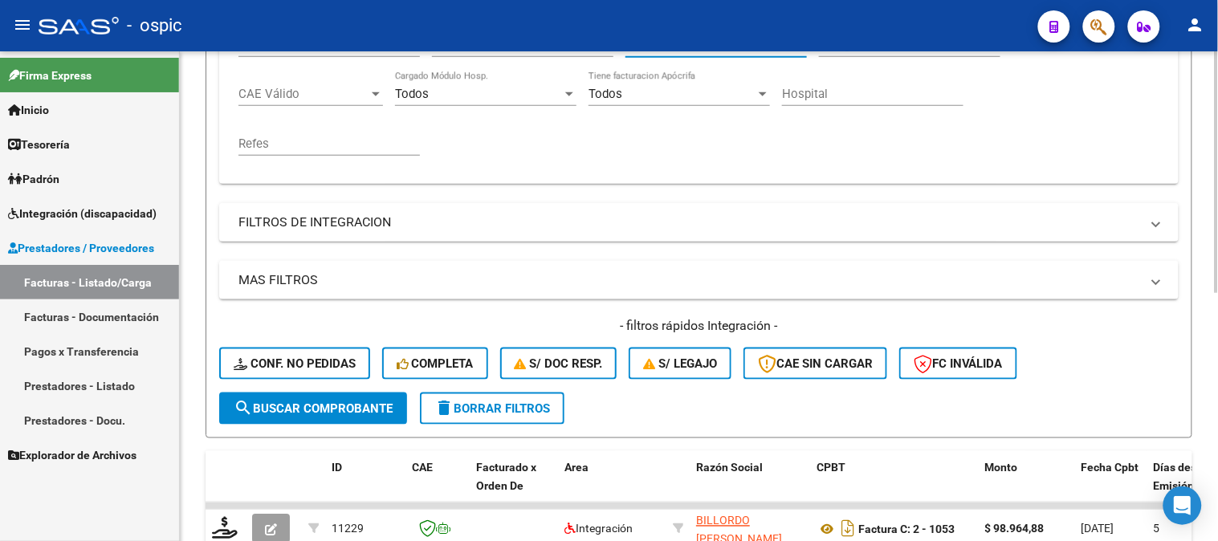
scroll to position [501, 0]
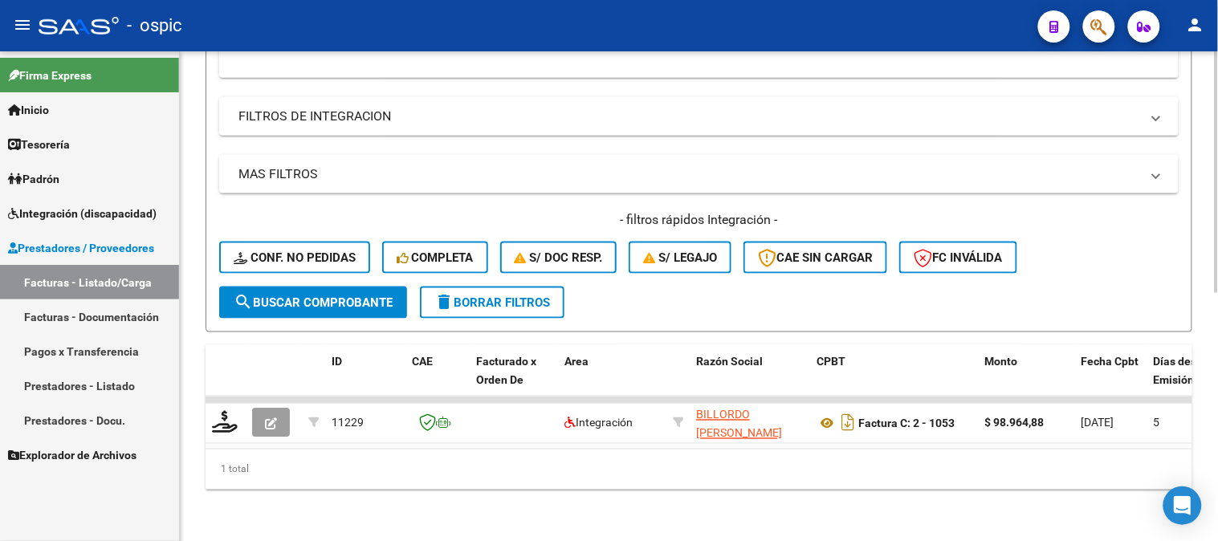
type input "177"
click at [344, 295] on span "search Buscar Comprobante" at bounding box center [313, 302] width 159 height 14
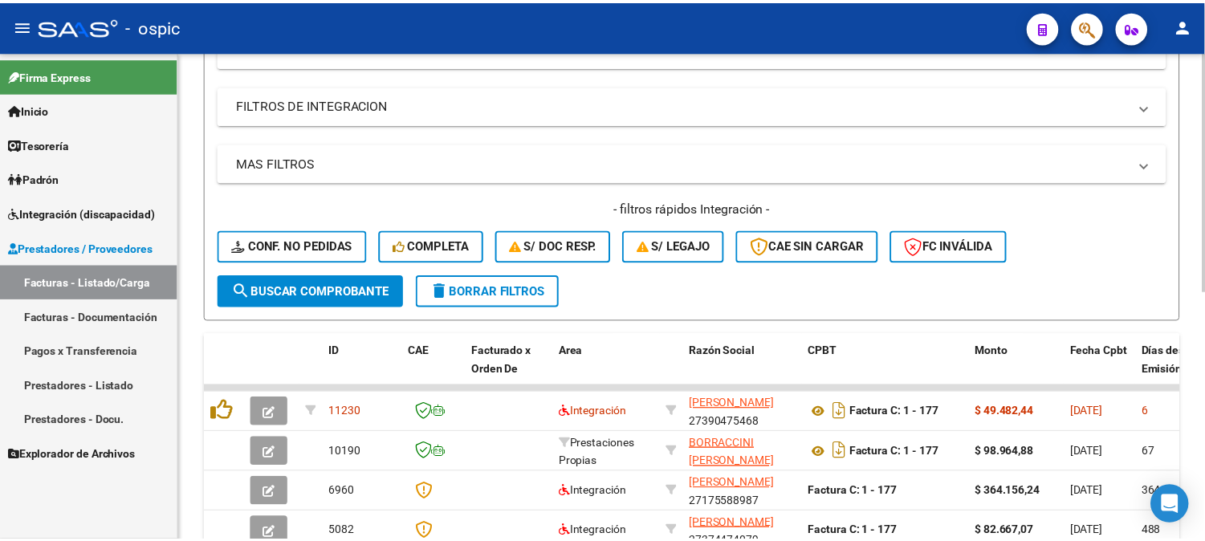
scroll to position [506, 0]
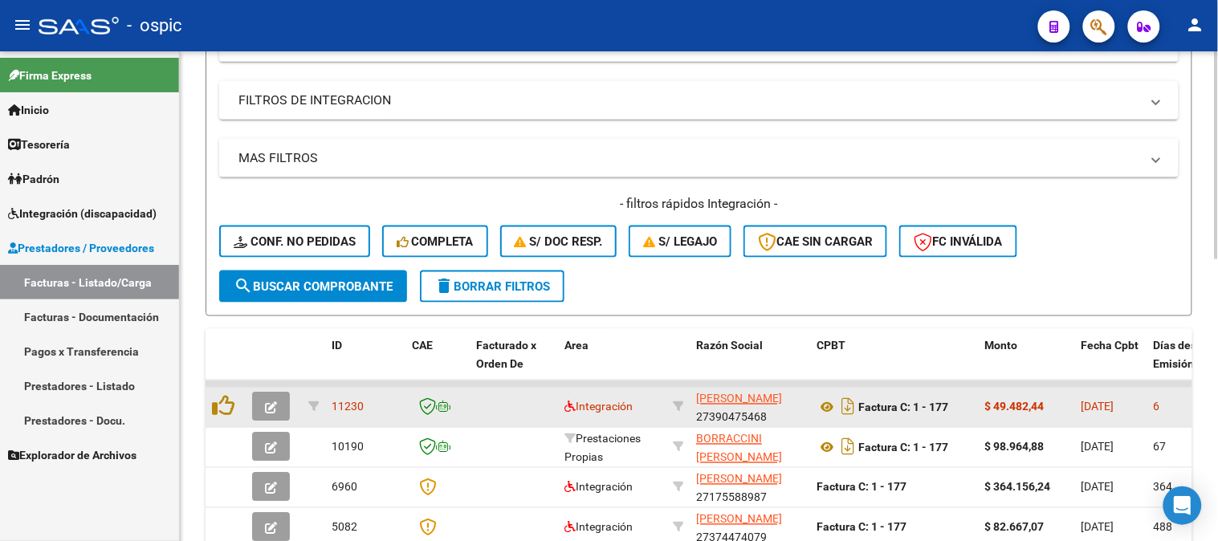
click at [270, 400] on span "button" at bounding box center [271, 407] width 12 height 14
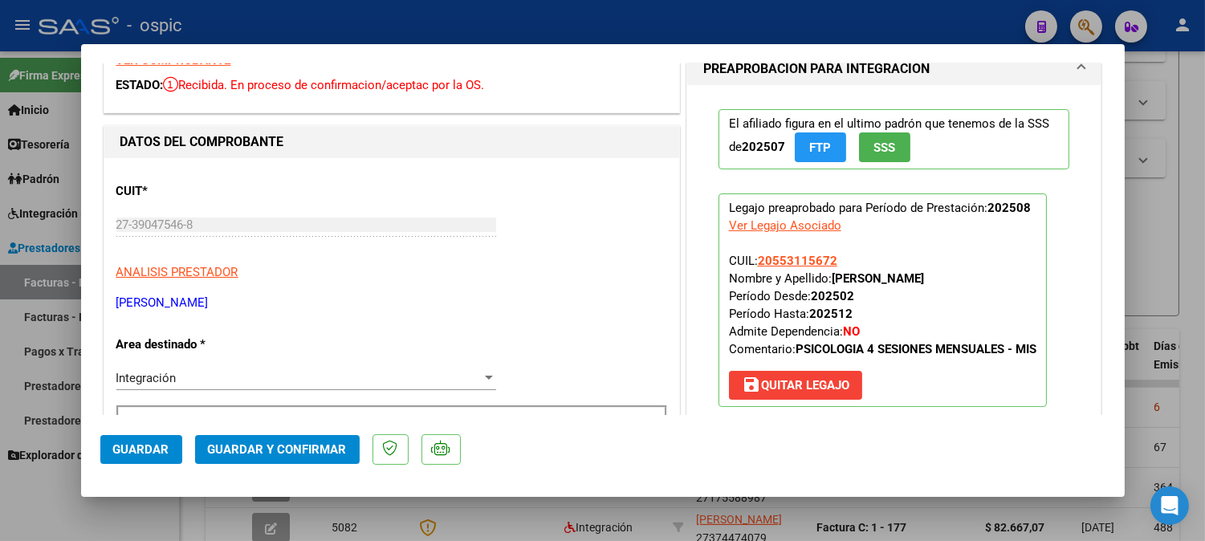
scroll to position [0, 0]
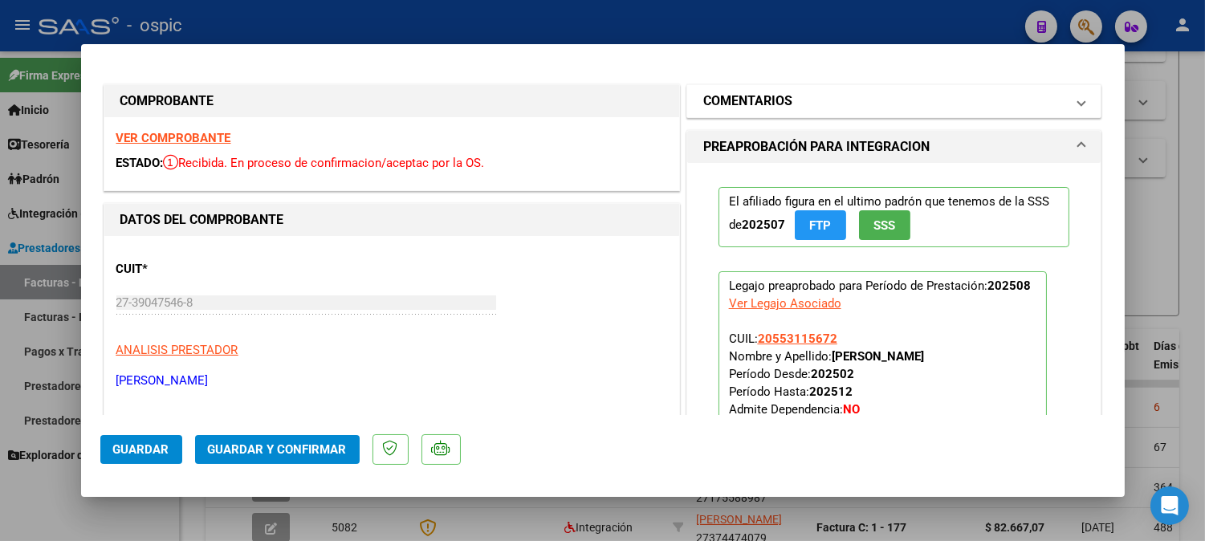
drag, startPoint x: 803, startPoint y: 98, endPoint x: 811, endPoint y: 226, distance: 128.7
click at [803, 100] on mat-panel-title "COMENTARIOS" at bounding box center [884, 100] width 363 height 19
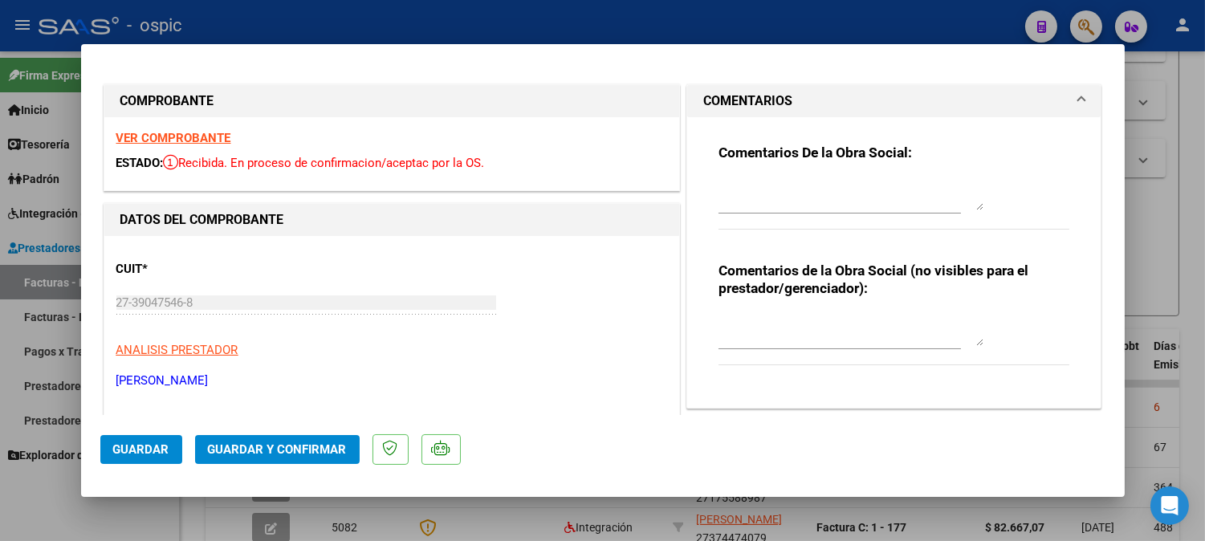
drag, startPoint x: 820, startPoint y: 319, endPoint x: 1217, endPoint y: 327, distance: 396.6
click at [827, 319] on textarea at bounding box center [850, 330] width 265 height 32
type textarea "PSICO 4 SESIONES"
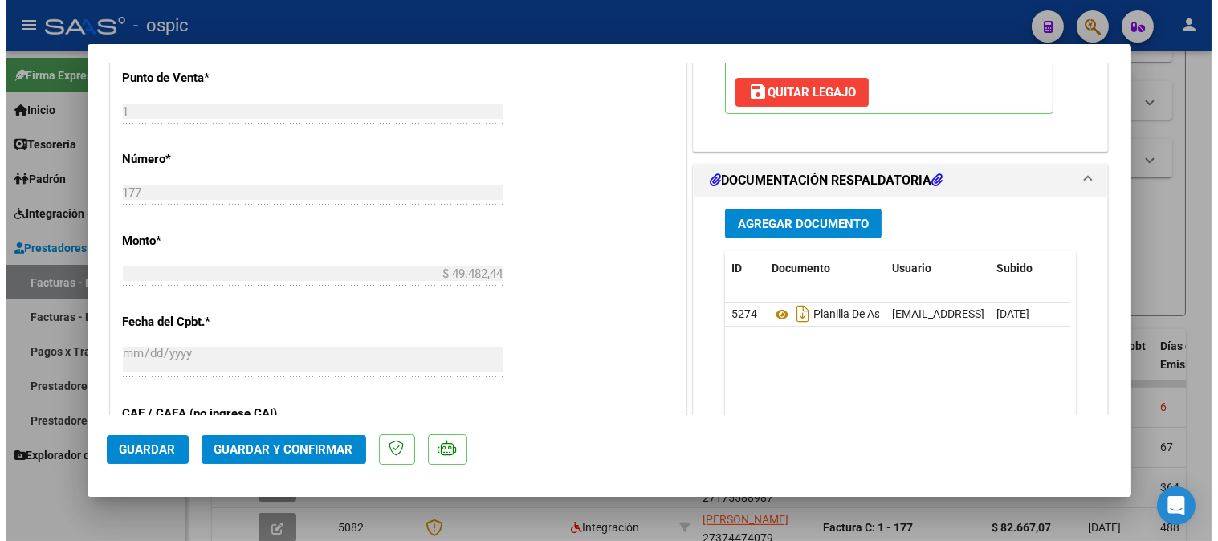
scroll to position [666, 0]
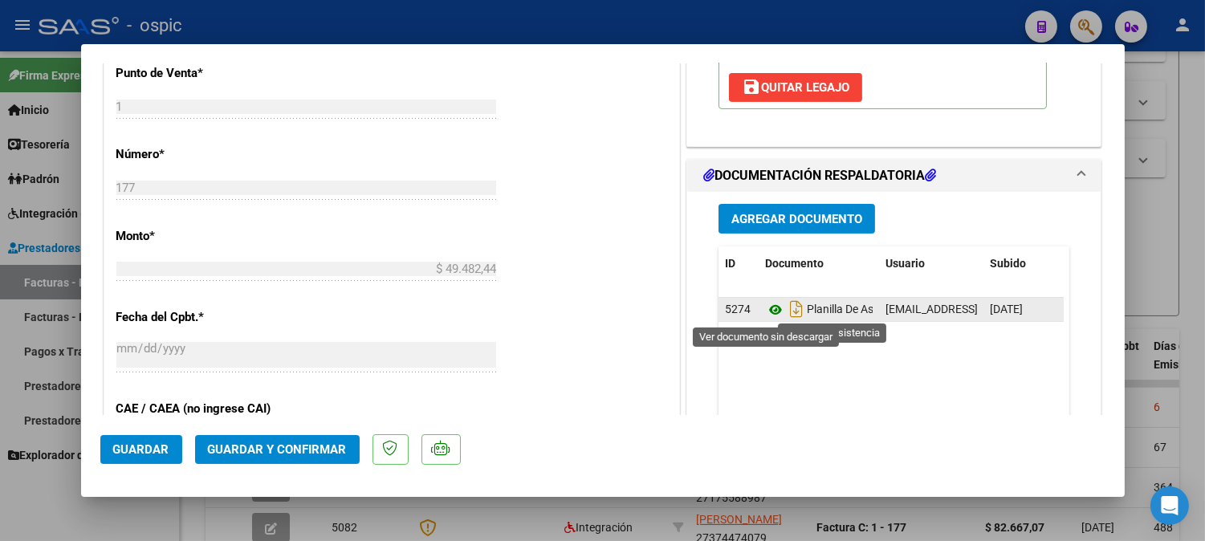
click at [767, 311] on icon at bounding box center [775, 309] width 21 height 19
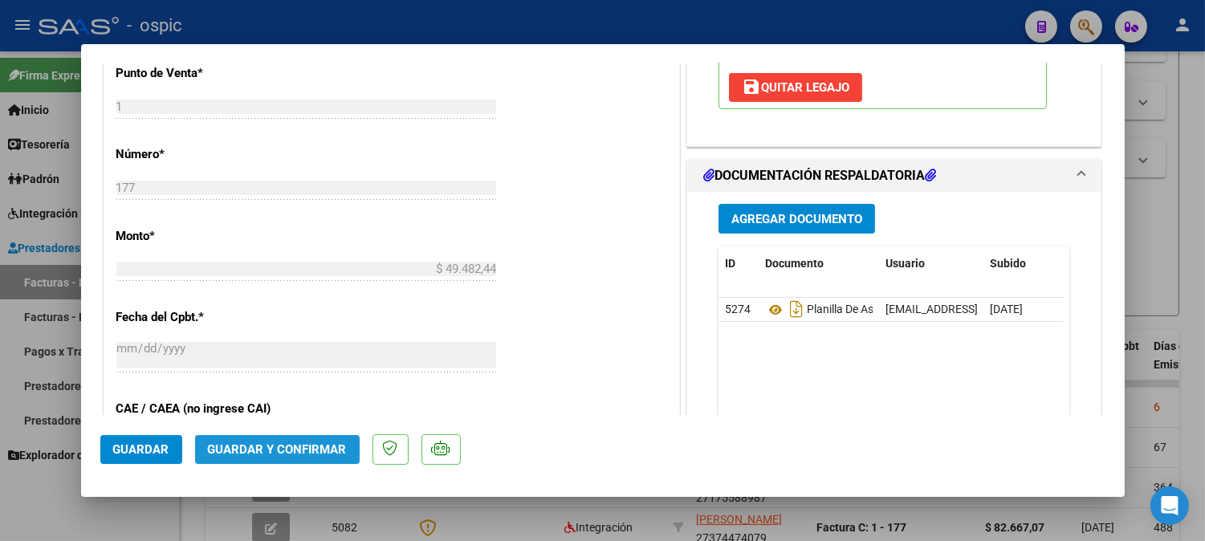
click at [301, 445] on span "Guardar y Confirmar" at bounding box center [277, 449] width 139 height 14
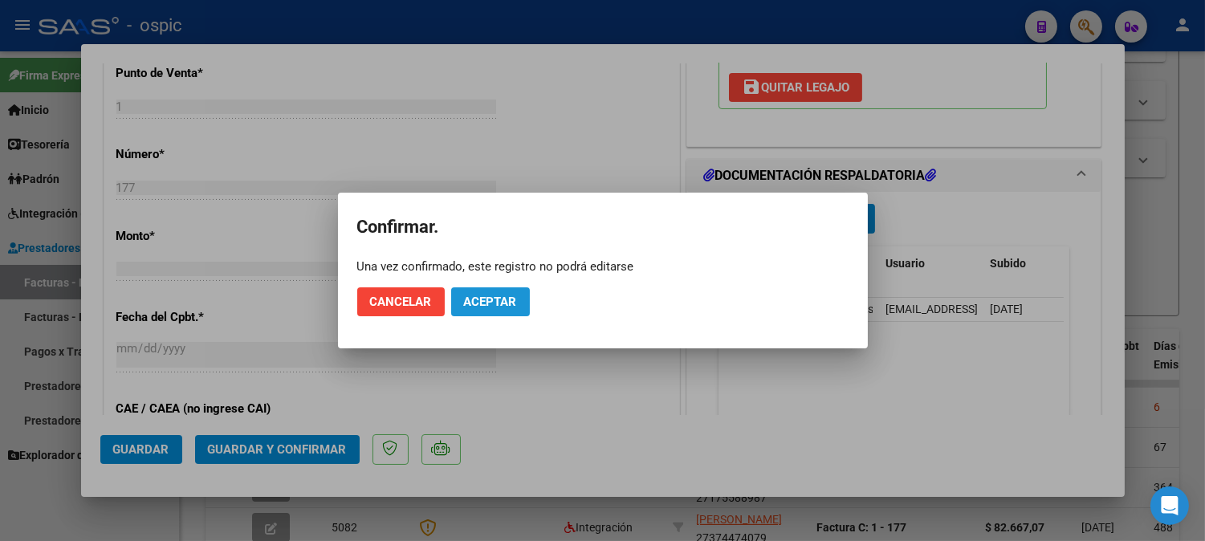
click at [514, 295] on span "Aceptar" at bounding box center [490, 302] width 53 height 14
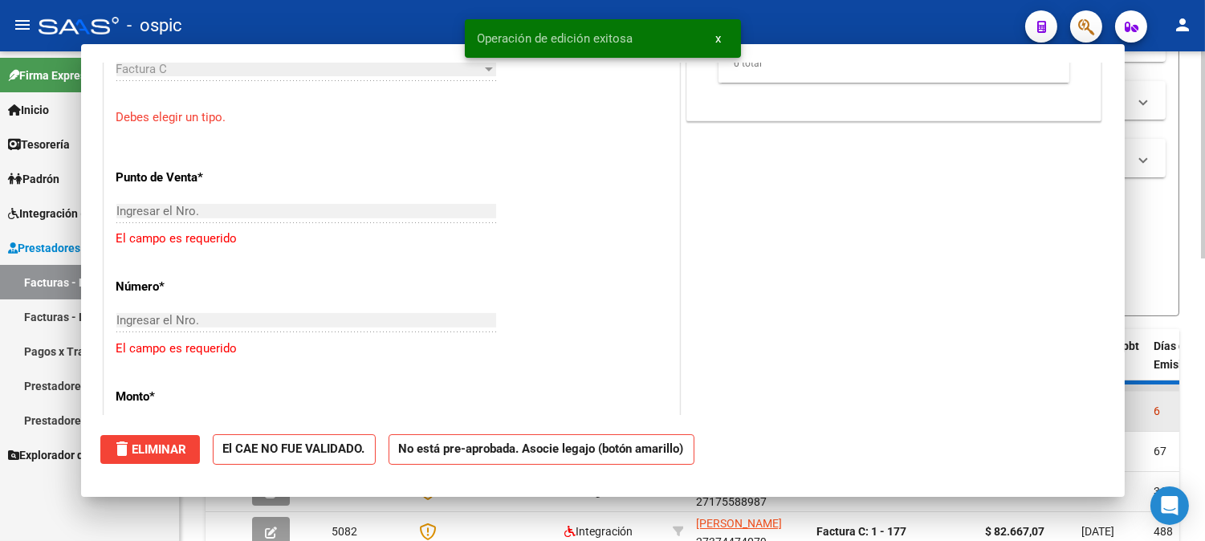
scroll to position [0, 0]
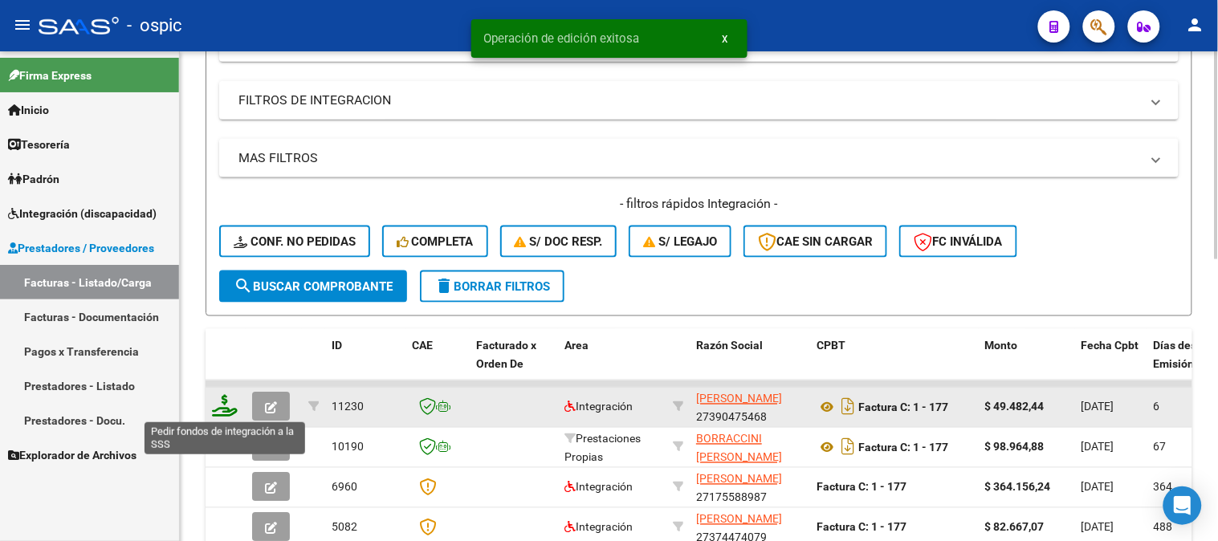
click at [221, 401] on icon at bounding box center [225, 406] width 26 height 22
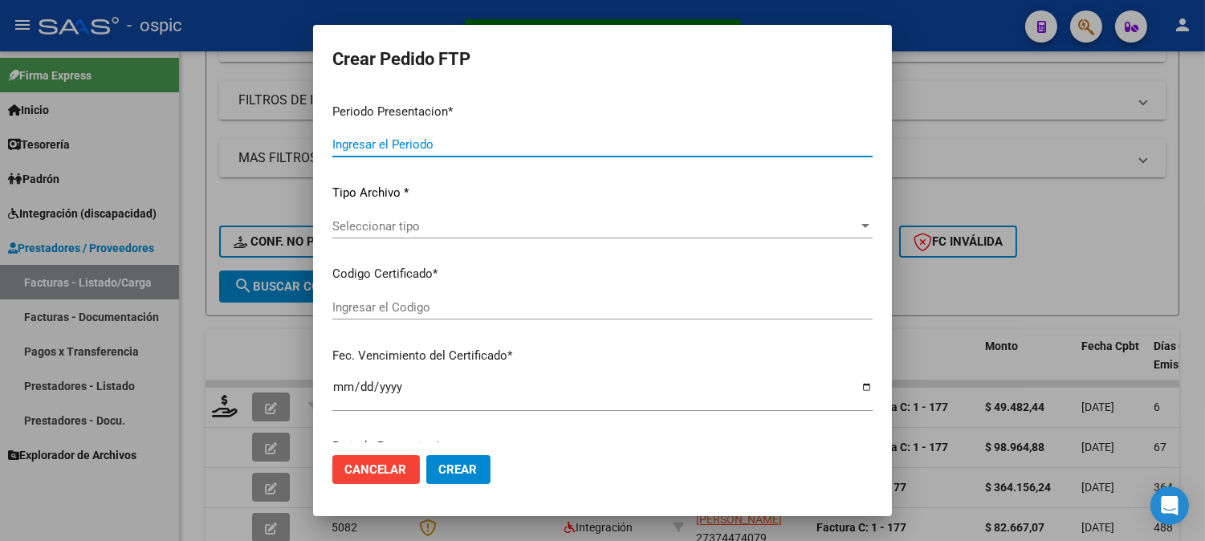
type input "202508"
type input "$ 49.482,44"
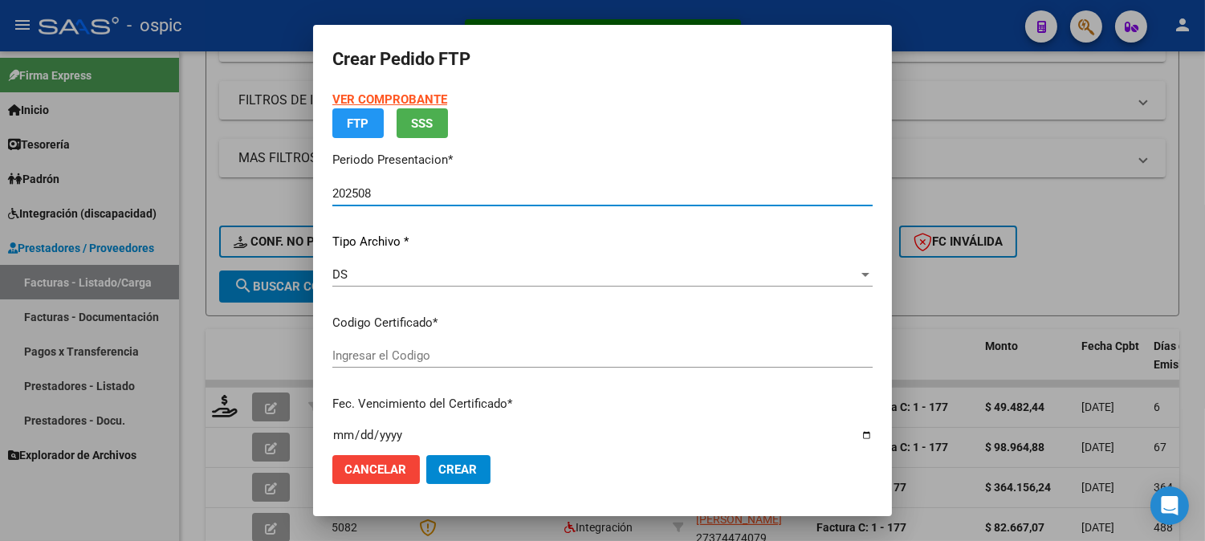
type input "7428174886"
type input "[DATE]"
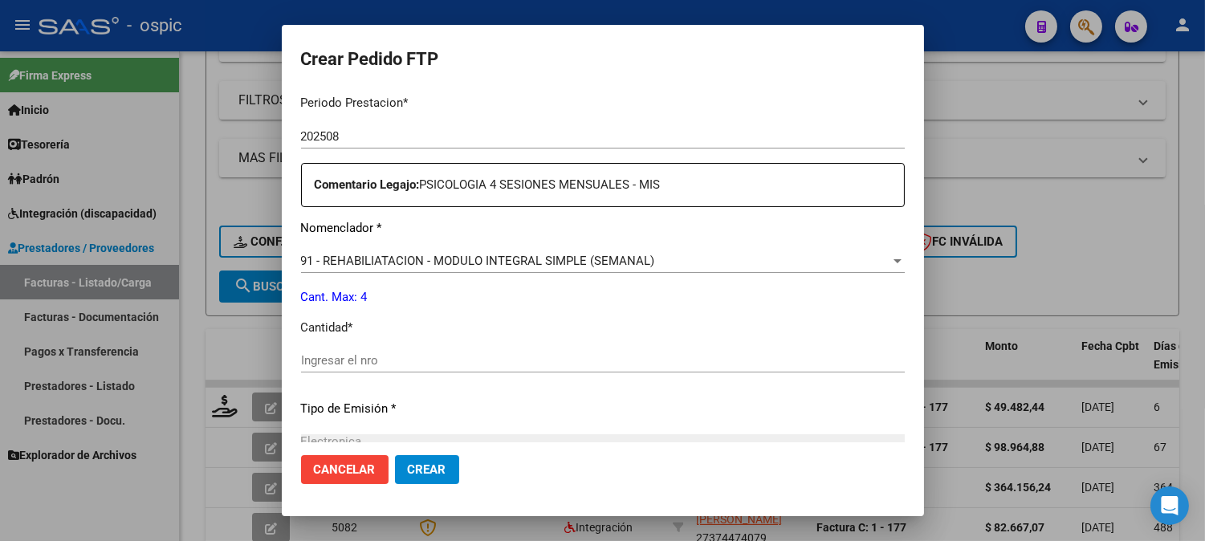
scroll to position [543, 0]
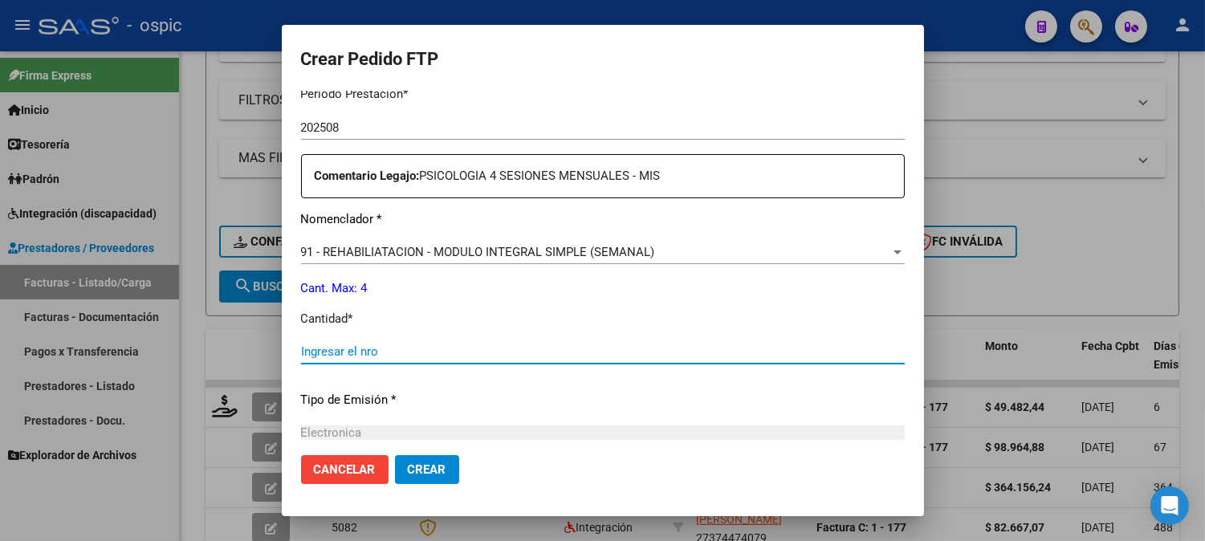
click at [535, 357] on input "Ingresar el nro" at bounding box center [603, 351] width 604 height 14
type input "4"
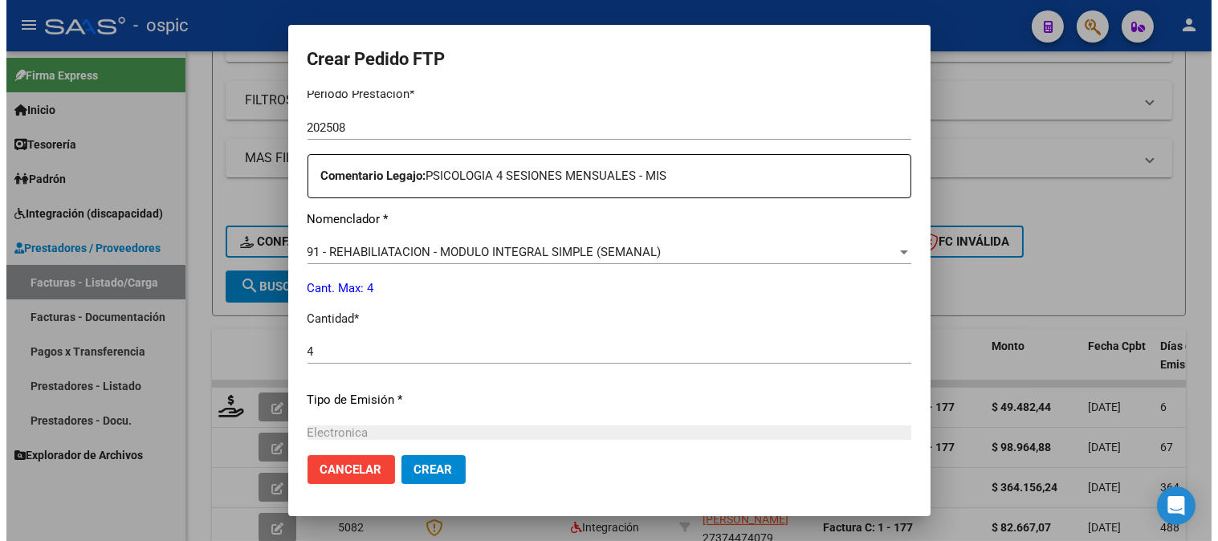
scroll to position [722, 0]
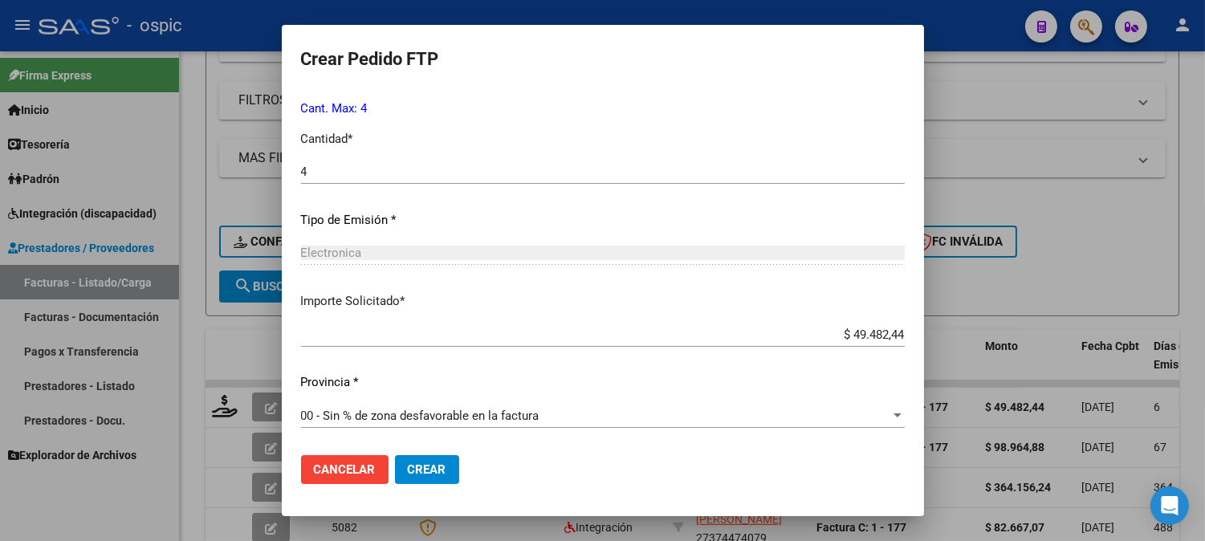
click at [428, 475] on span "Crear" at bounding box center [427, 469] width 39 height 14
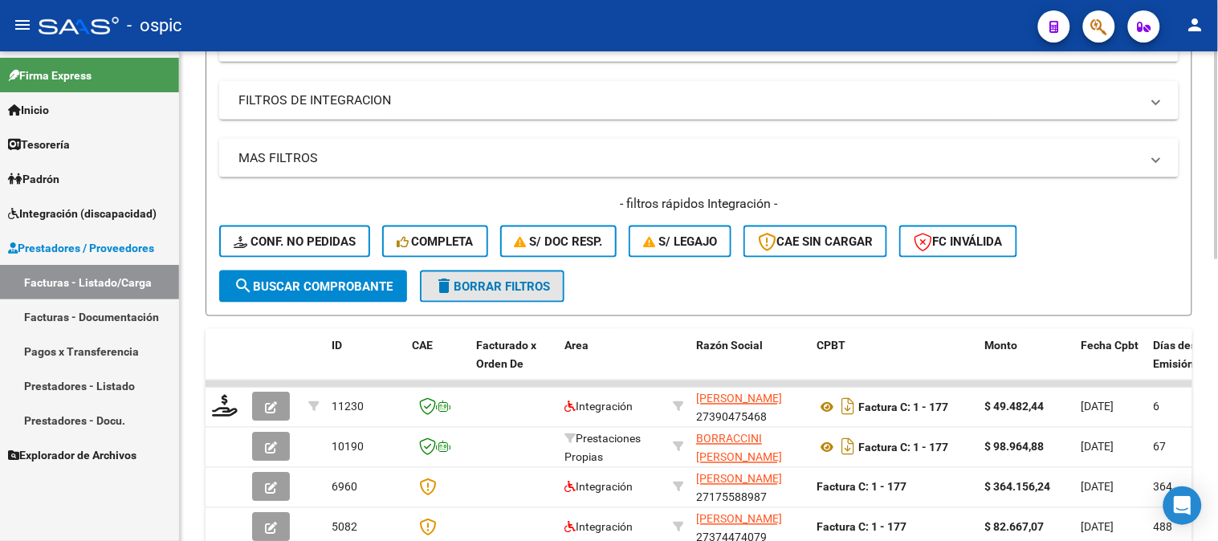
click at [518, 283] on span "delete Borrar Filtros" at bounding box center [492, 286] width 116 height 14
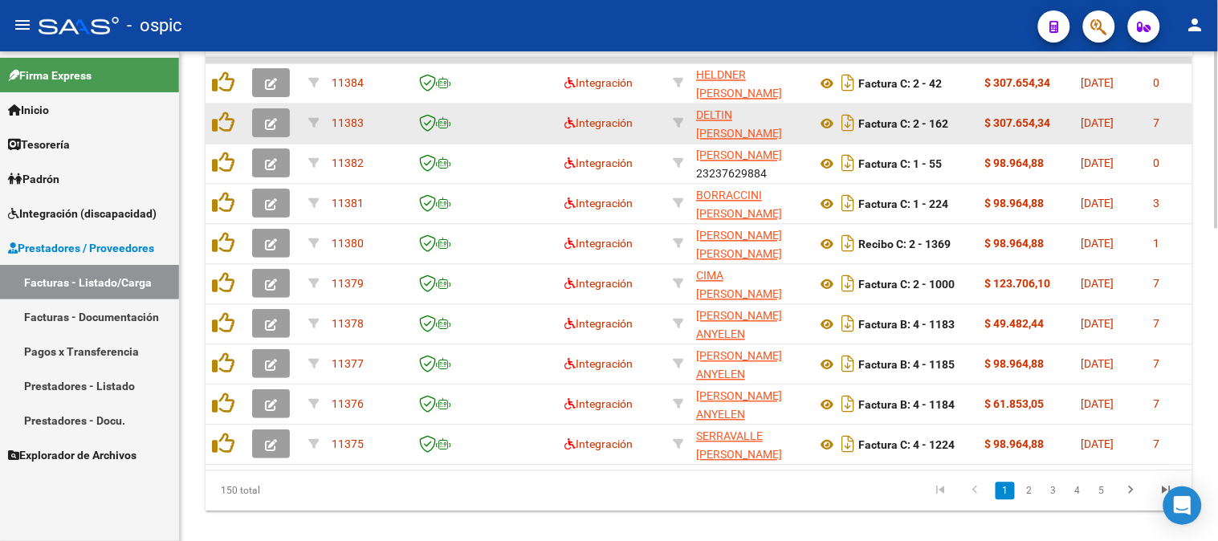
scroll to position [684, 0]
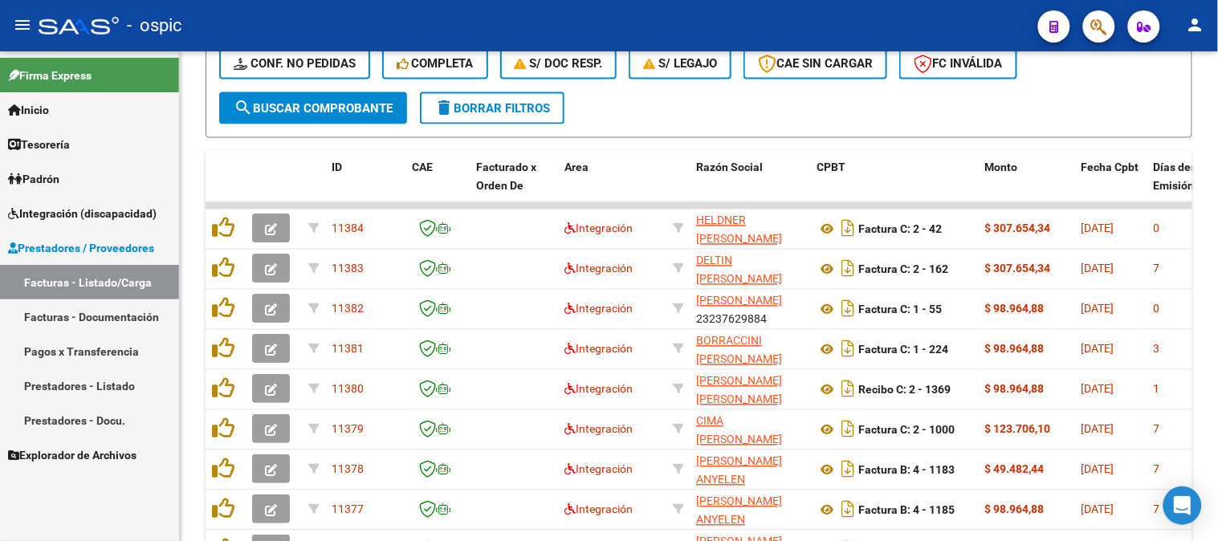
click at [53, 250] on span "Prestadores / Proveedores" at bounding box center [81, 248] width 146 height 18
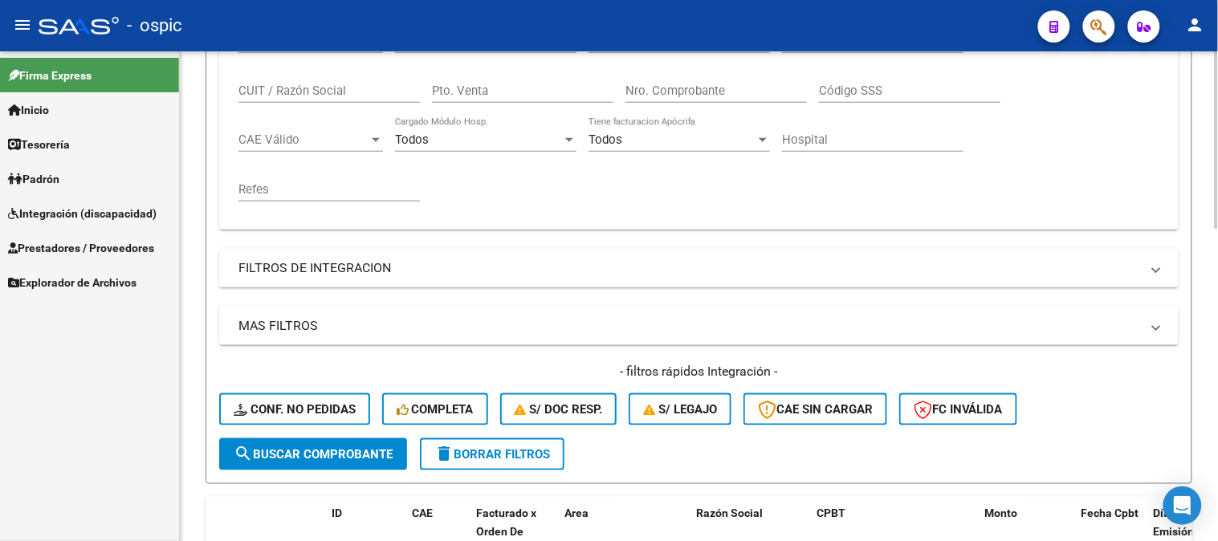
scroll to position [327, 0]
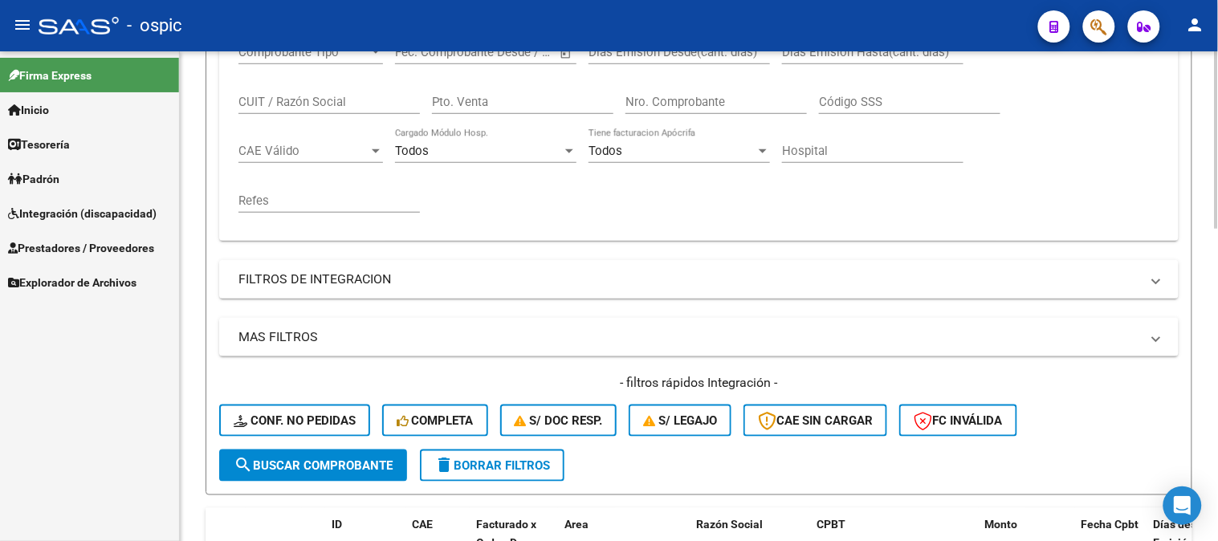
drag, startPoint x: 526, startPoint y: 458, endPoint x: 523, endPoint y: 444, distance: 14.6
click at [526, 458] on span "delete Borrar Filtros" at bounding box center [492, 465] width 116 height 14
click at [547, 466] on span "delete Borrar Filtros" at bounding box center [492, 465] width 116 height 14
click at [536, 458] on span "delete Borrar Filtros" at bounding box center [492, 465] width 116 height 14
click at [42, 202] on link "Integración (discapacidad)" at bounding box center [89, 213] width 179 height 35
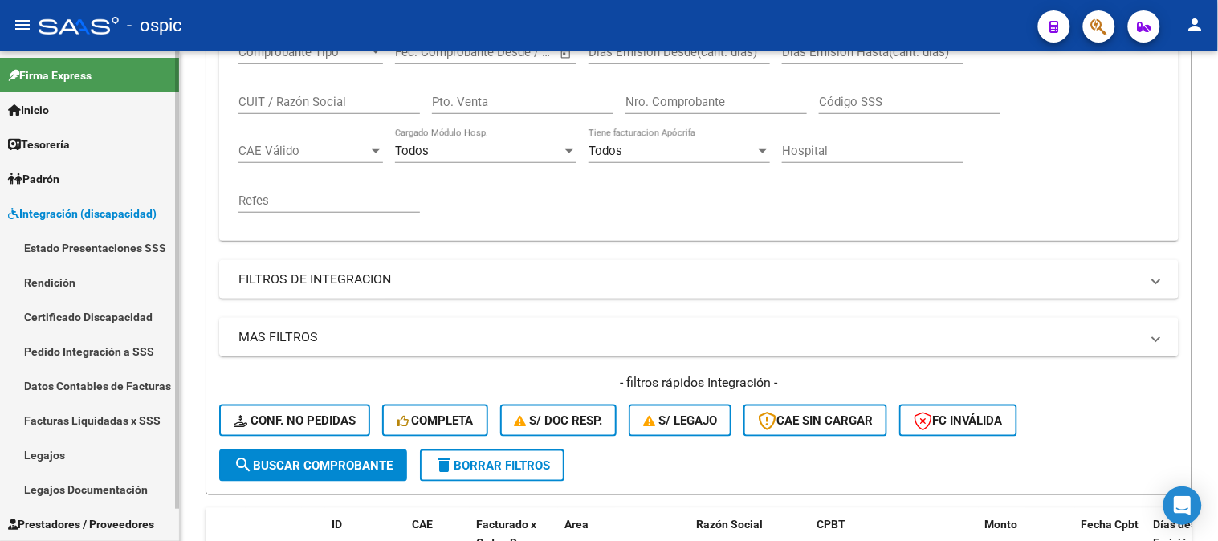
click at [102, 349] on link "Pedido Integración a SSS" at bounding box center [89, 351] width 179 height 35
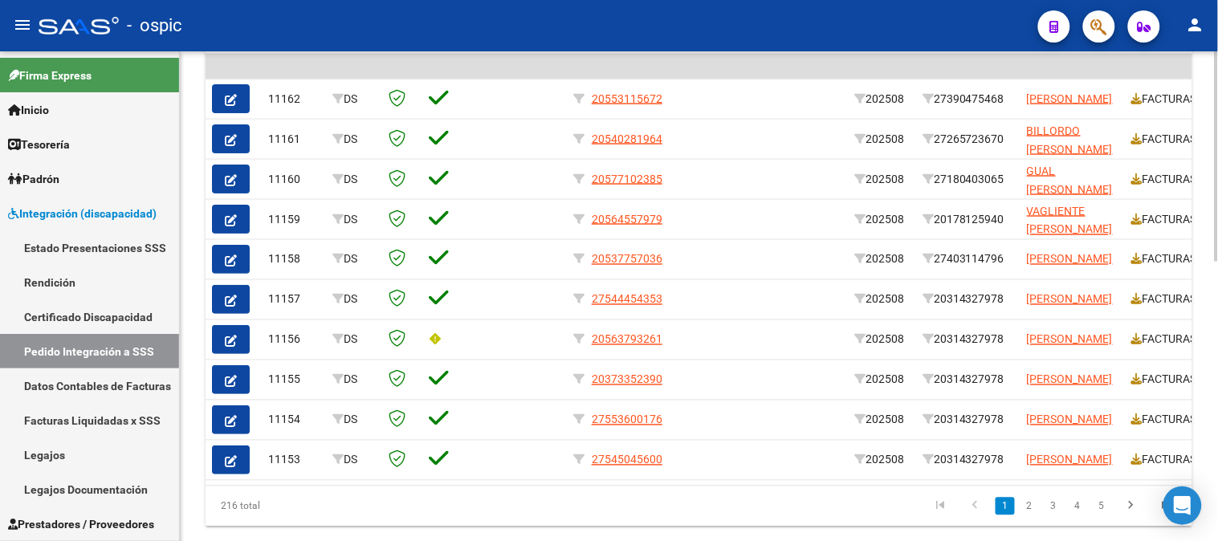
scroll to position [586, 0]
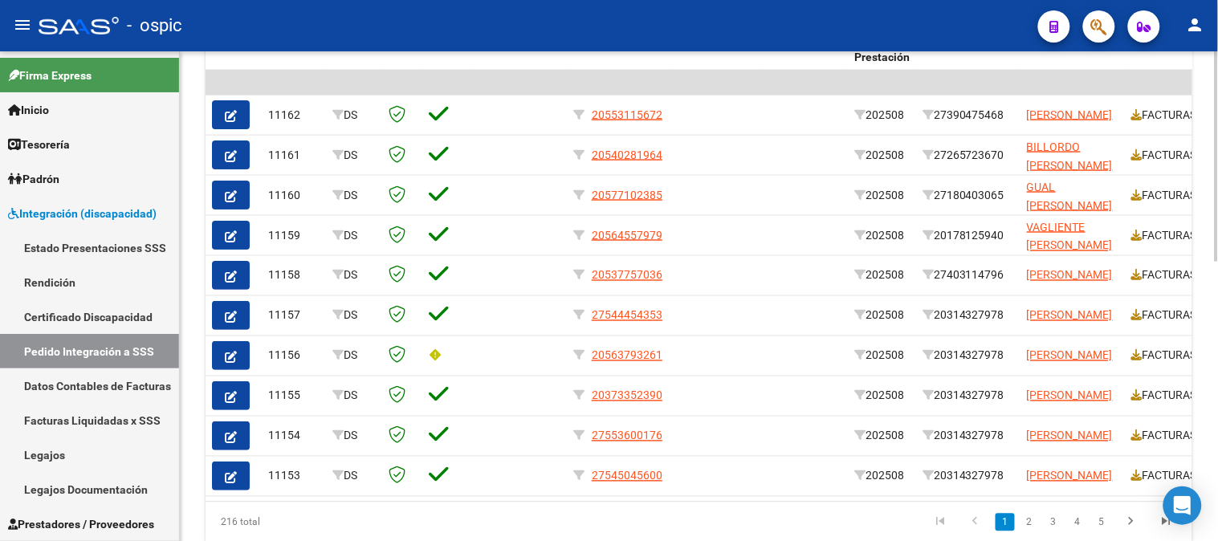
click at [1217, 350] on div at bounding box center [1216, 412] width 4 height 210
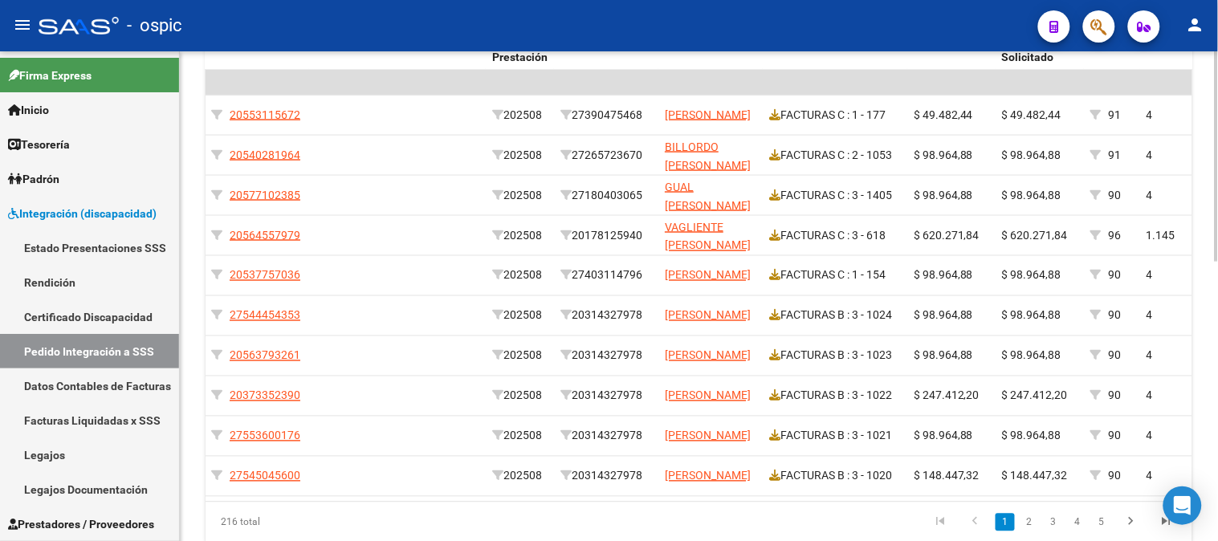
scroll to position [0, 0]
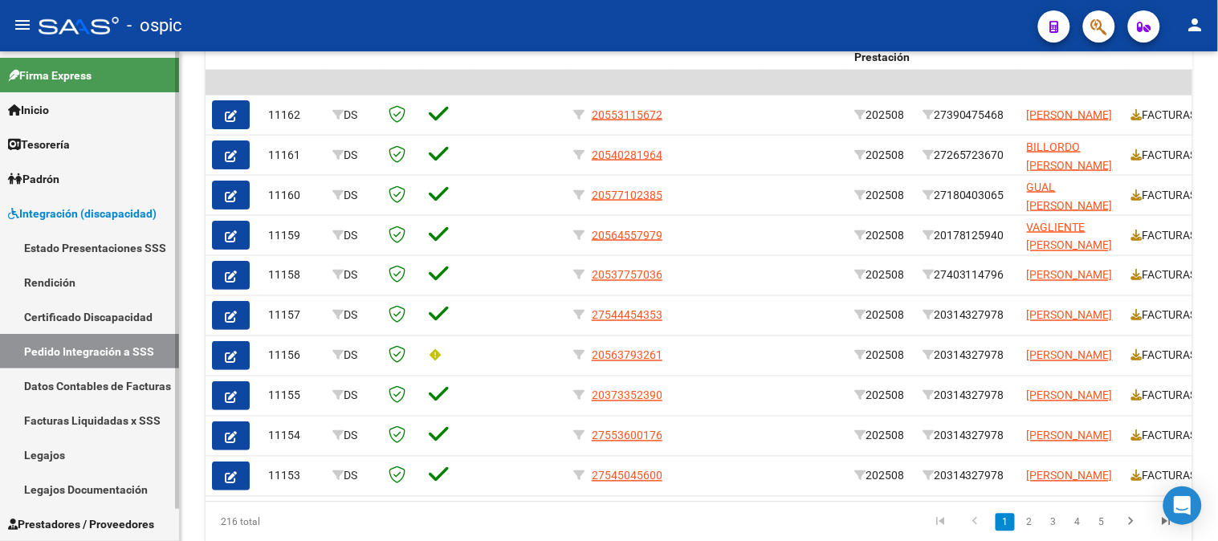
click at [60, 218] on span "Integración (discapacidad)" at bounding box center [82, 214] width 148 height 18
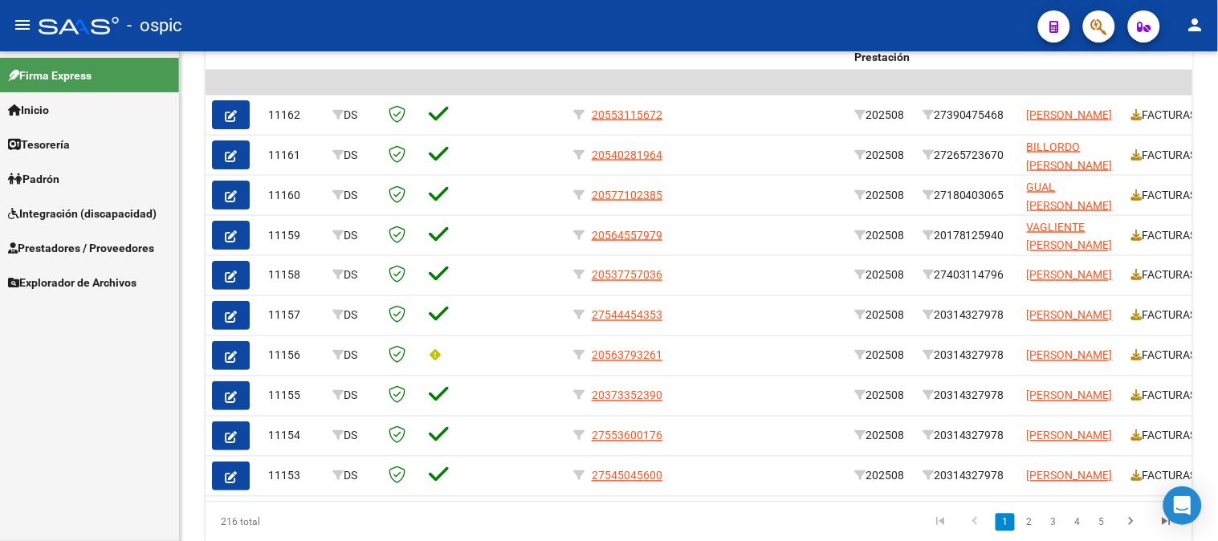
click at [74, 211] on span "Integración (discapacidad)" at bounding box center [82, 214] width 148 height 18
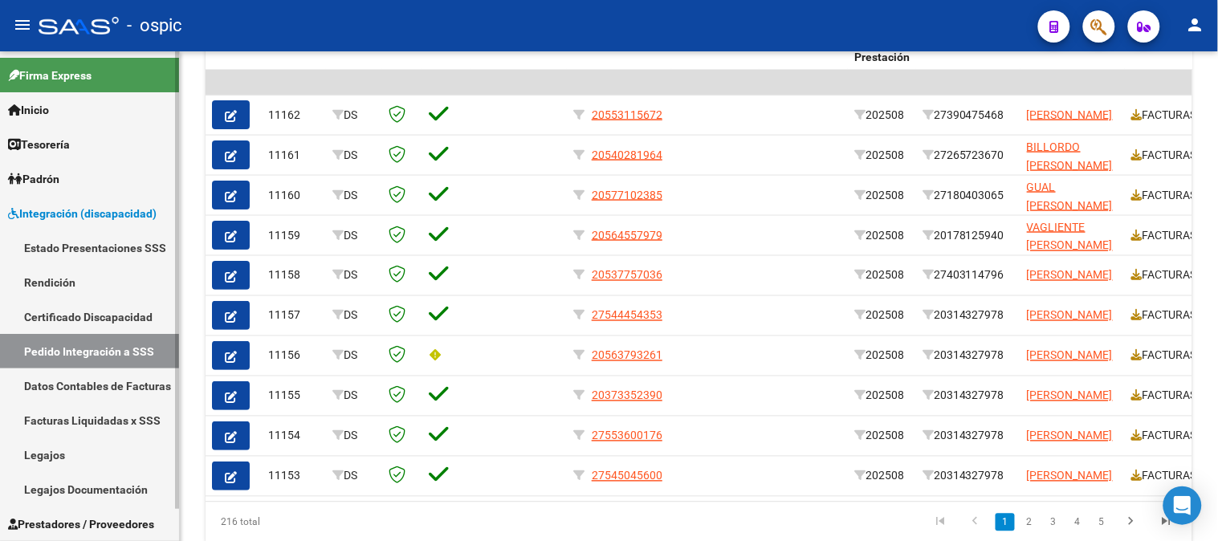
click at [92, 453] on link "Legajos" at bounding box center [89, 454] width 179 height 35
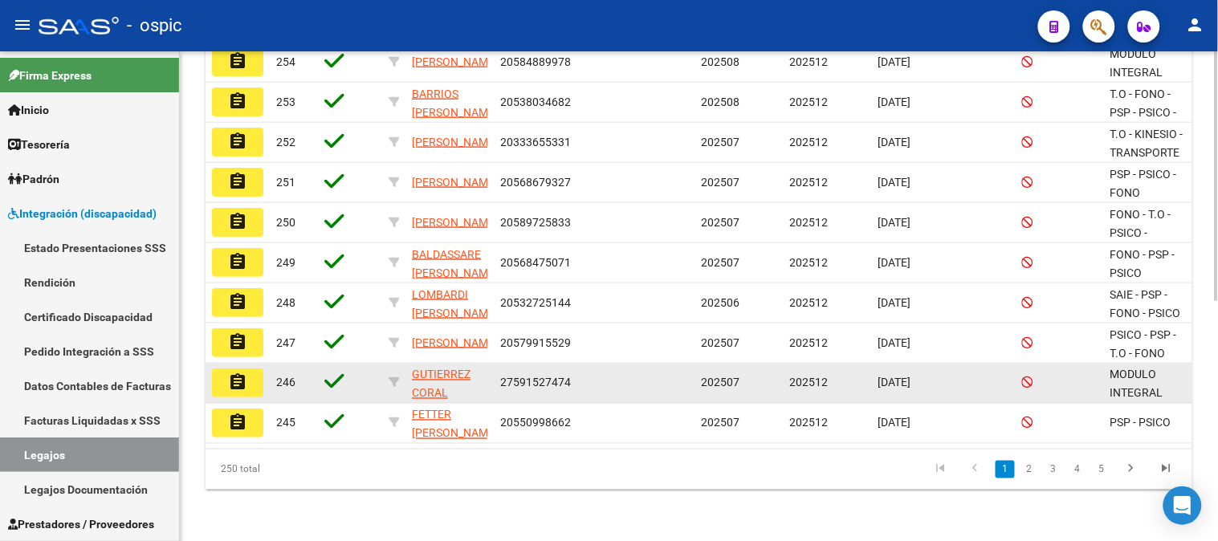
scroll to position [114, 0]
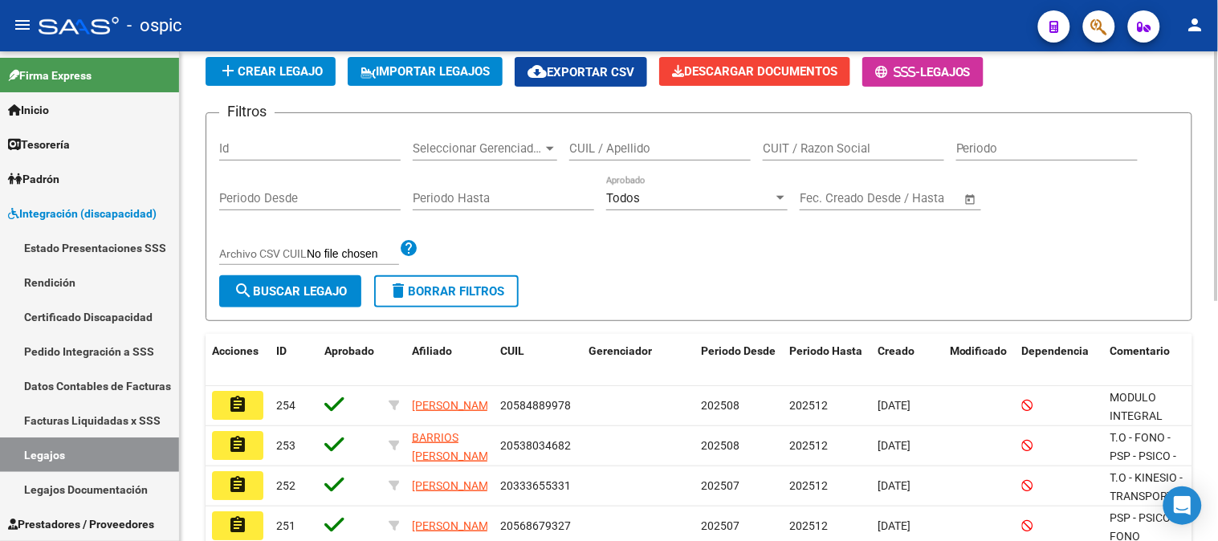
click at [390, 302] on button "delete Borrar Filtros" at bounding box center [446, 291] width 144 height 32
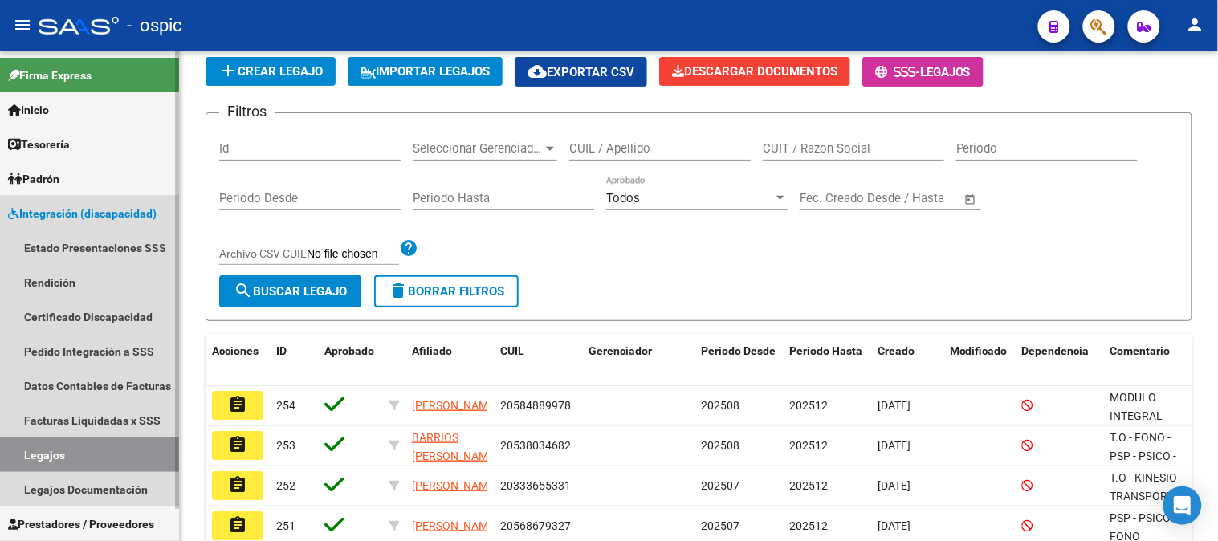
click at [113, 205] on span "Integración (discapacidad)" at bounding box center [82, 214] width 148 height 18
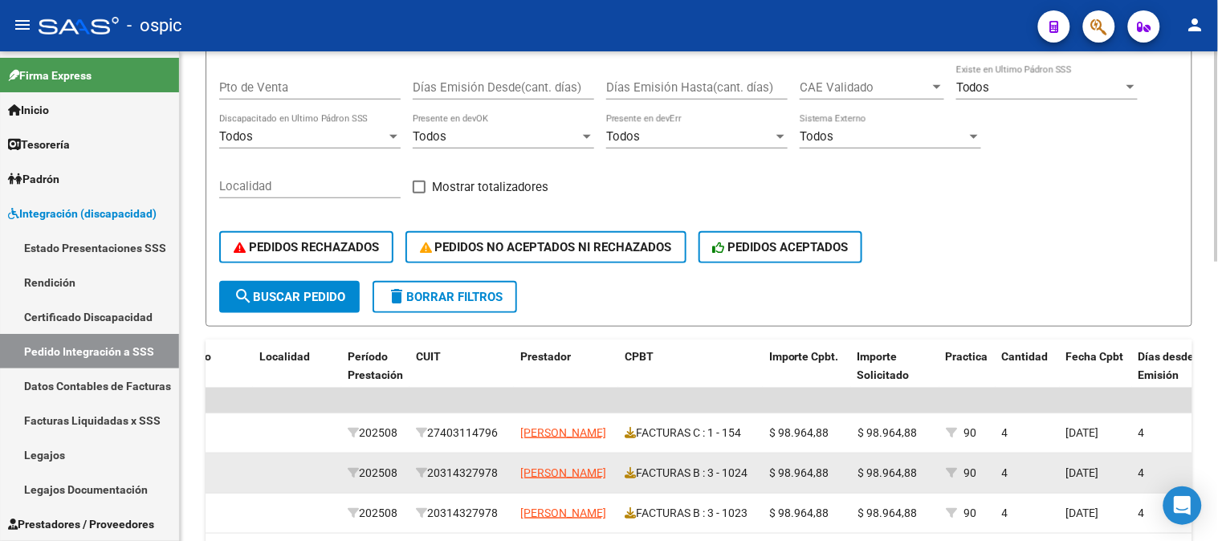
scroll to position [267, 0]
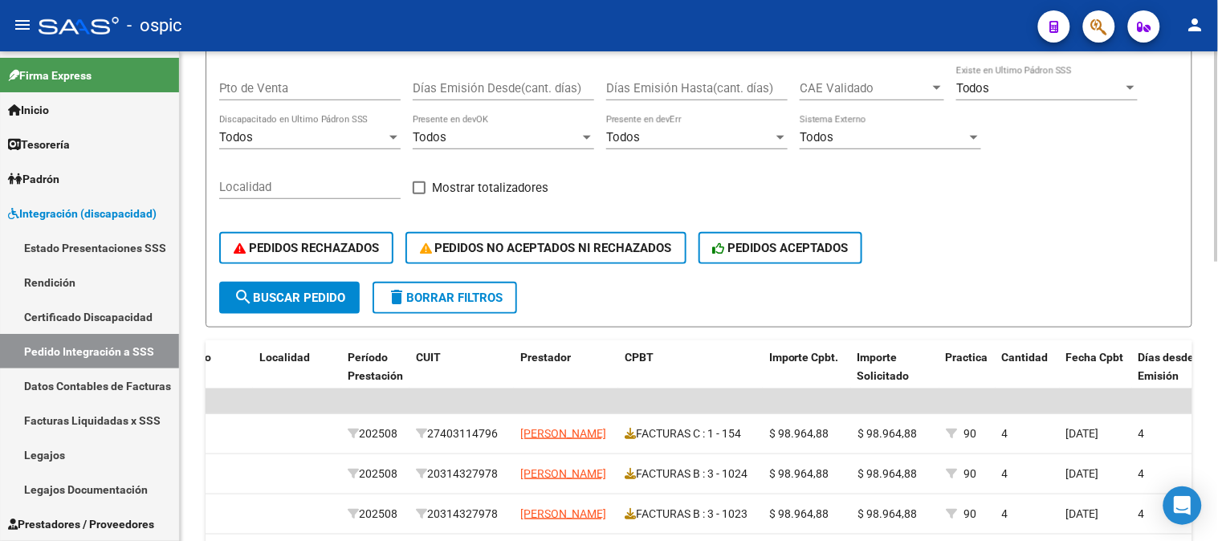
click at [437, 293] on span "delete Borrar Filtros" at bounding box center [445, 298] width 116 height 14
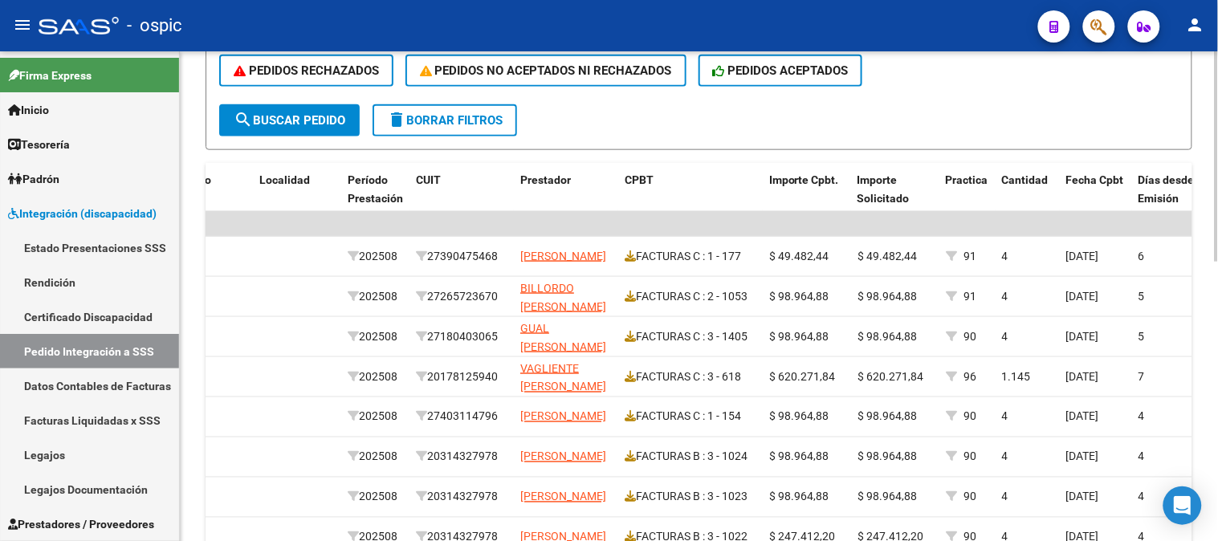
scroll to position [445, 0]
drag, startPoint x: 455, startPoint y: 120, endPoint x: 615, endPoint y: 117, distance: 159.7
click at [456, 120] on span "delete Borrar Filtros" at bounding box center [445, 119] width 116 height 14
drag, startPoint x: 502, startPoint y: 116, endPoint x: 542, endPoint y: 113, distance: 39.4
click at [502, 115] on span "delete Borrar Filtros" at bounding box center [445, 119] width 116 height 14
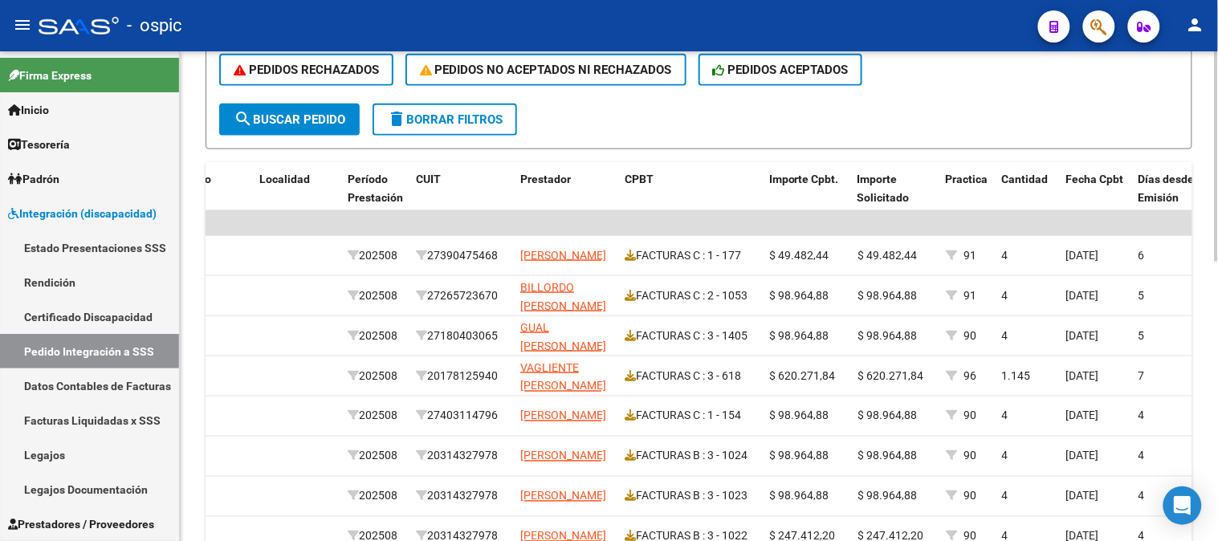
click at [472, 117] on span "delete Borrar Filtros" at bounding box center [445, 119] width 116 height 14
